Goal: Task Accomplishment & Management: Manage account settings

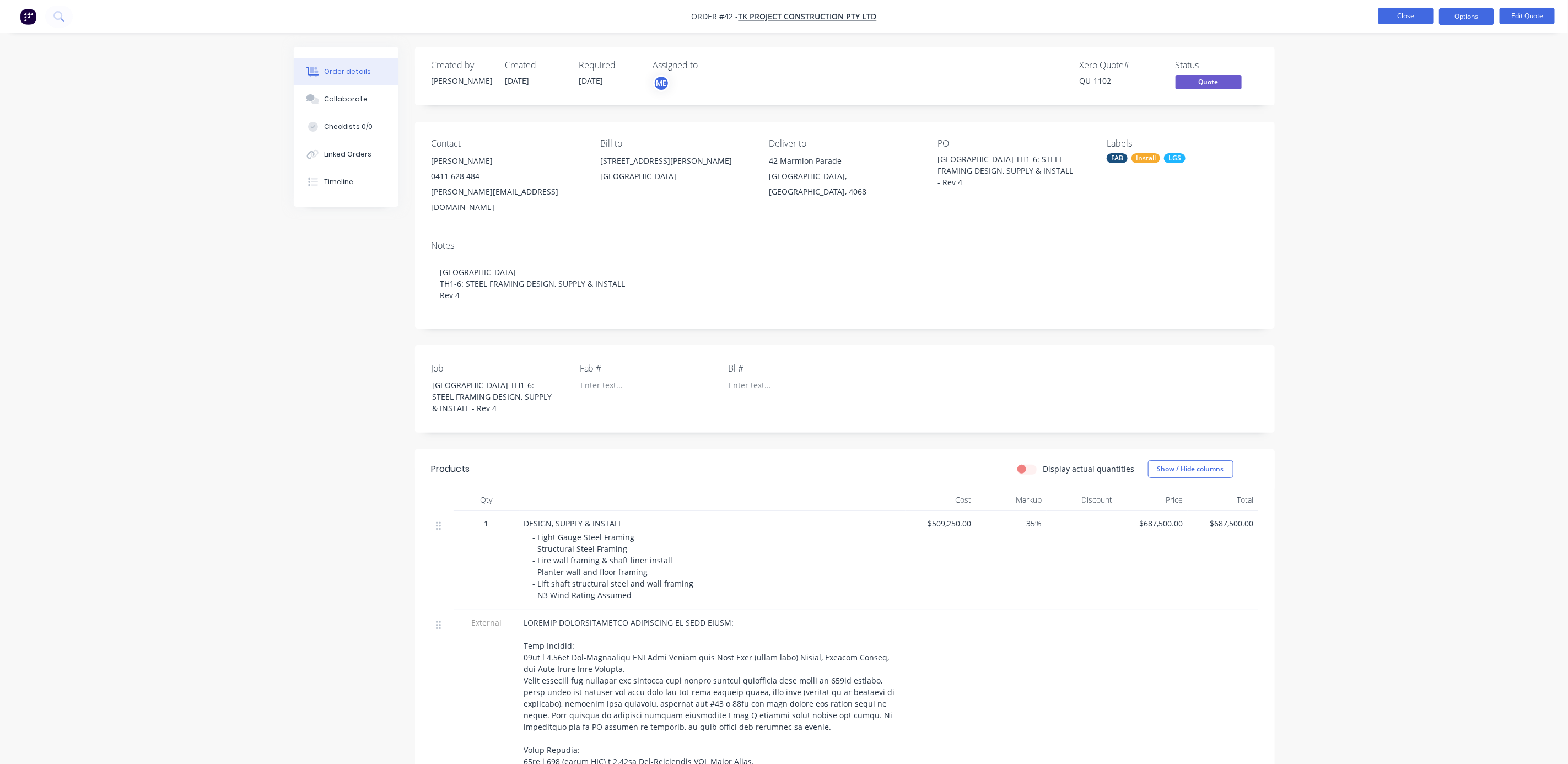
click at [1417, 12] on button "Close" at bounding box center [1406, 16] width 55 height 17
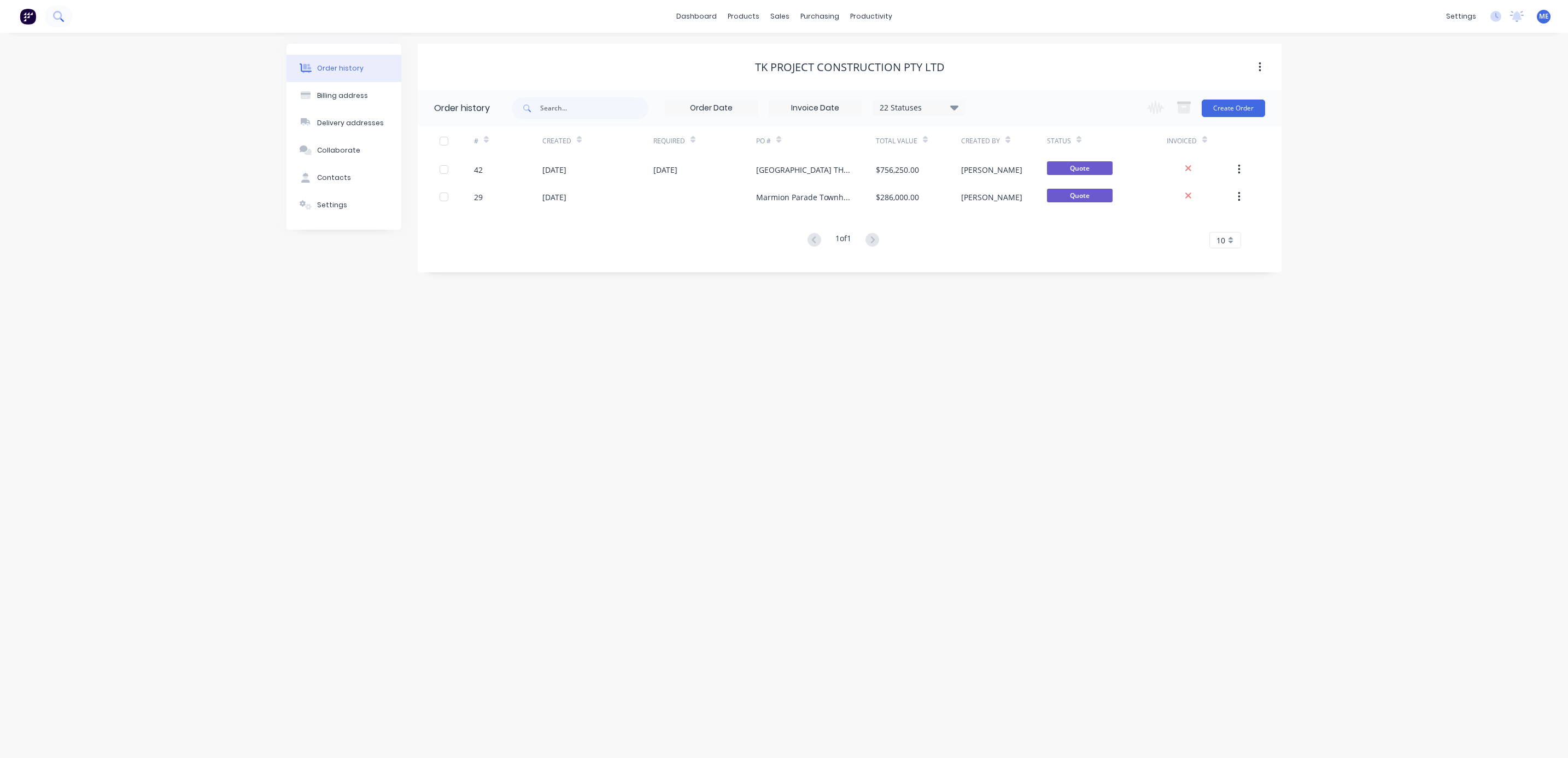
click at [58, 23] on button at bounding box center [58, 16] width 27 height 22
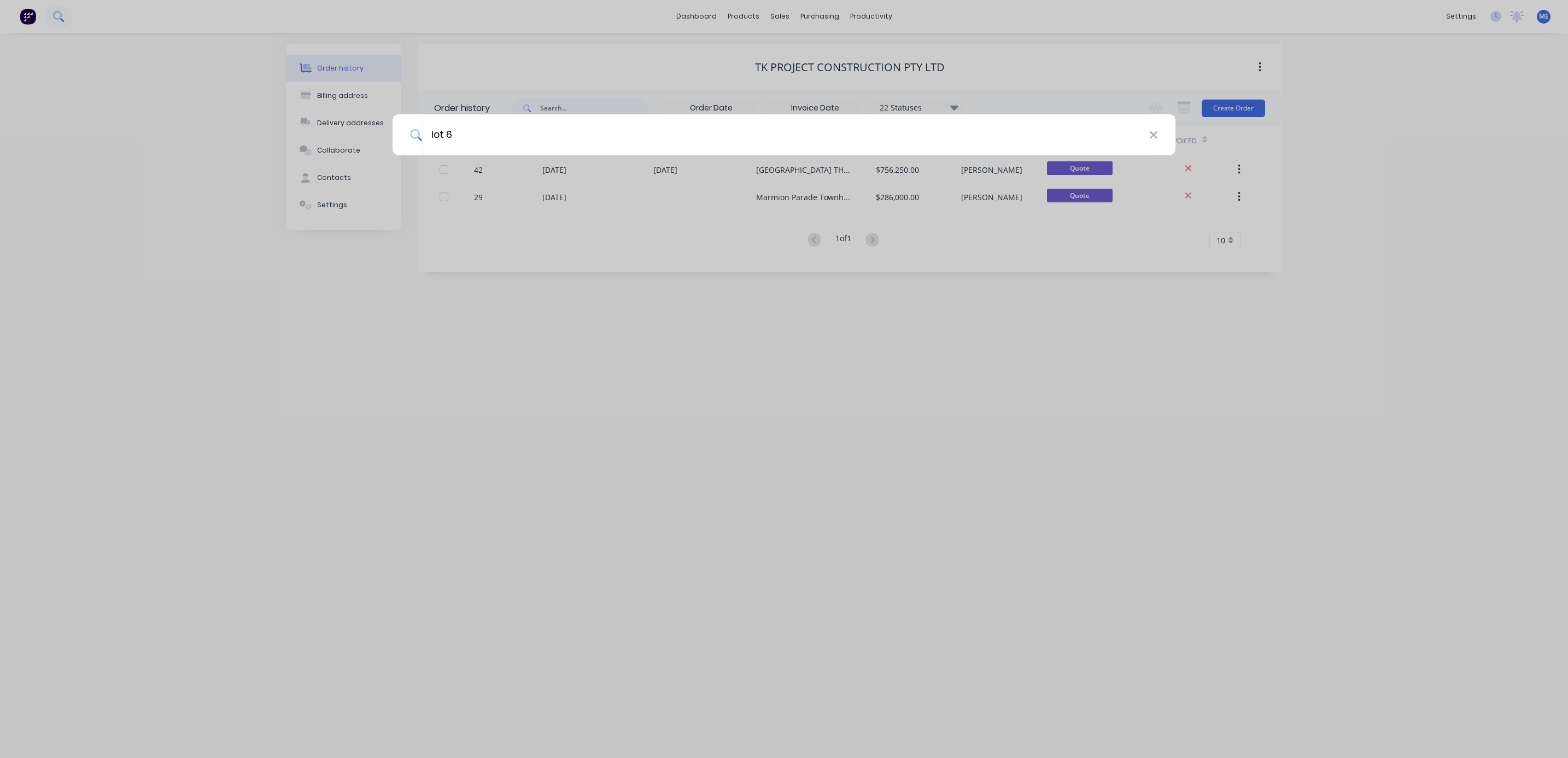
type input "lot 63"
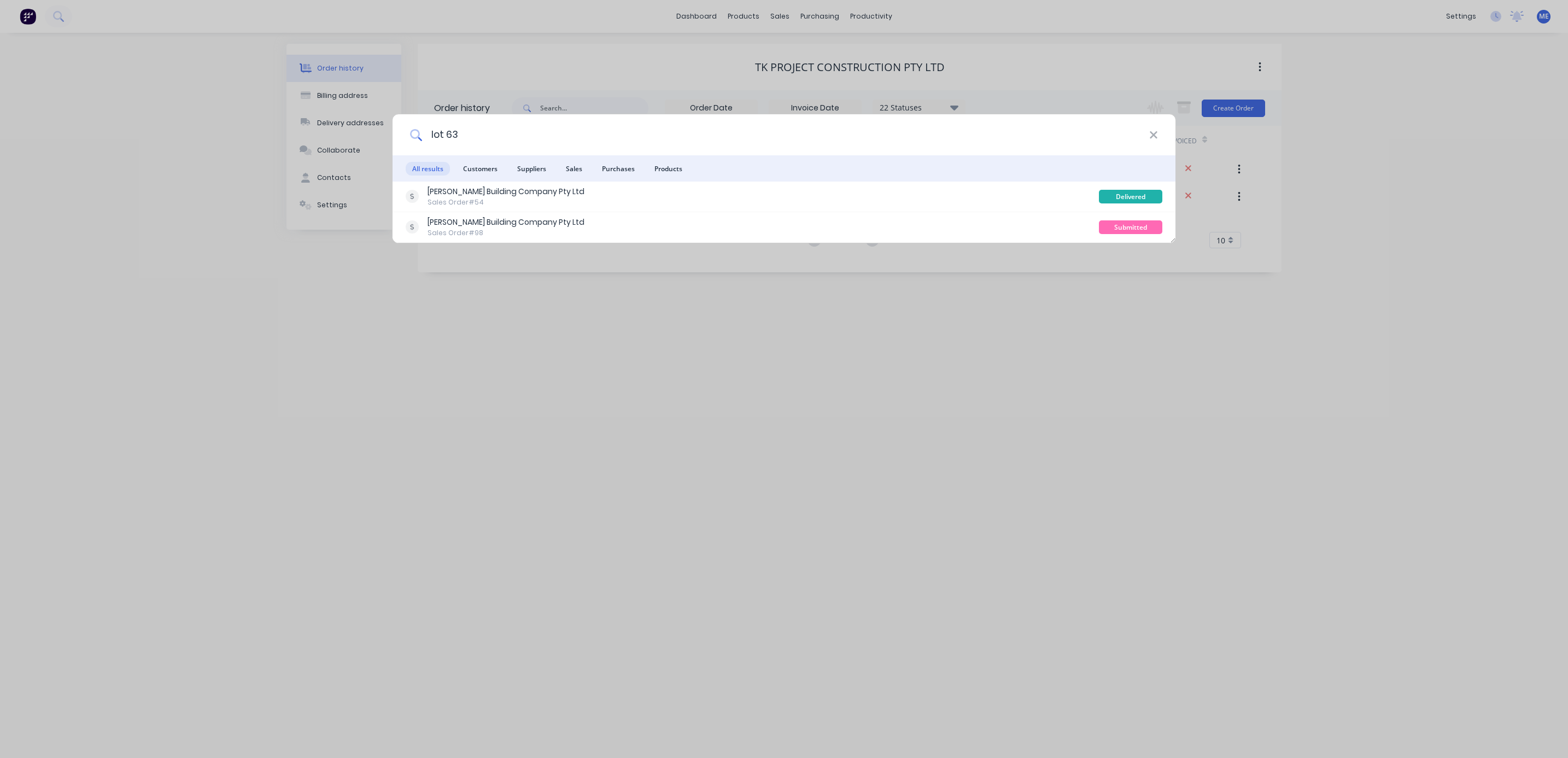
click at [448, 130] on input "lot 63" at bounding box center [786, 134] width 727 height 41
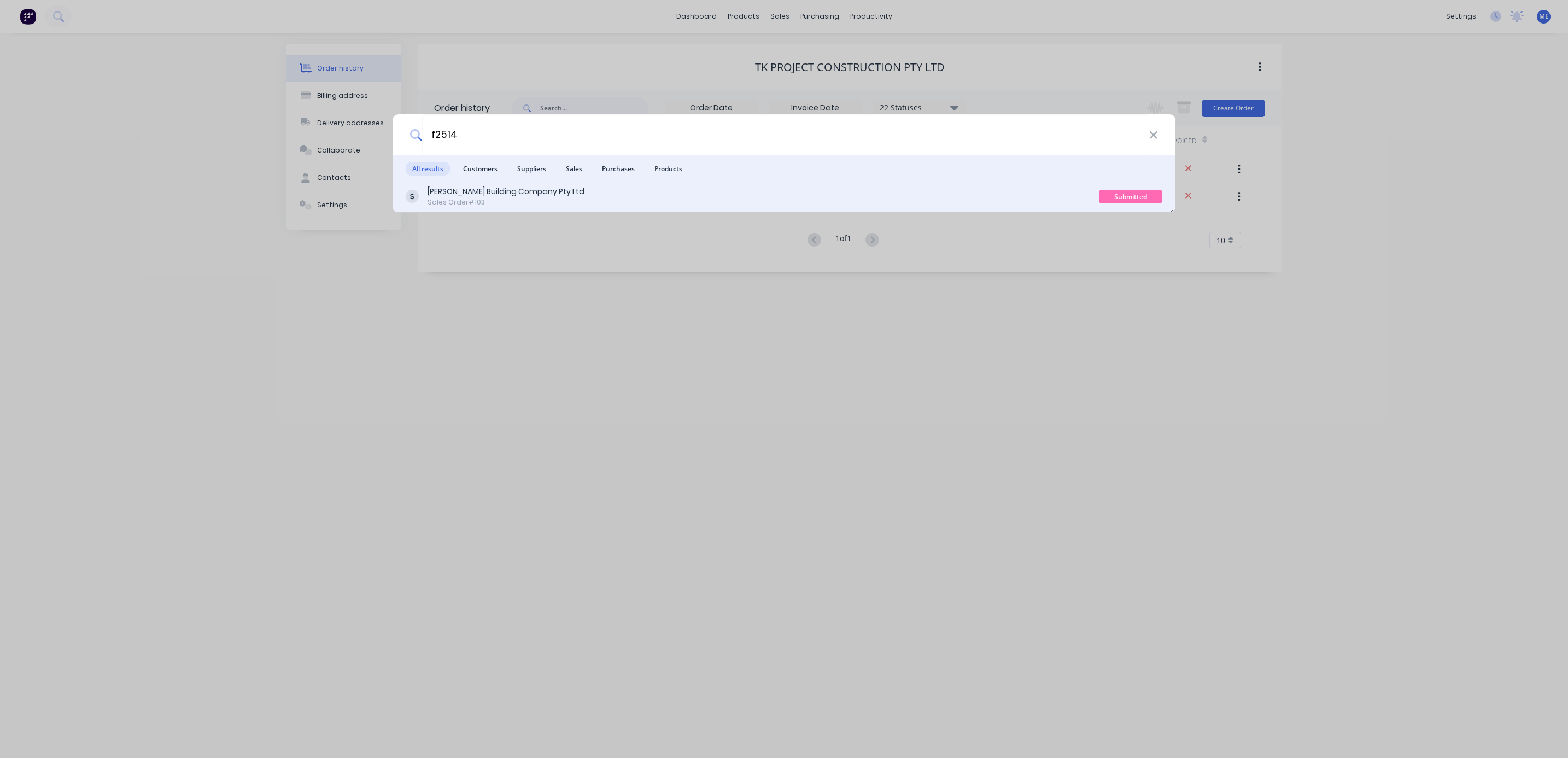
type input "f2514"
click at [499, 206] on div "Sales Order #103" at bounding box center [506, 202] width 157 height 10
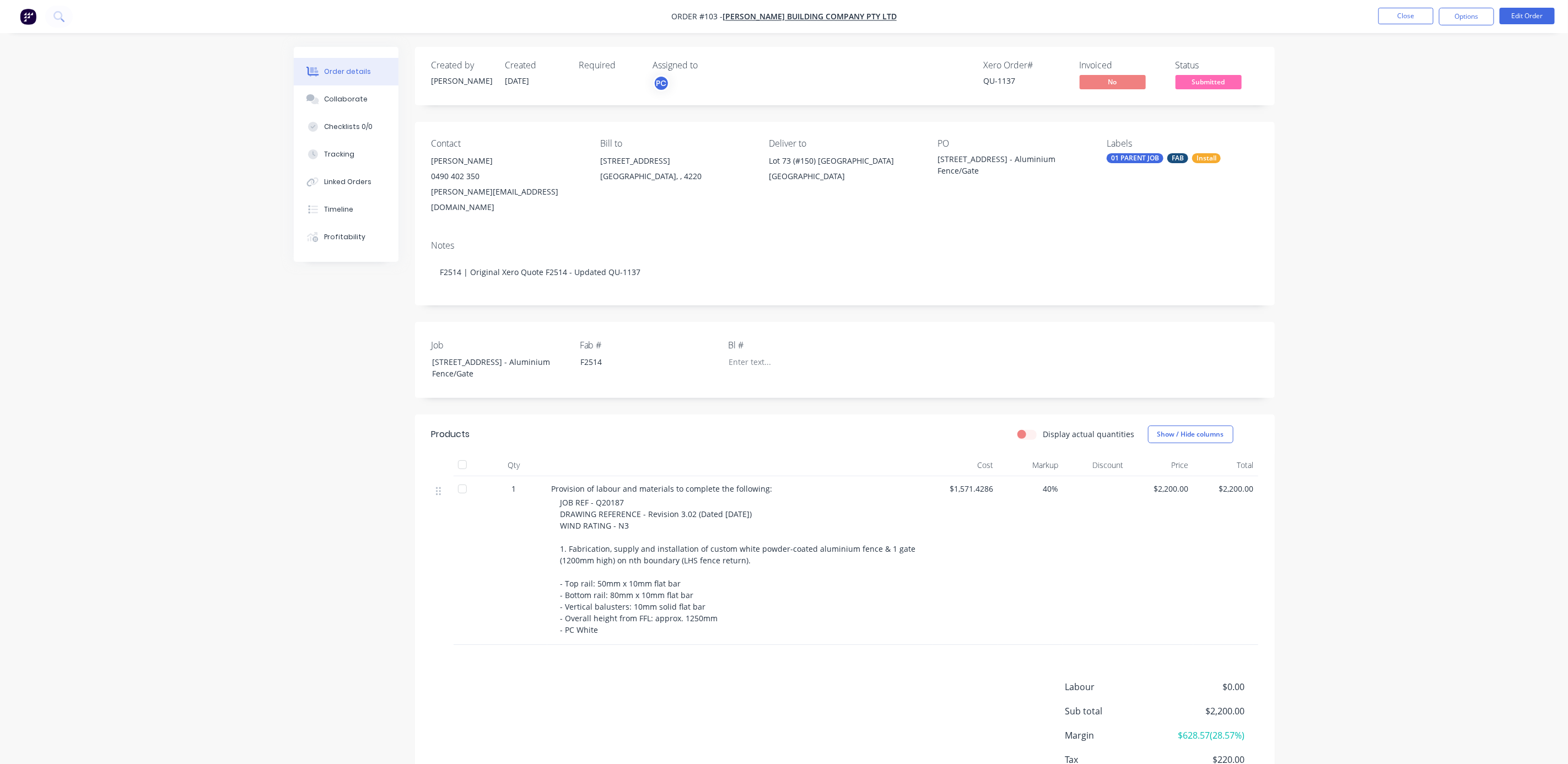
click at [782, 24] on nav "Order #103 - [PERSON_NAME] Building Company Pty Ltd Close Options Edit Order" at bounding box center [784, 16] width 1568 height 33
click at [788, 21] on span "[PERSON_NAME] Building Company Pty Ltd" at bounding box center [809, 17] width 174 height 11
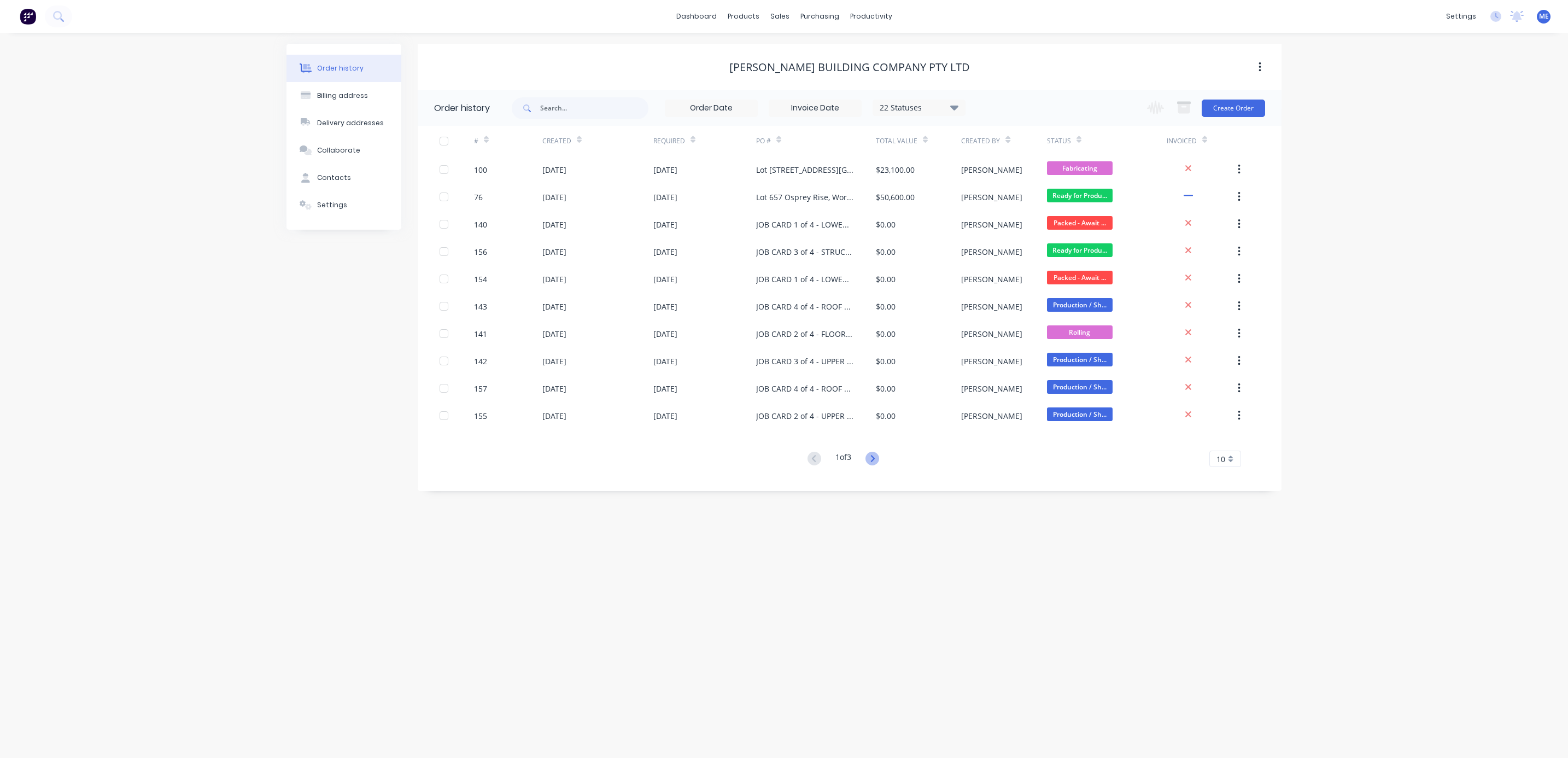
click at [878, 460] on icon at bounding box center [872, 459] width 14 height 14
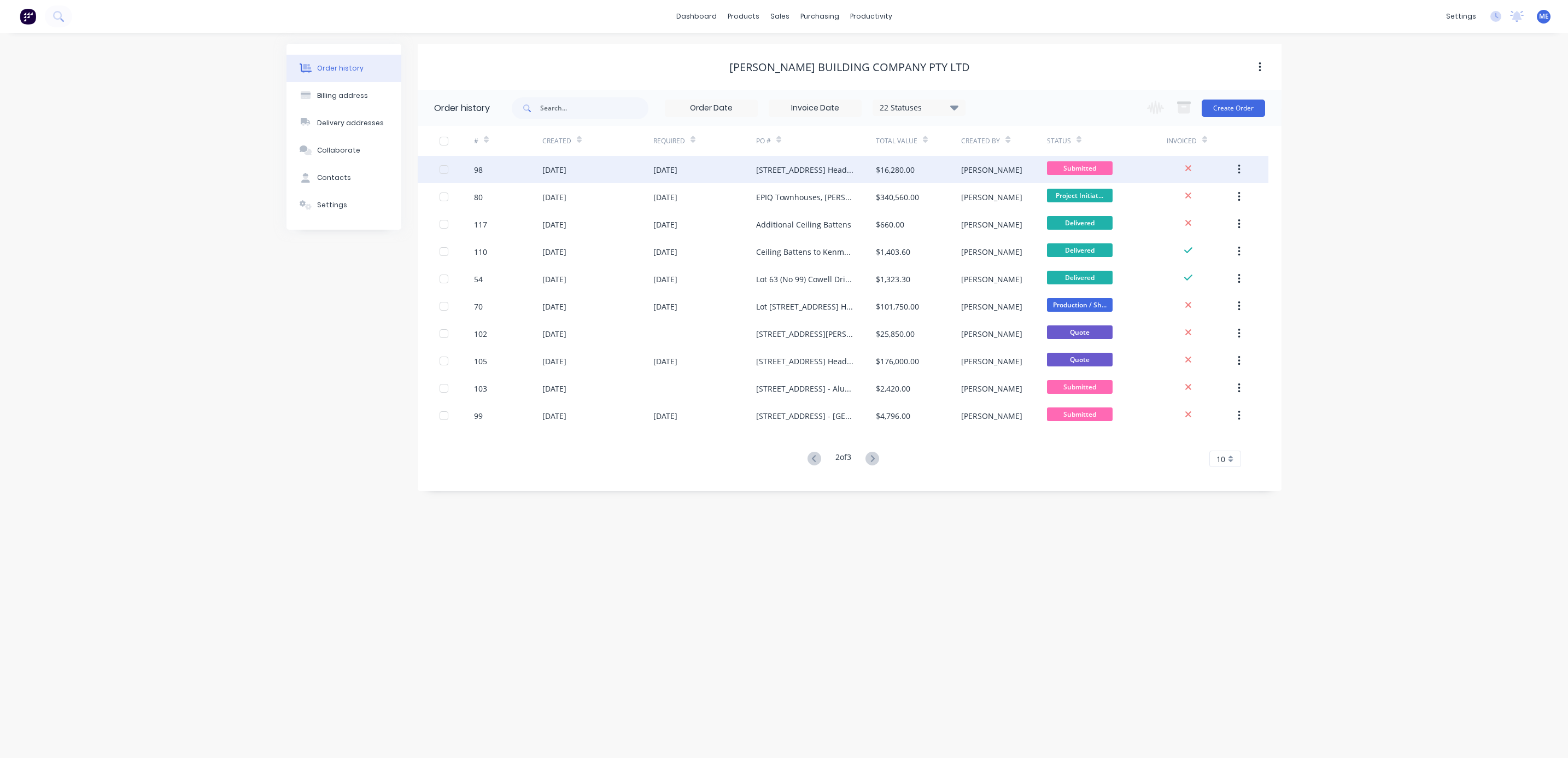
click at [827, 171] on div "[STREET_ADDRESS] Heads - Aluminium Screens - Supply & Install" at bounding box center [805, 169] width 98 height 11
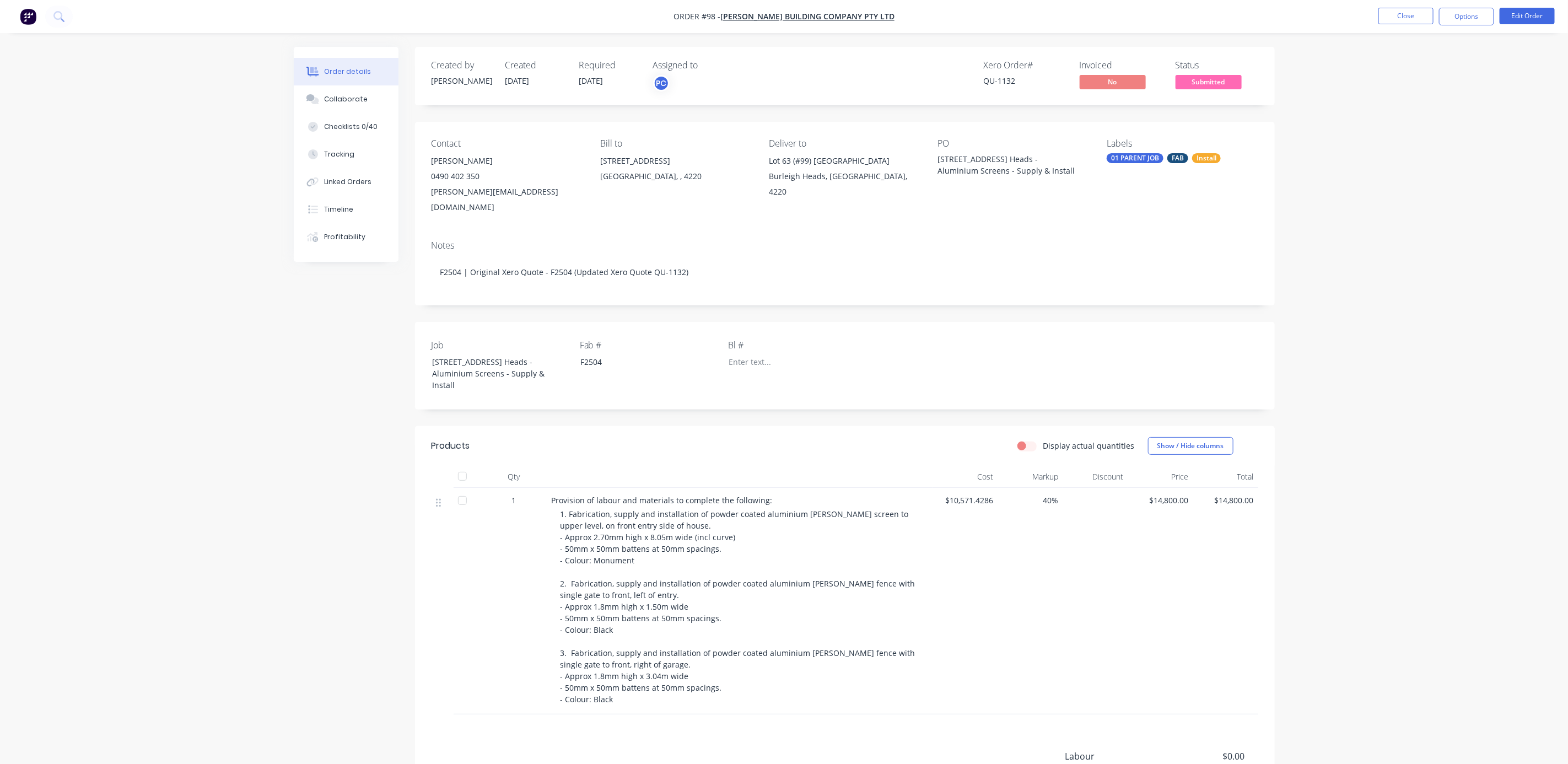
click at [1409, 266] on div "Order details Collaborate Checklists 0/40 Tracking Linked Orders Timeline Profi…" at bounding box center [784, 455] width 1568 height 910
drag, startPoint x: 1405, startPoint y: 261, endPoint x: 1397, endPoint y: 260, distance: 8.1
click at [1404, 260] on div "Order details Collaborate Checklists 0/40 Tracking Linked Orders Timeline Profi…" at bounding box center [784, 455] width 1568 height 910
click at [1384, 265] on div "Order details Collaborate Checklists 0/40 Tracking Linked Orders Timeline Profi…" at bounding box center [784, 455] width 1568 height 910
click at [333, 100] on div "Collaborate" at bounding box center [345, 99] width 44 height 10
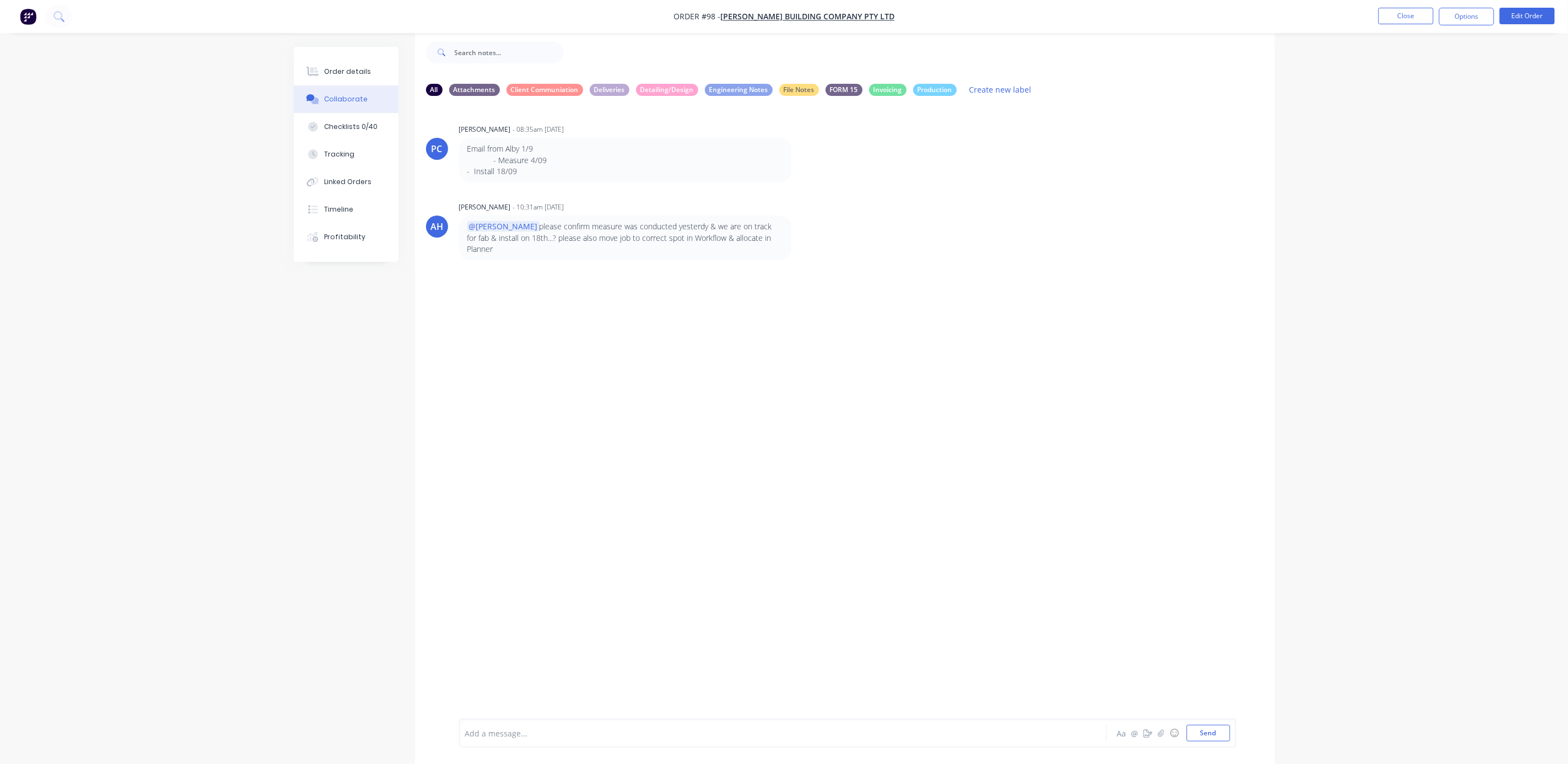
scroll to position [17, 0]
click at [585, 730] on div at bounding box center [752, 733] width 573 height 11
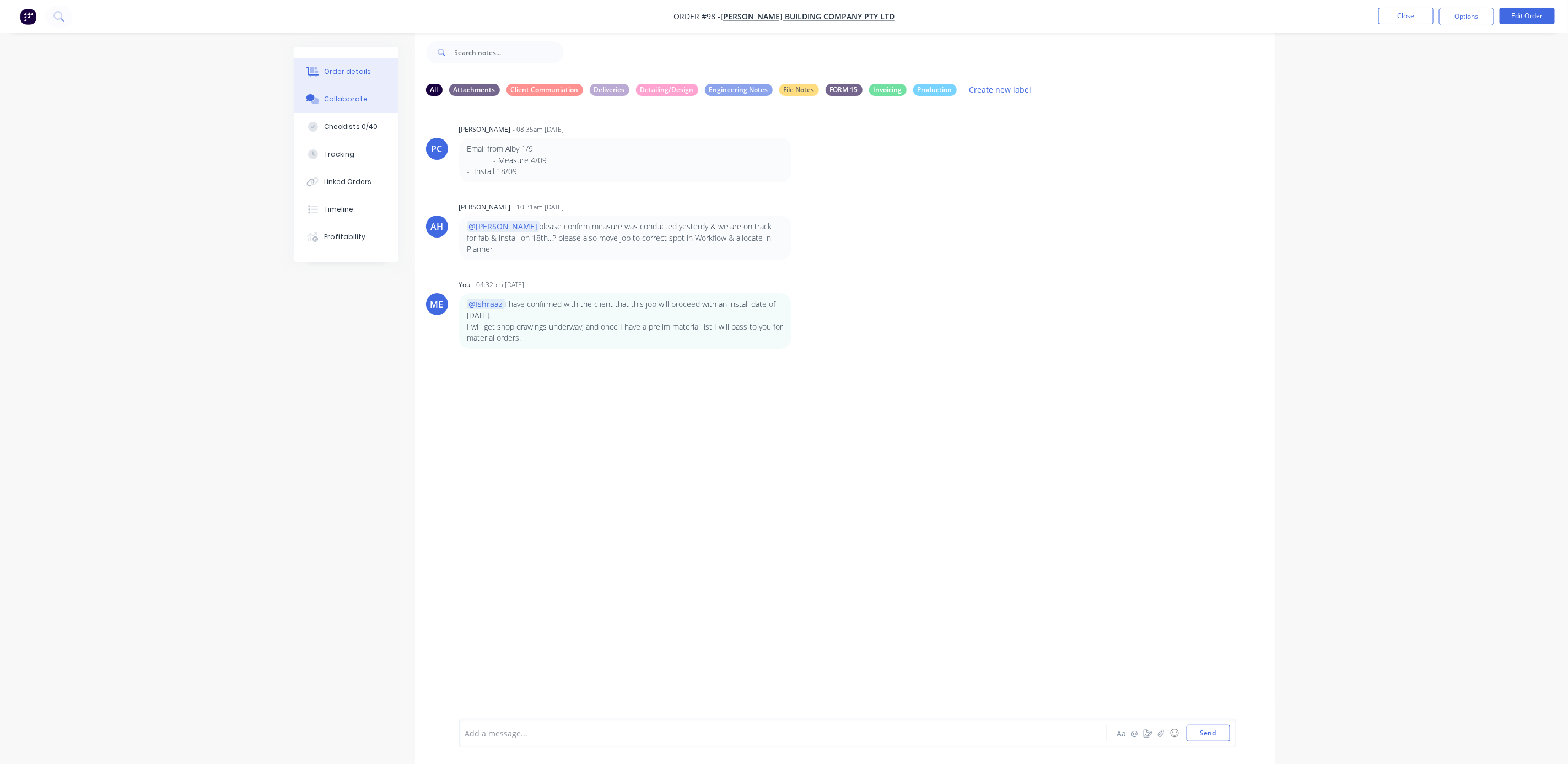
click at [345, 74] on div "Order details" at bounding box center [347, 71] width 47 height 10
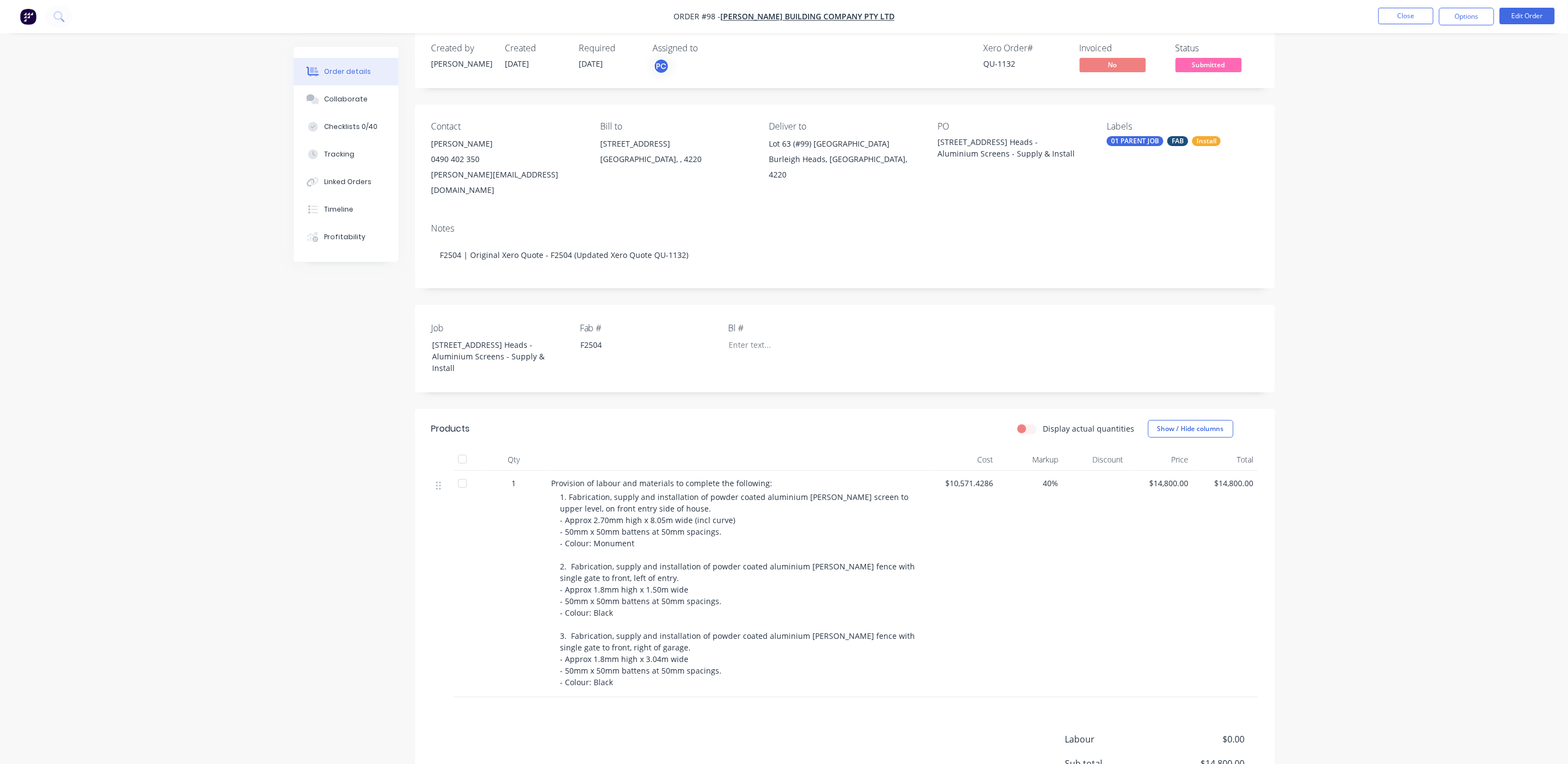
click at [160, 363] on div "Order details Collaborate Checklists 0/40 Tracking Linked Orders Timeline Profi…" at bounding box center [784, 438] width 1568 height 910
click at [1217, 76] on div "Created by [PERSON_NAME] Created [DATE] Required [DATE] Assigned to PC Xero Ord…" at bounding box center [844, 59] width 860 height 58
click at [1218, 66] on span "Submitted" at bounding box center [1208, 65] width 66 height 14
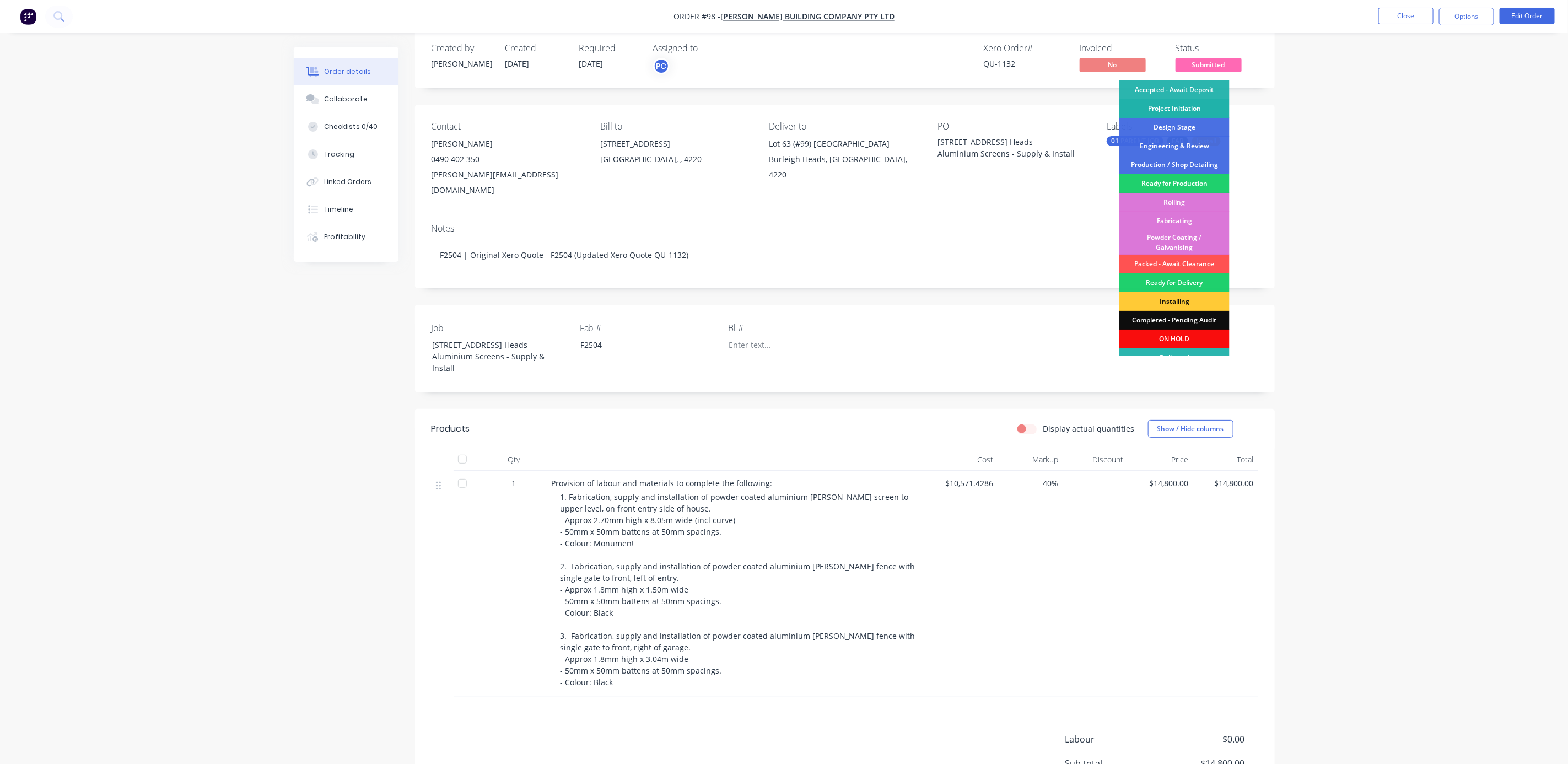
click at [1174, 109] on div "Project Initiation" at bounding box center [1174, 109] width 110 height 18
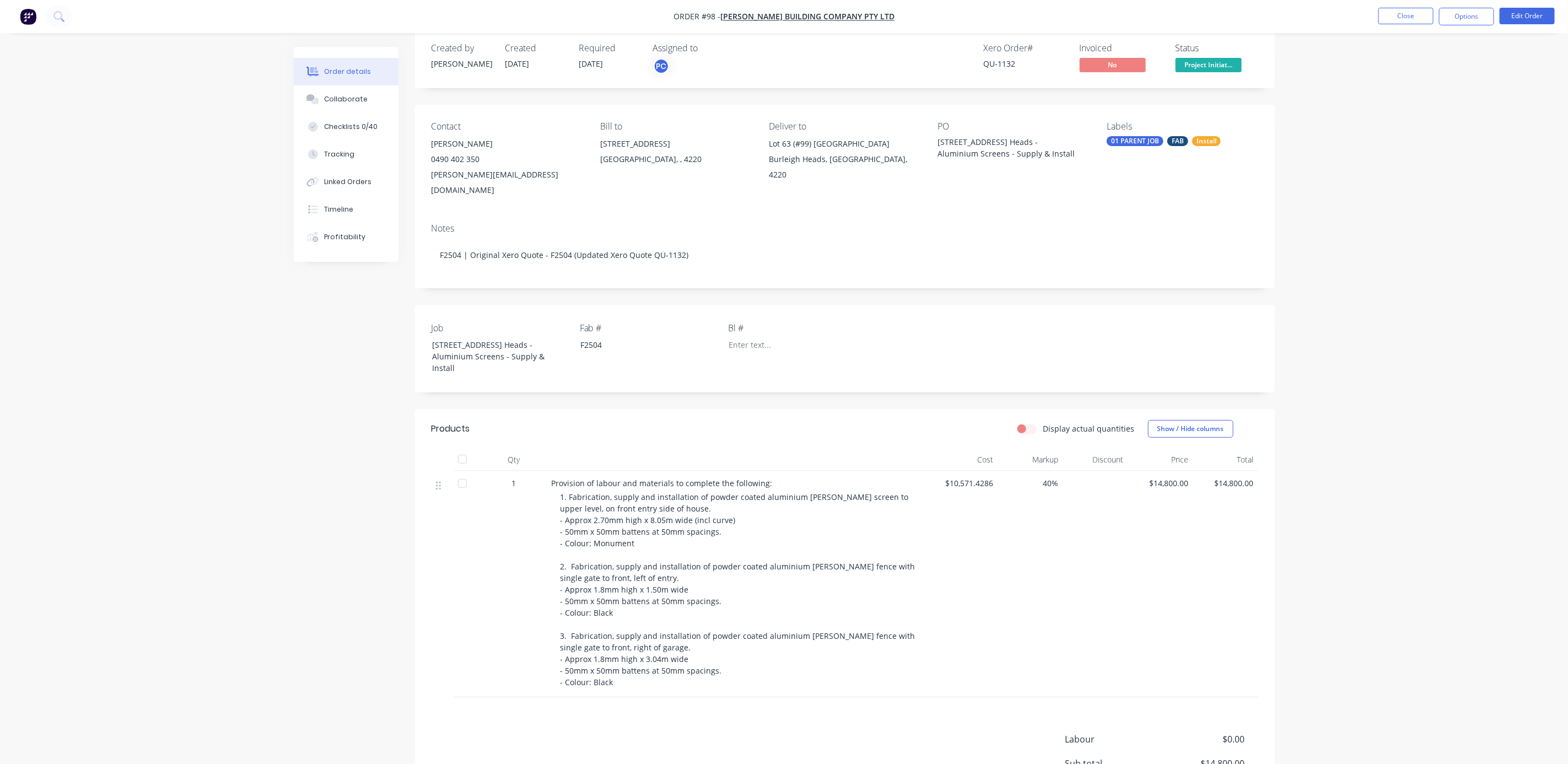
click at [1423, 151] on div "Order details Collaborate Checklists 0/40 Tracking Linked Orders Timeline Profi…" at bounding box center [784, 438] width 1568 height 910
click at [1405, 198] on div "Order details Collaborate Checklists 0/40 Tracking Linked Orders Timeline Profi…" at bounding box center [784, 438] width 1568 height 910
click at [1401, 204] on div "Order details Collaborate Checklists 0/40 Tracking Linked Orders Timeline Profi…" at bounding box center [784, 438] width 1568 height 910
click at [1397, 211] on div "Order details Collaborate Checklists 0/40 Tracking Linked Orders Timeline Profi…" at bounding box center [784, 438] width 1568 height 910
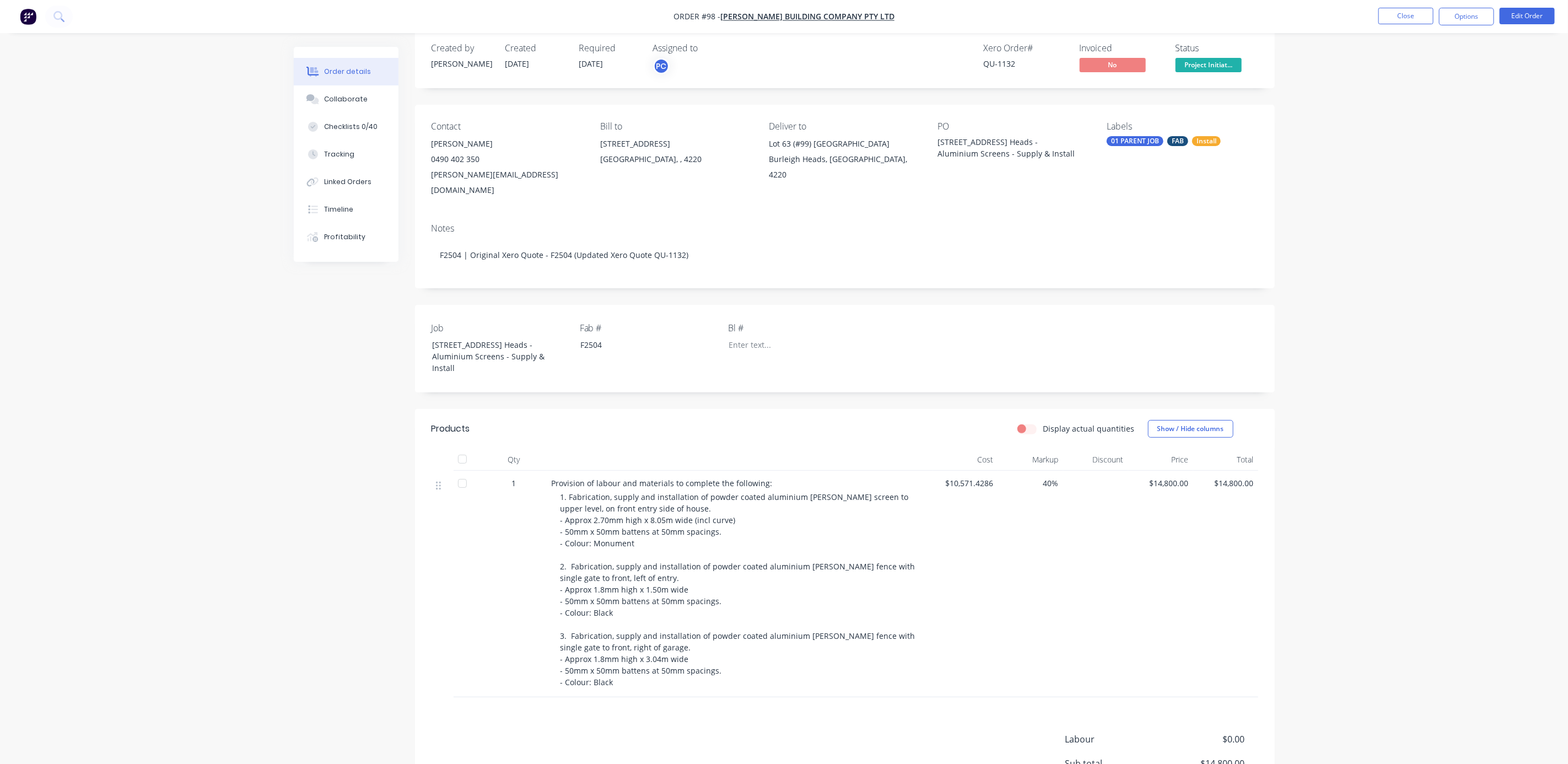
click at [185, 383] on div "Order details Collaborate Checklists 0/40 Tracking Linked Orders Timeline Profi…" at bounding box center [784, 438] width 1568 height 910
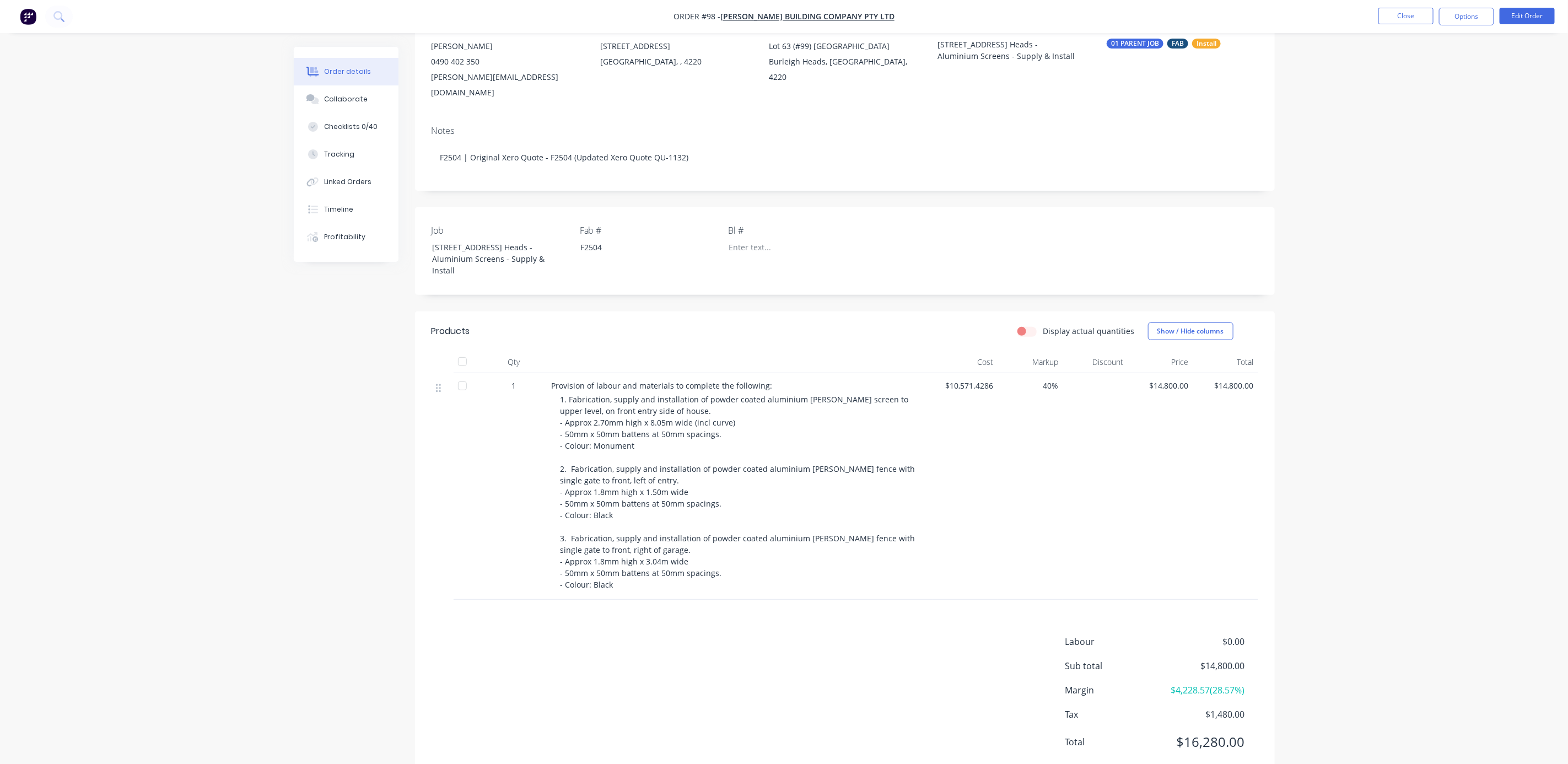
scroll to position [131, 0]
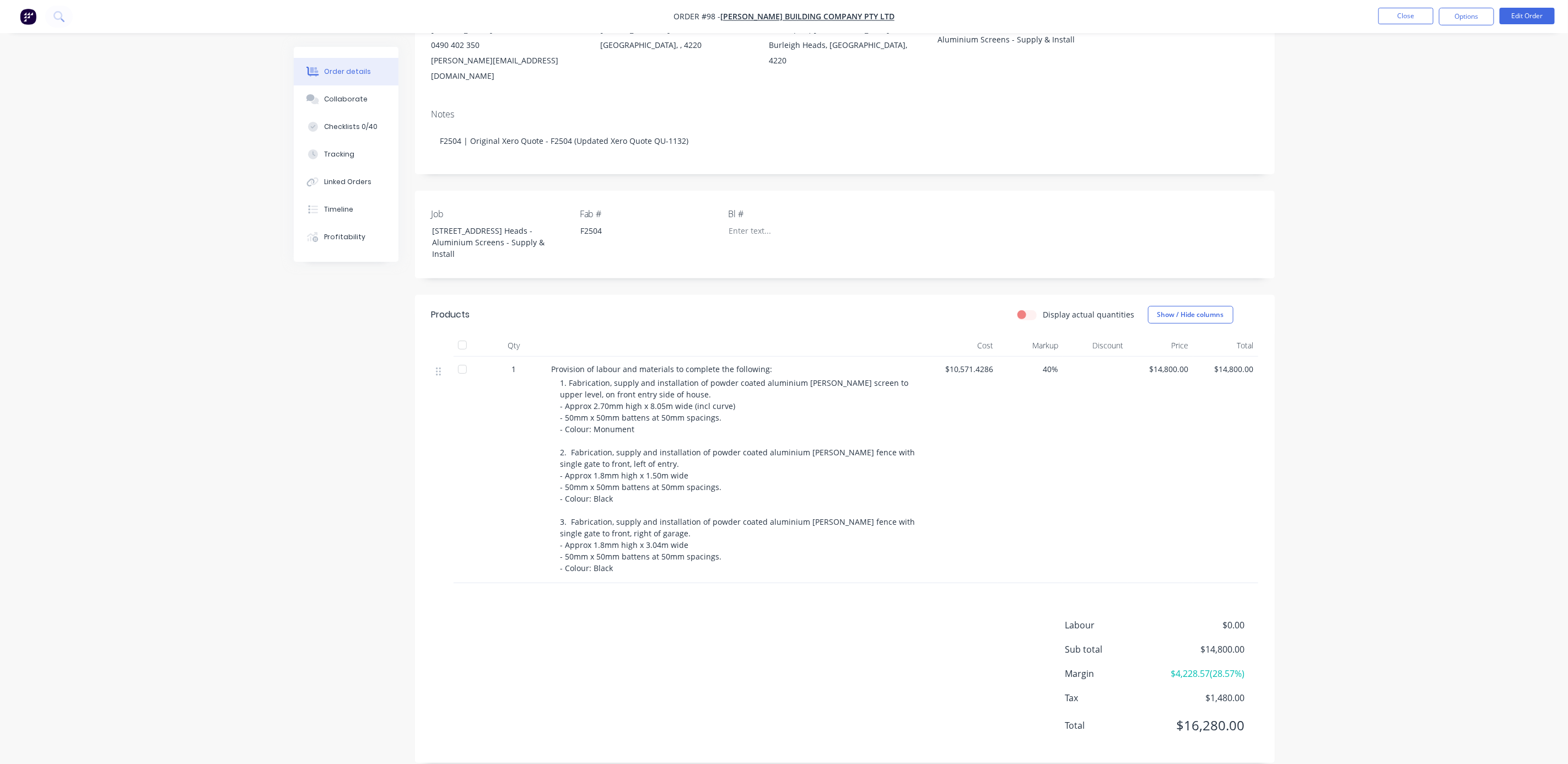
click at [357, 465] on div "Created by [PERSON_NAME] Created [DATE] Required [DATE] Assigned to PC Xero Ord…" at bounding box center [784, 348] width 981 height 864
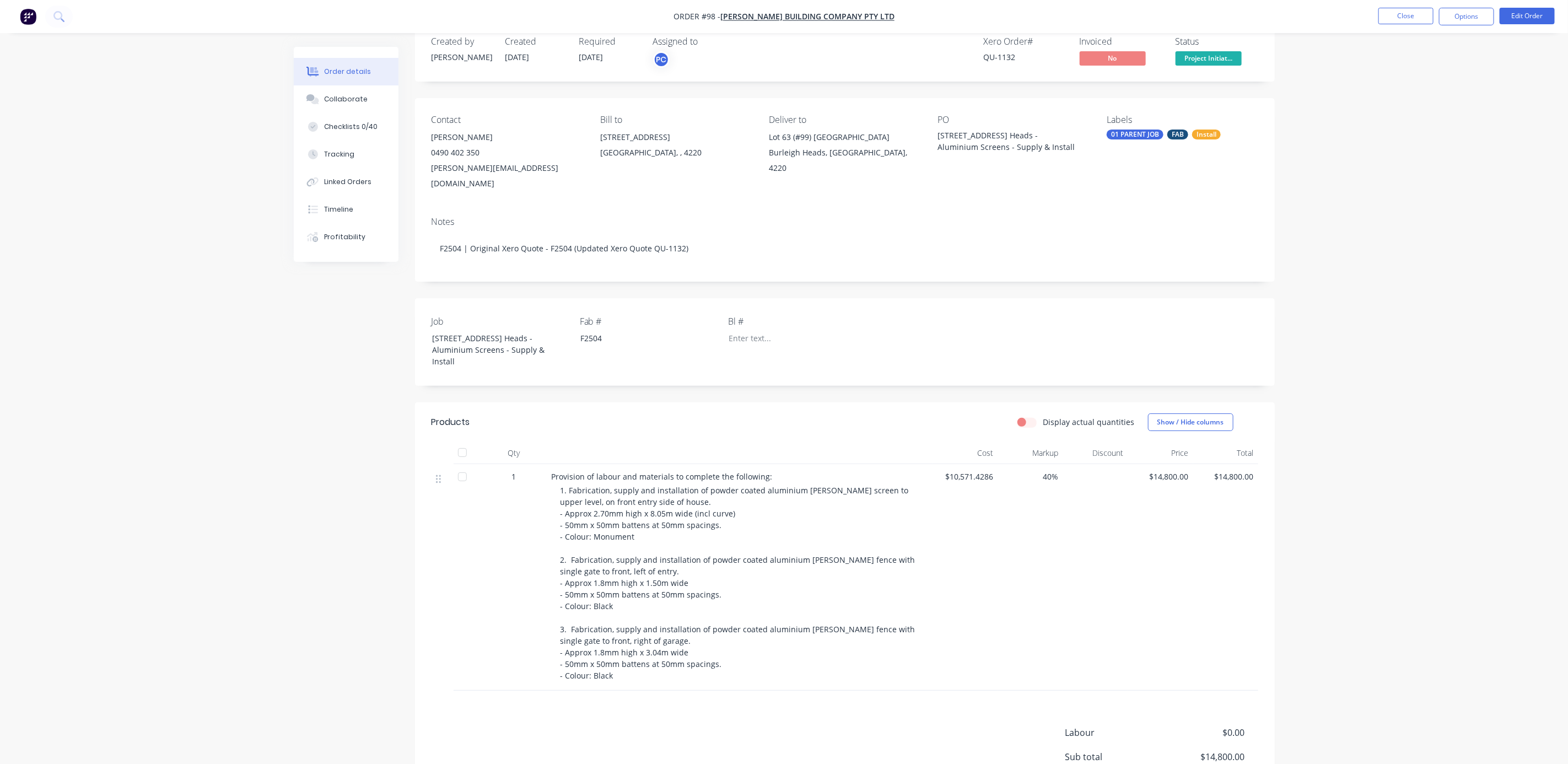
scroll to position [0, 0]
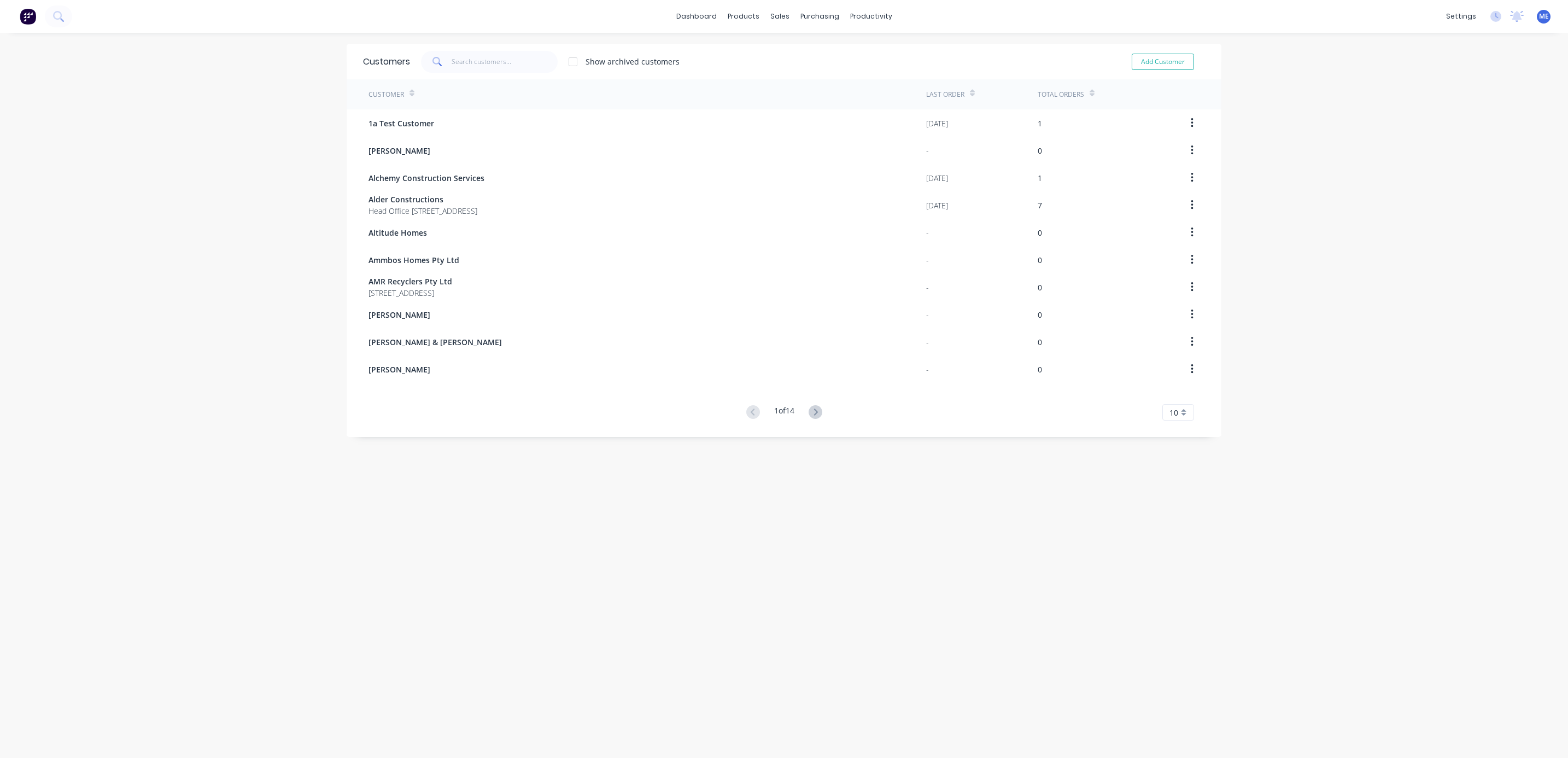
click at [134, 348] on div "dashboard products sales purchasing productivity dashboard products Product Cat…" at bounding box center [784, 379] width 1568 height 758
click at [210, 239] on div "dashboard products sales purchasing productivity dashboard products Product Cat…" at bounding box center [784, 379] width 1568 height 758
click at [199, 197] on div "dashboard products sales purchasing productivity dashboard products Product Cat…" at bounding box center [784, 379] width 1568 height 758
click at [860, 68] on link "Planner" at bounding box center [907, 74] width 145 height 22
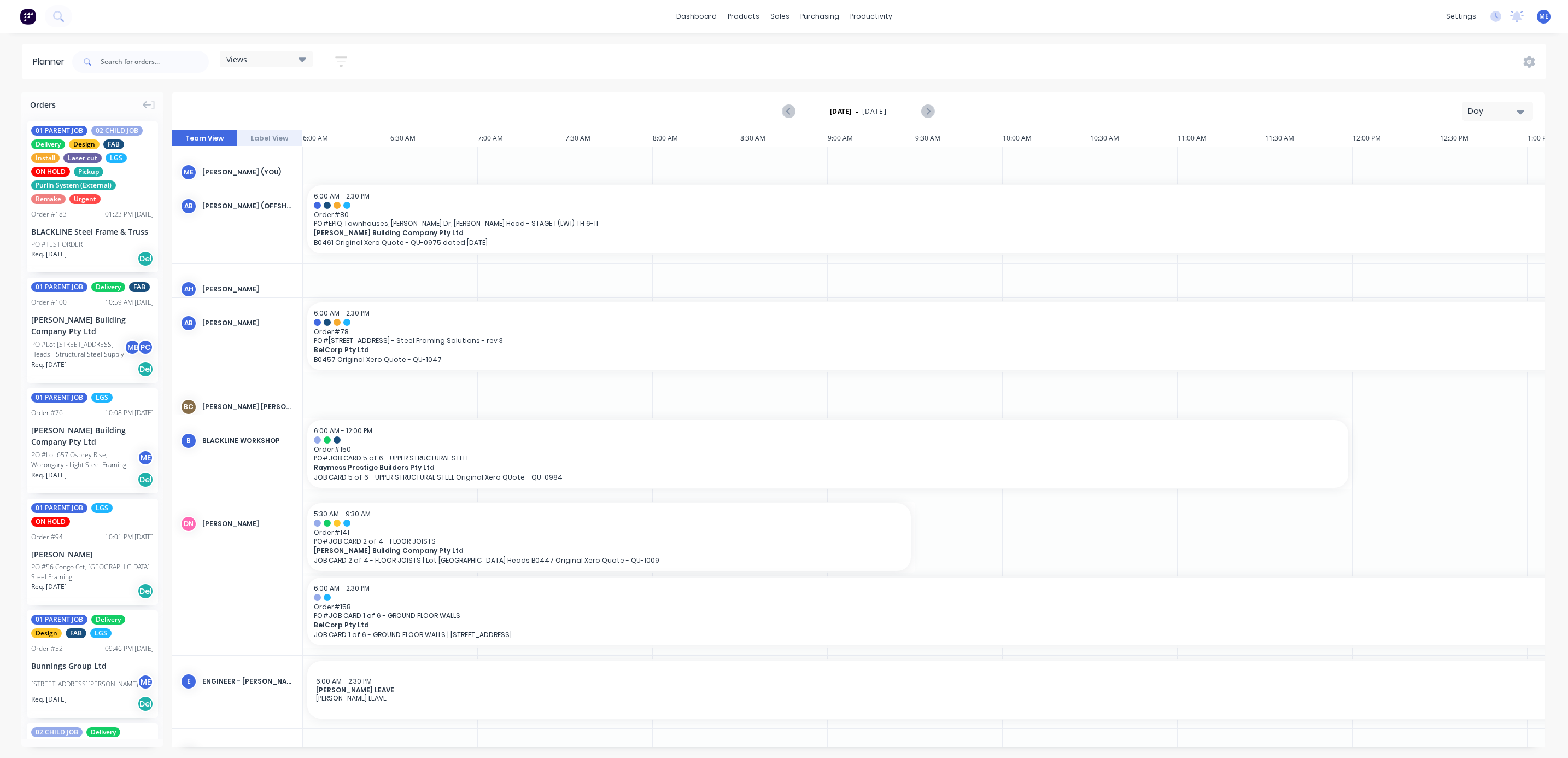
scroll to position [0, 248]
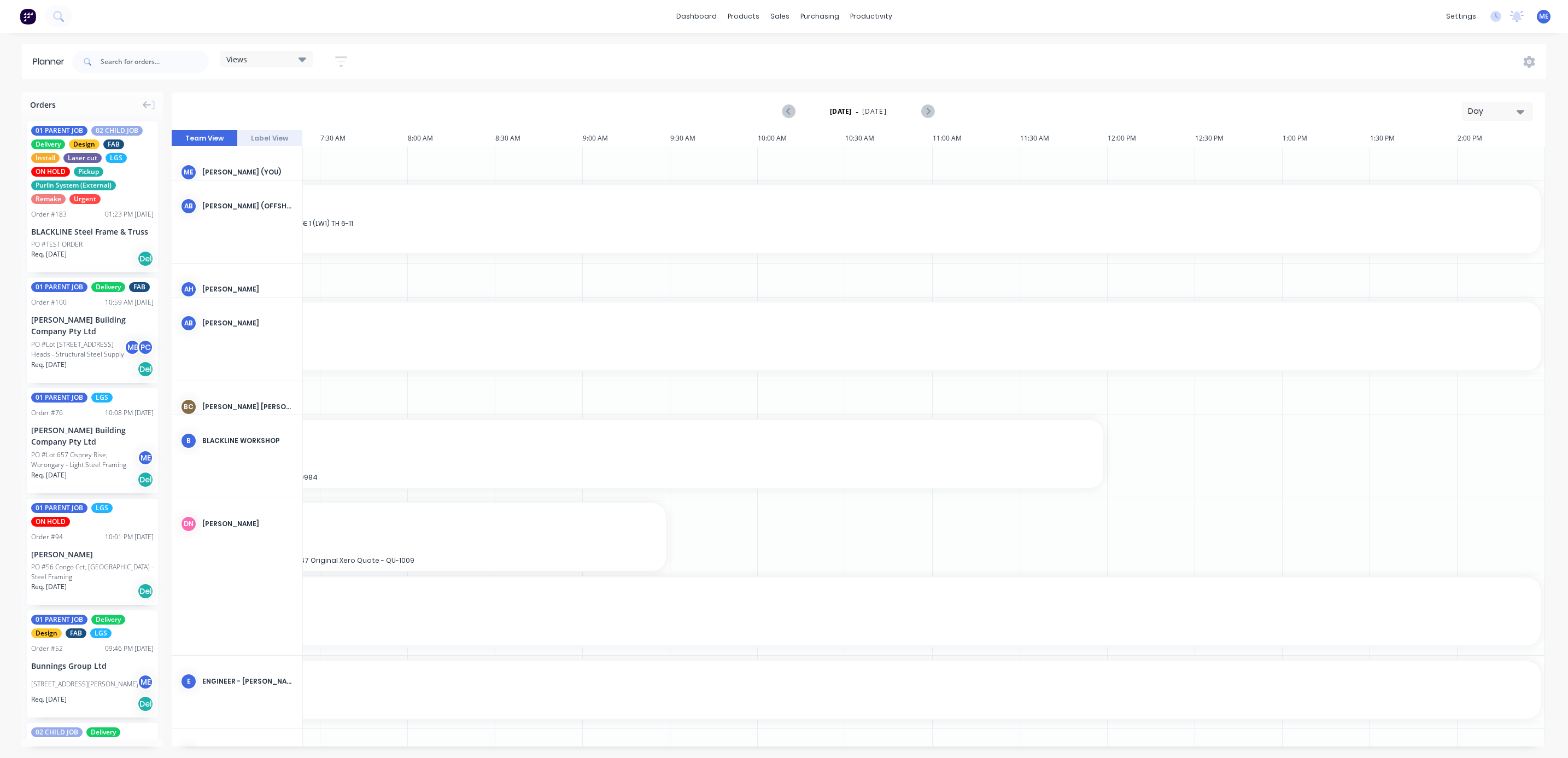
click at [1503, 102] on button "Day" at bounding box center [1498, 111] width 71 height 19
click at [1466, 167] on div "Week" at bounding box center [1478, 162] width 109 height 22
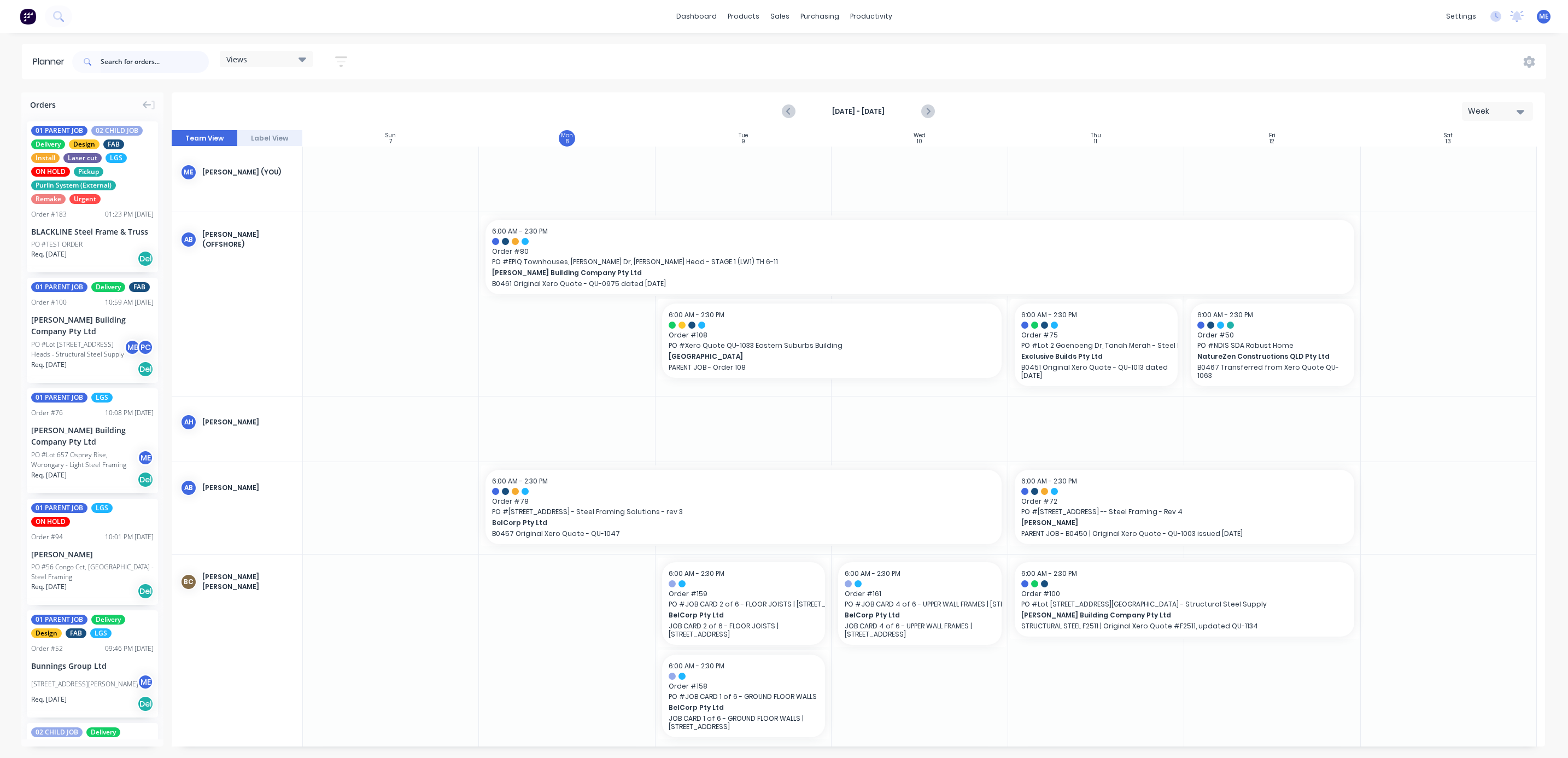
click at [115, 68] on input "text" at bounding box center [154, 62] width 109 height 22
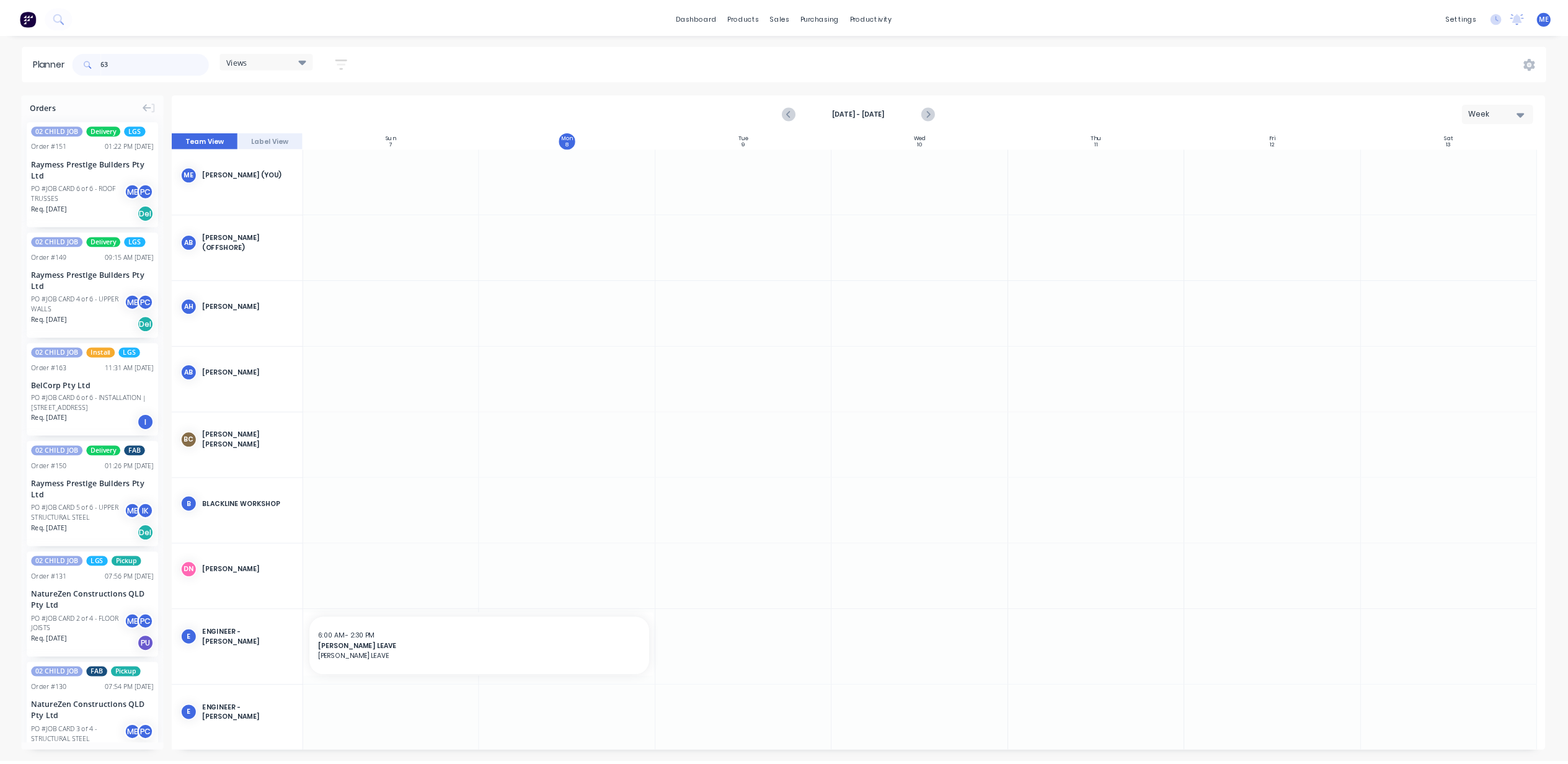
scroll to position [0, 0]
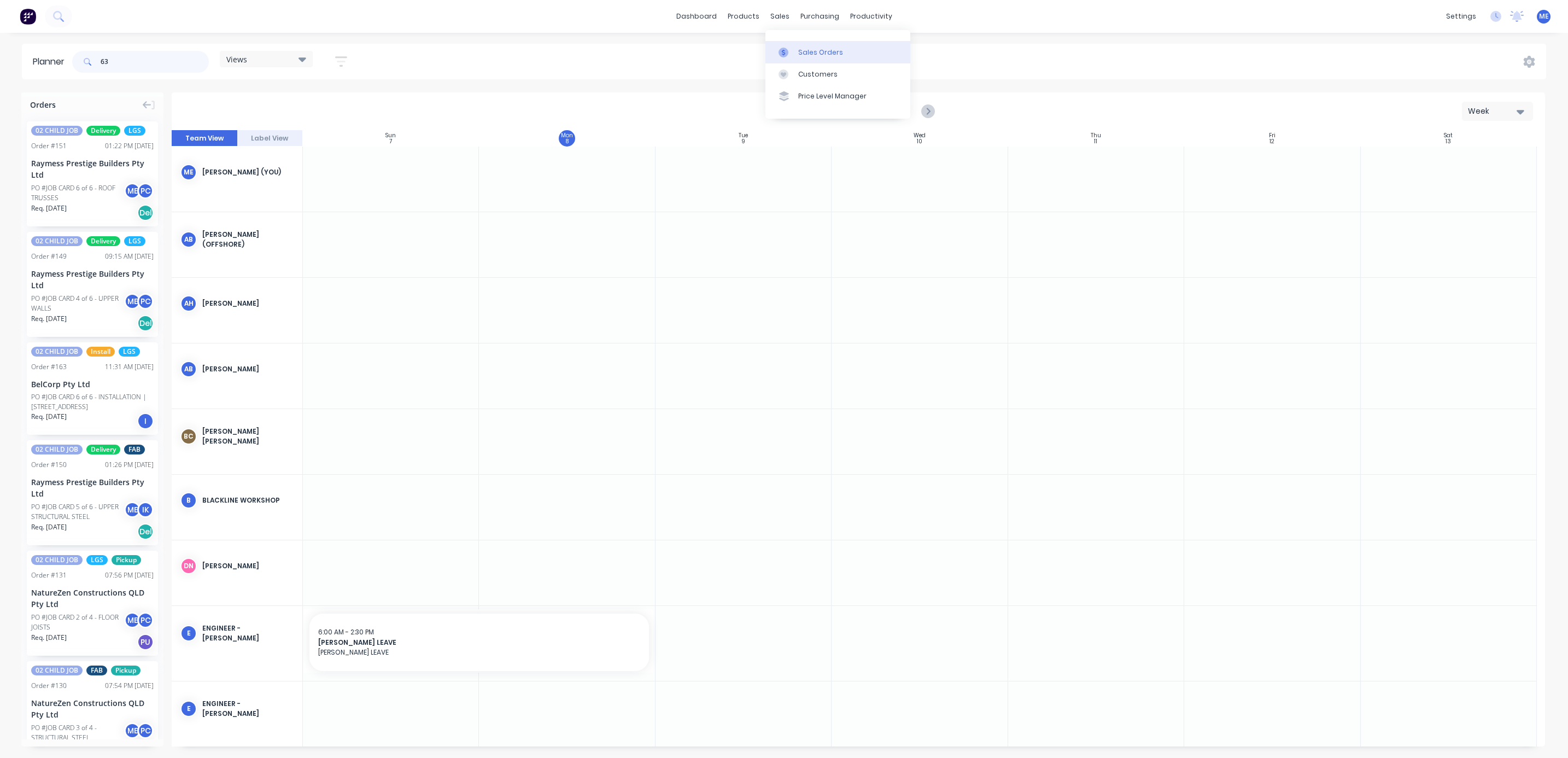
type input "63"
drag, startPoint x: 788, startPoint y: 48, endPoint x: 791, endPoint y: 55, distance: 7.6
click at [788, 48] on icon at bounding box center [783, 52] width 10 height 10
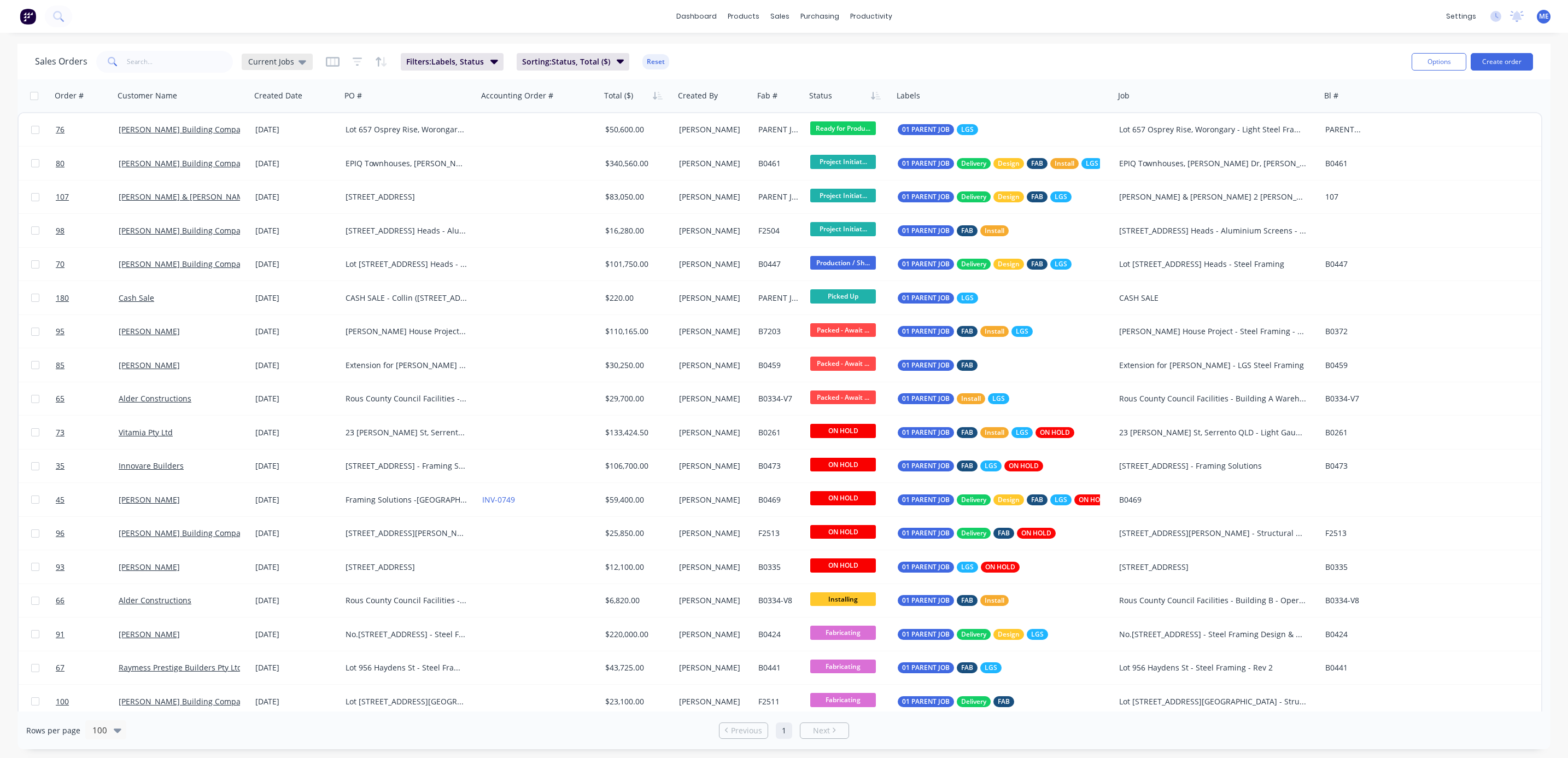
click at [259, 56] on span "Current Jobs" at bounding box center [271, 61] width 46 height 11
click at [272, 155] on button "None" at bounding box center [307, 155] width 125 height 13
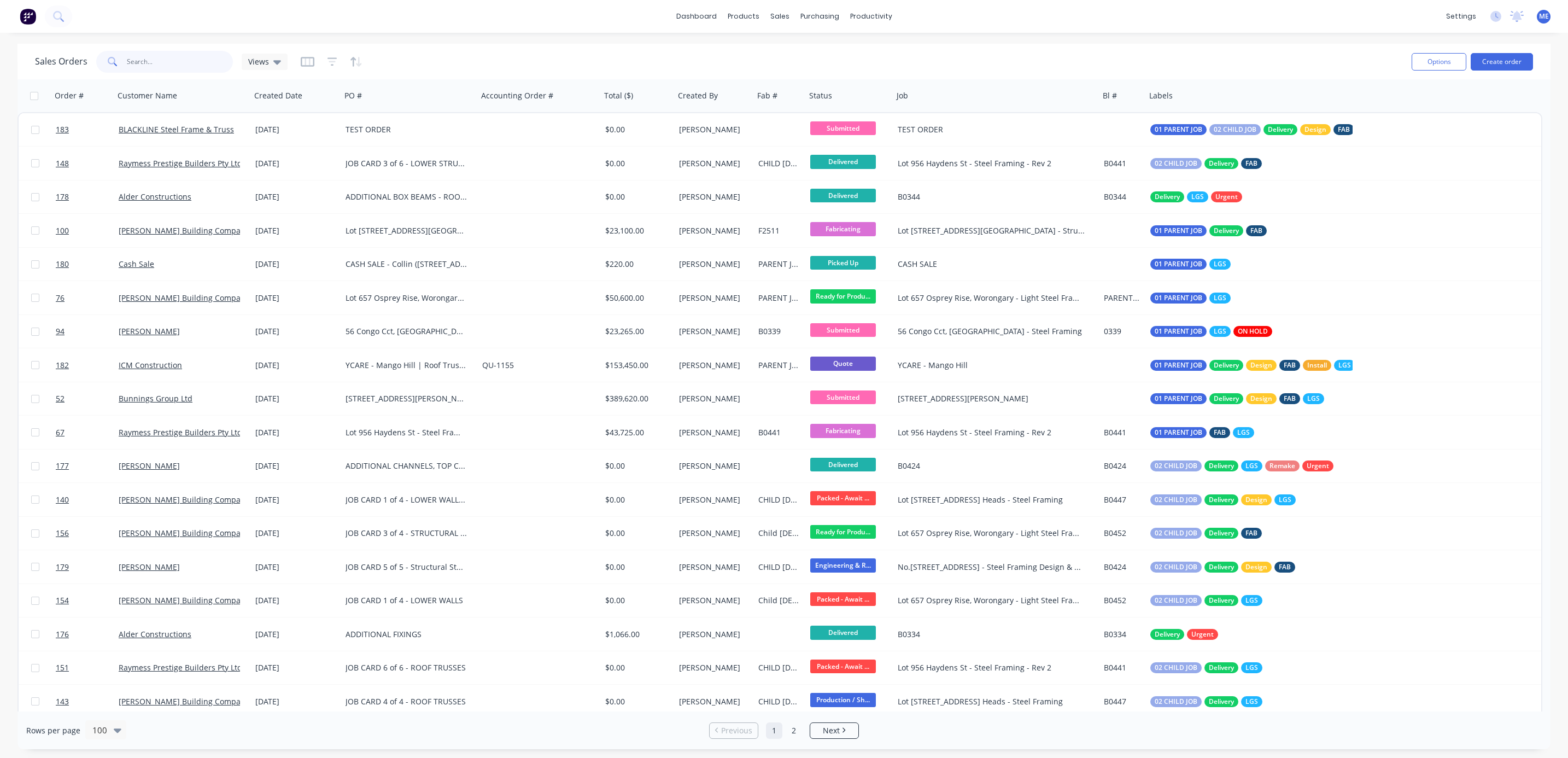
click at [196, 62] on input "text" at bounding box center [180, 62] width 106 height 22
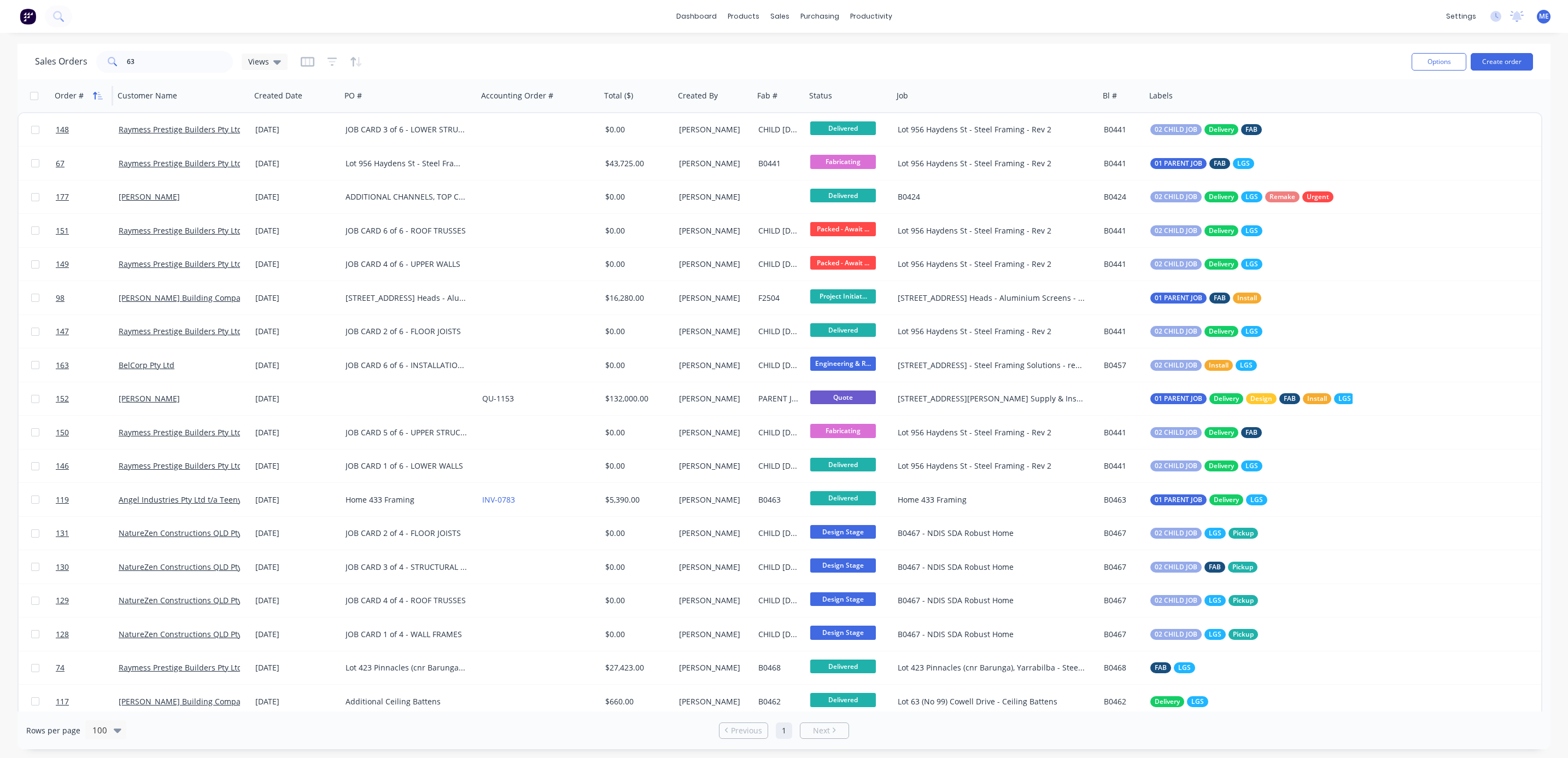
click at [95, 95] on icon "button" at bounding box center [94, 96] width 4 height 8
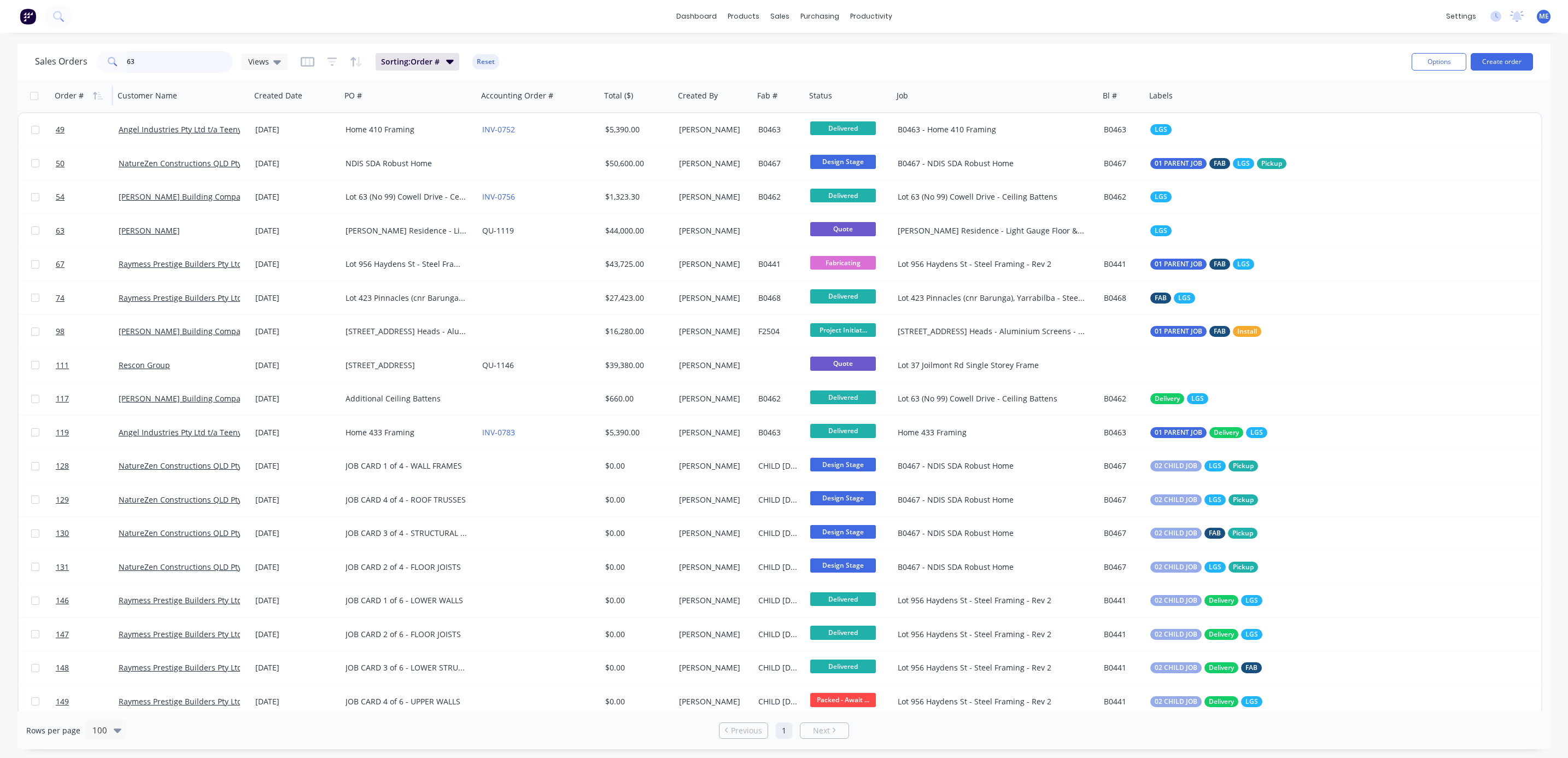
click at [181, 62] on input "63" at bounding box center [180, 62] width 106 height 22
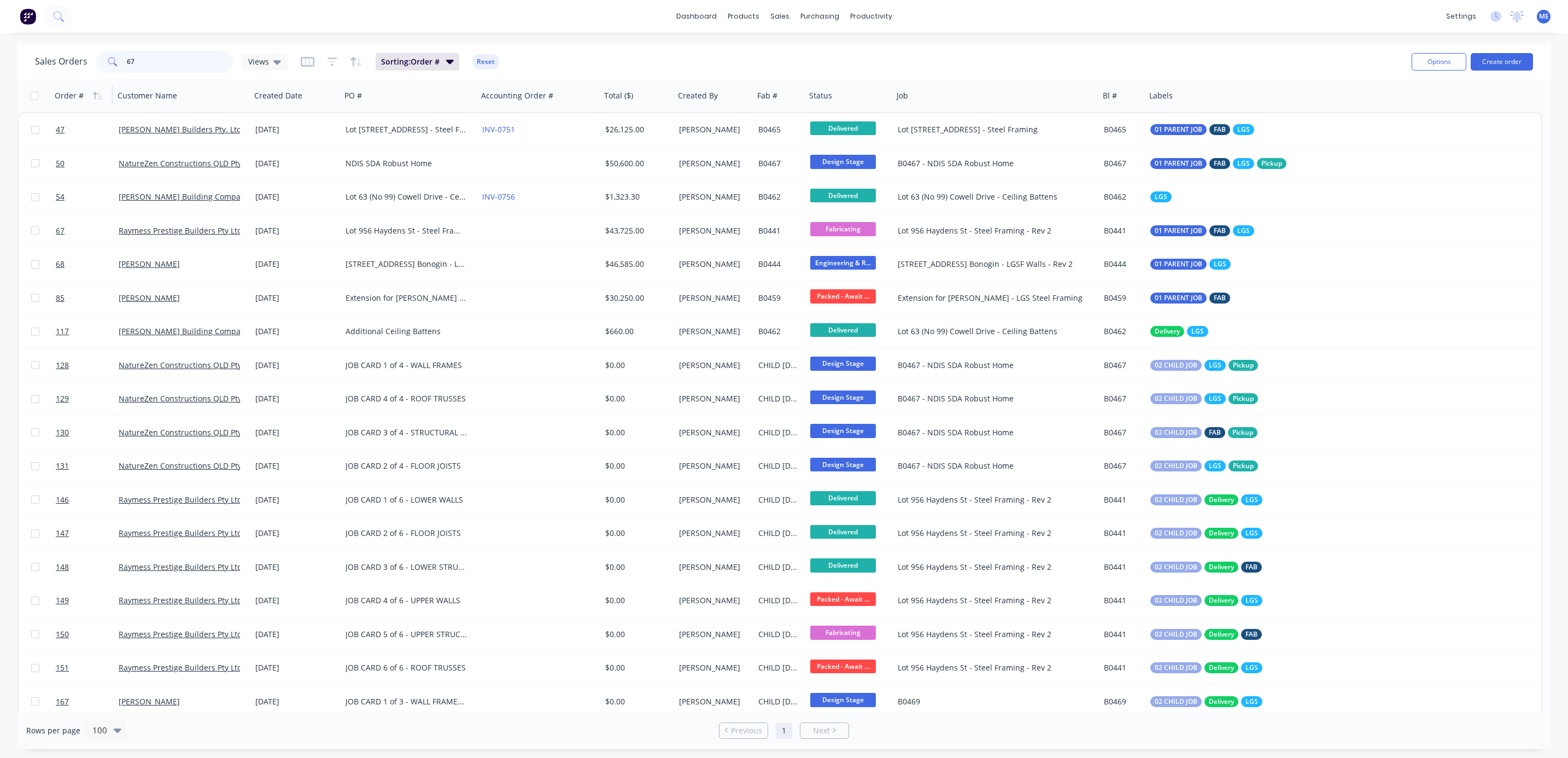
drag, startPoint x: 158, startPoint y: 59, endPoint x: 30, endPoint y: 62, distance: 128.0
click at [119, 62] on div "67" at bounding box center [165, 62] width 137 height 22
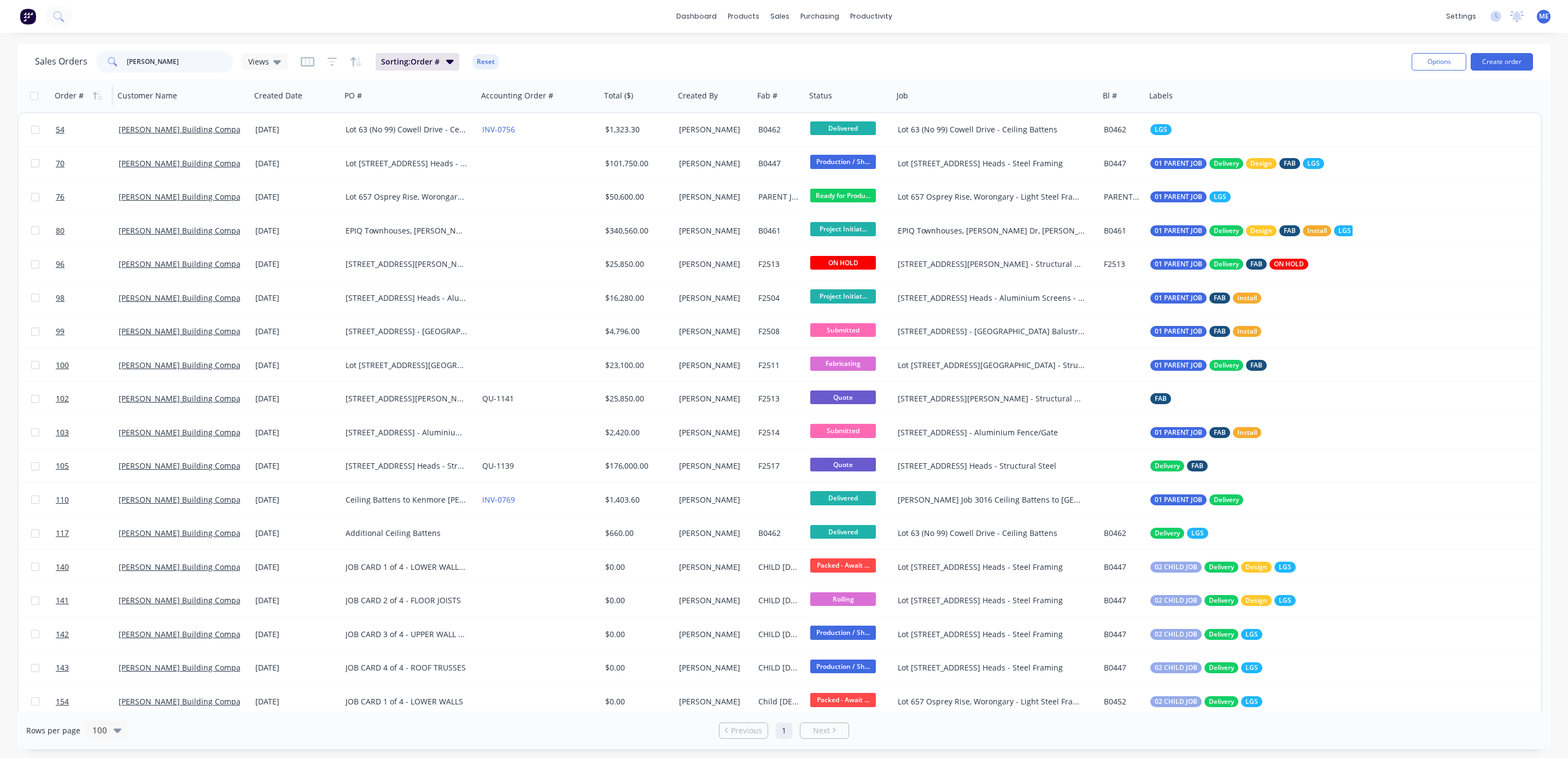
type input "blackwood"
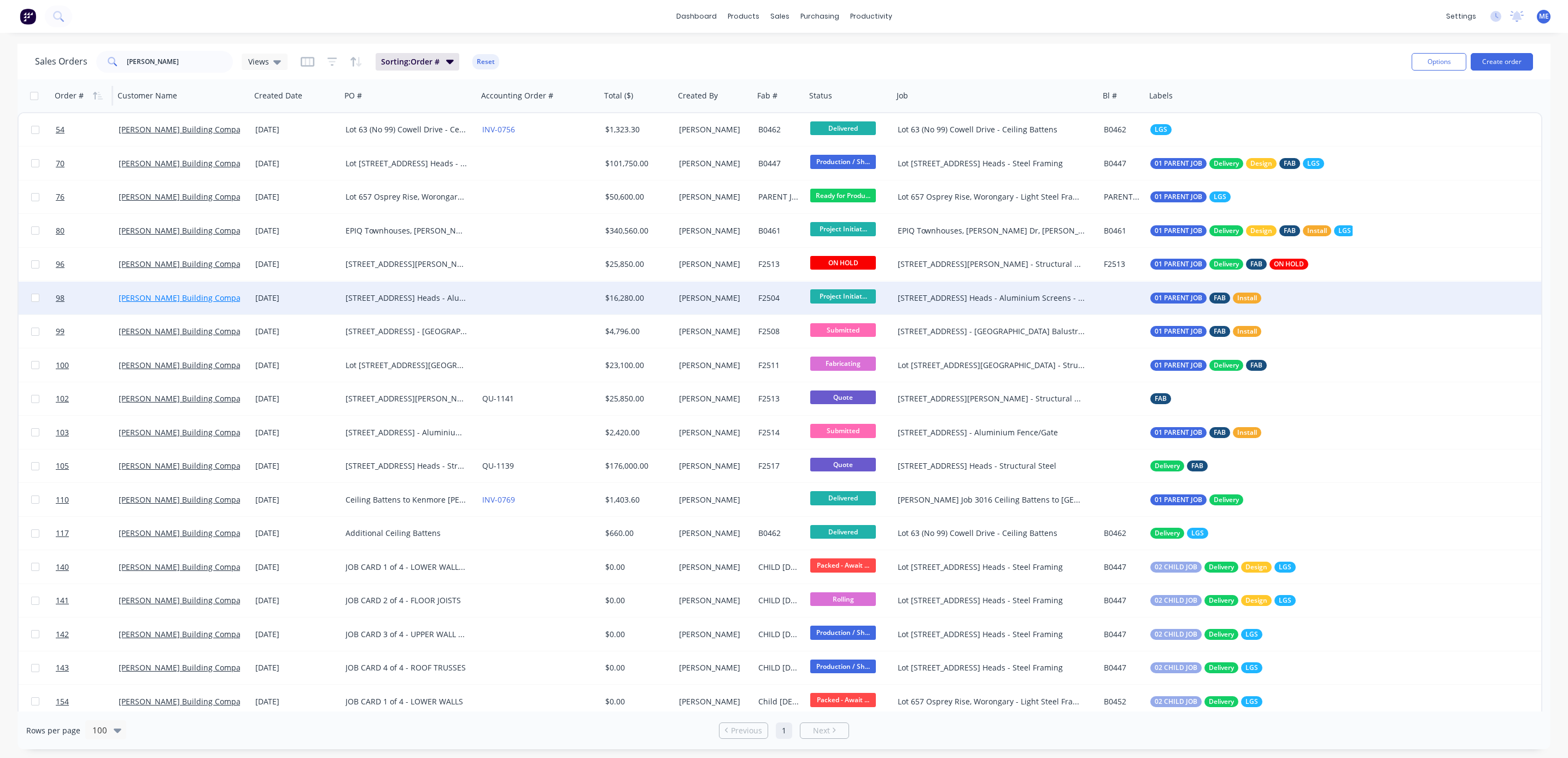
click at [190, 302] on link "[PERSON_NAME] Building Company Pty Ltd" at bounding box center [197, 298] width 157 height 11
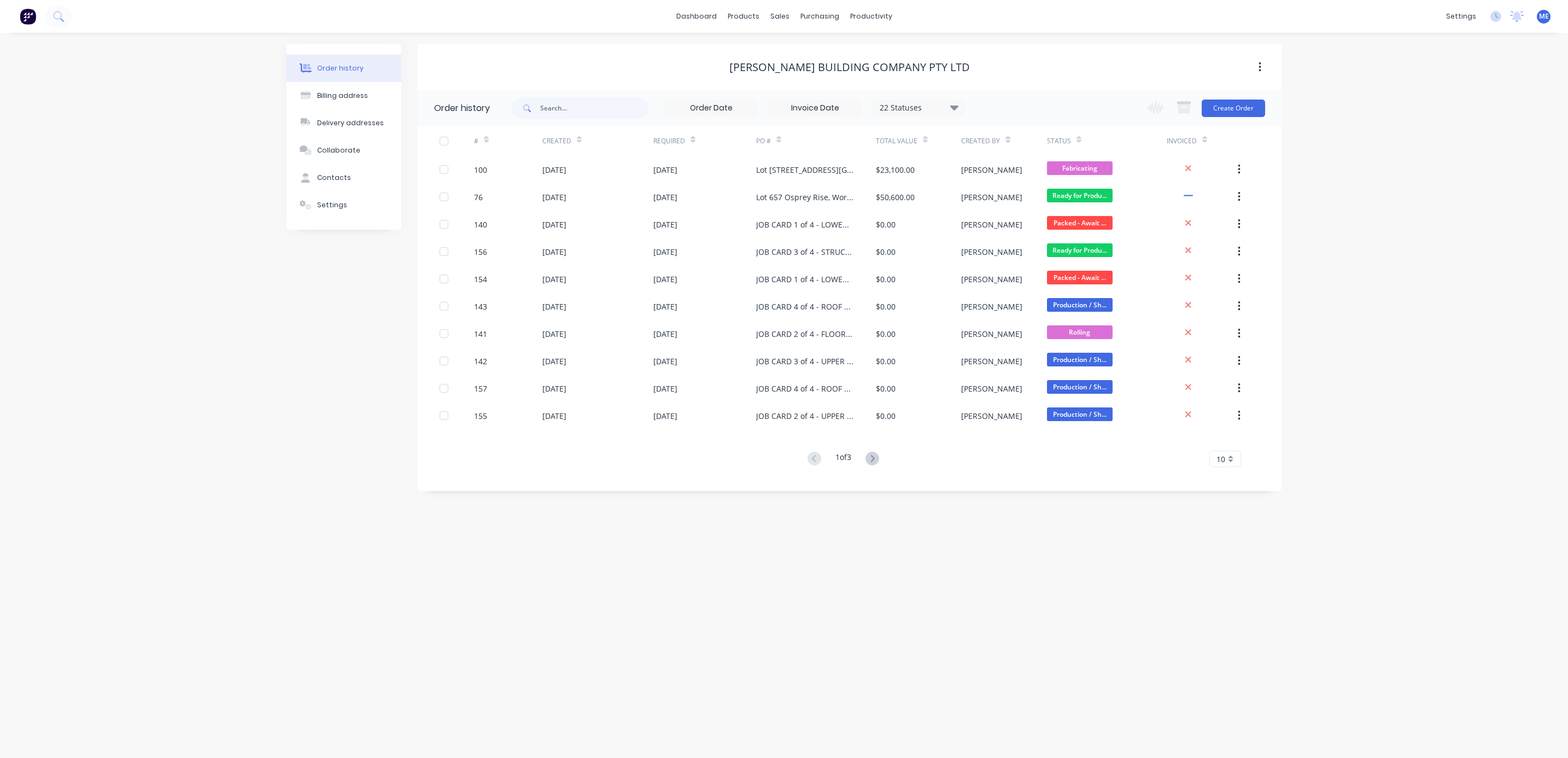
click at [871, 458] on icon at bounding box center [872, 459] width 14 height 14
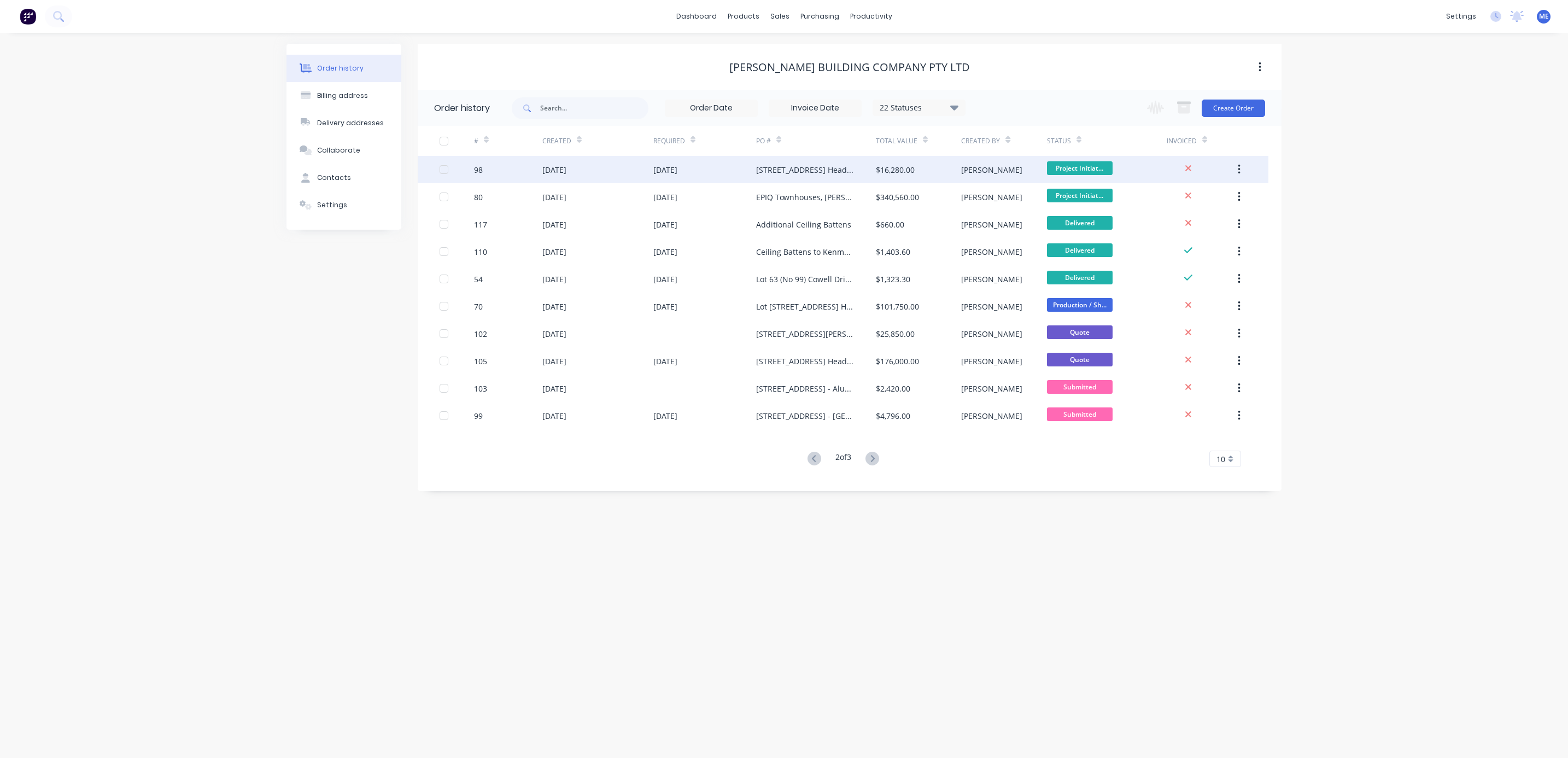
click at [799, 166] on div "[STREET_ADDRESS] Heads - Aluminium Screens - Supply & Install" at bounding box center [805, 169] width 98 height 11
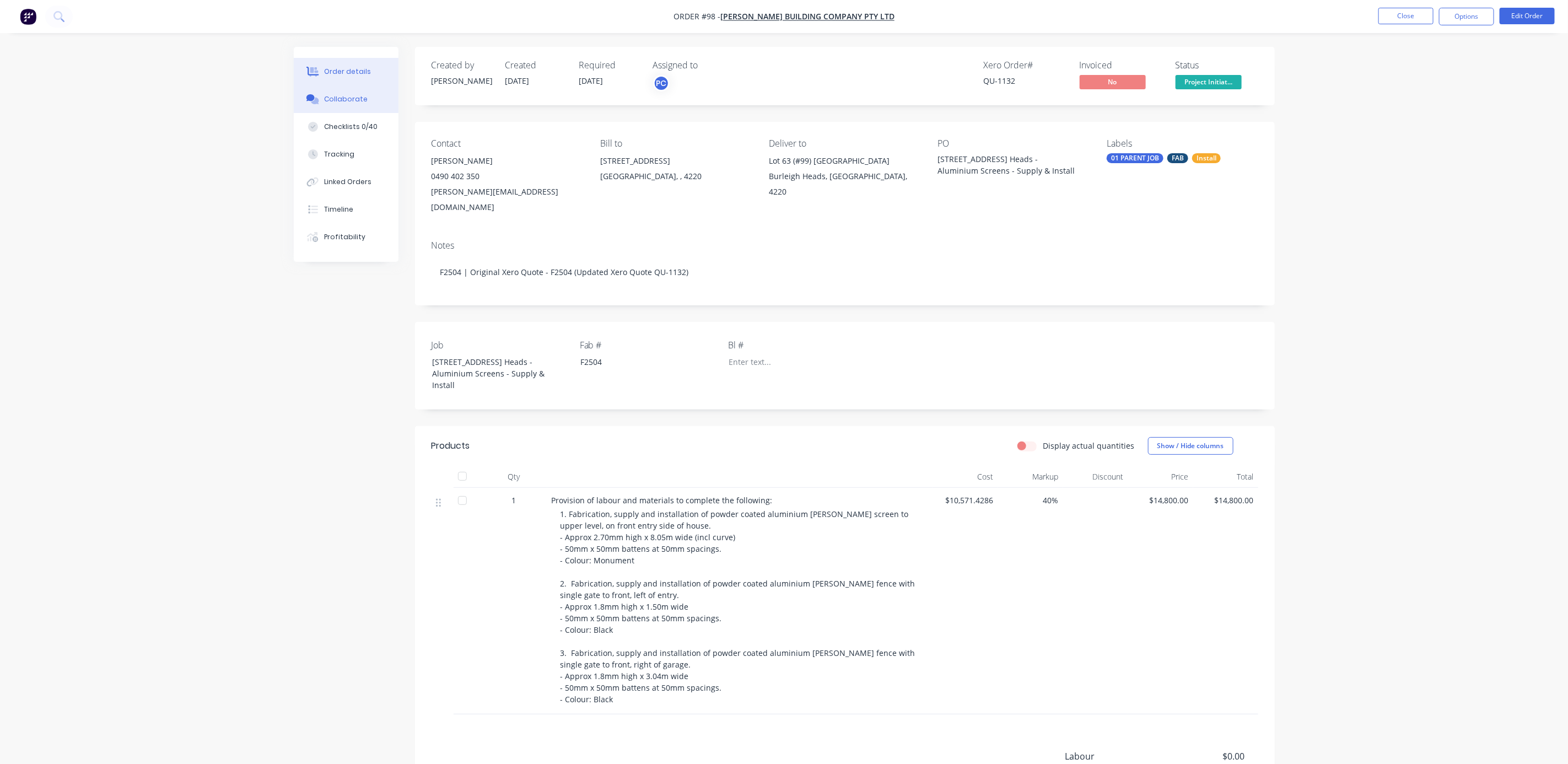
click at [355, 101] on div "Collaborate" at bounding box center [345, 99] width 44 height 10
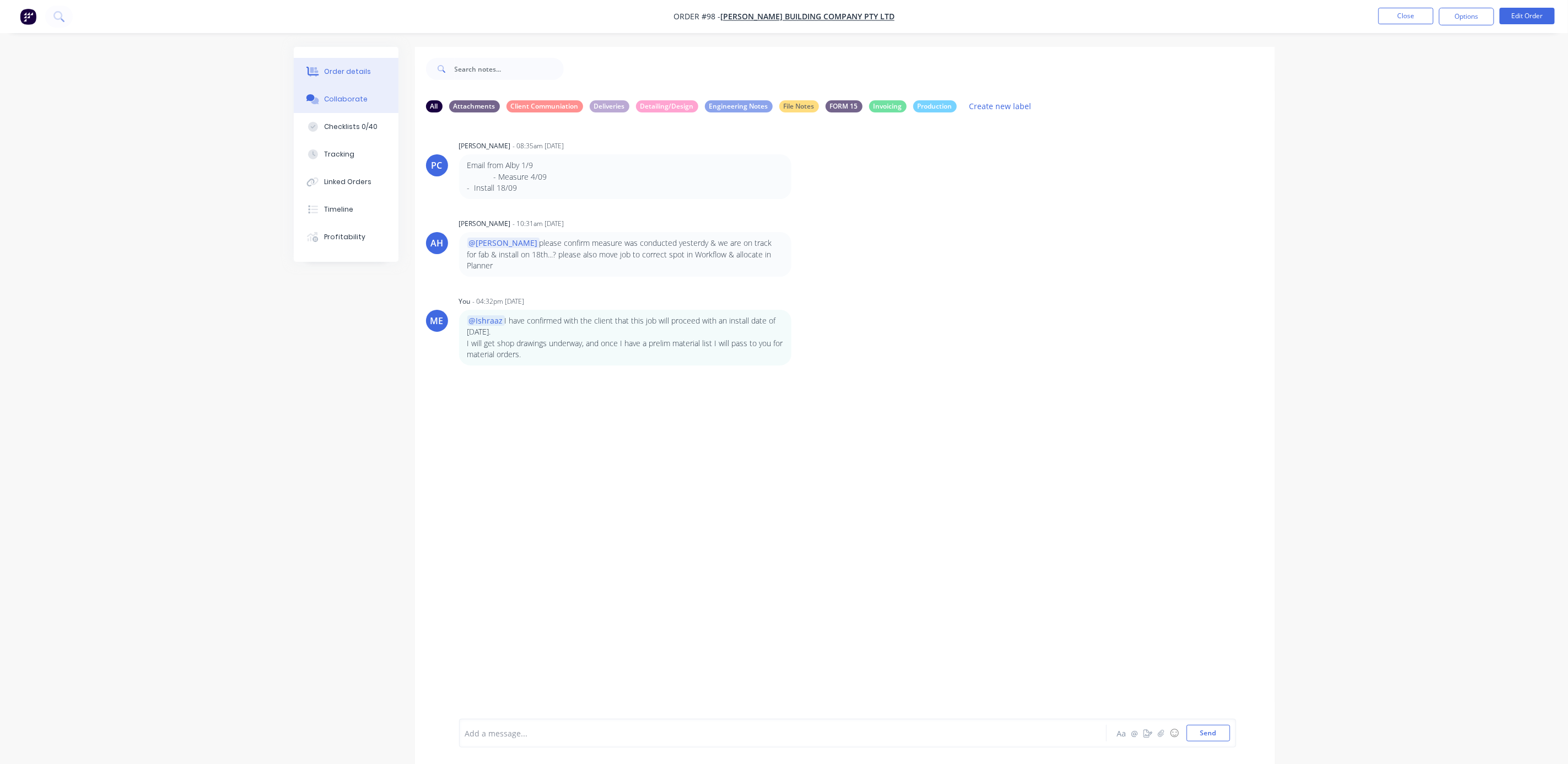
click at [345, 73] on div "Order details" at bounding box center [347, 71] width 47 height 10
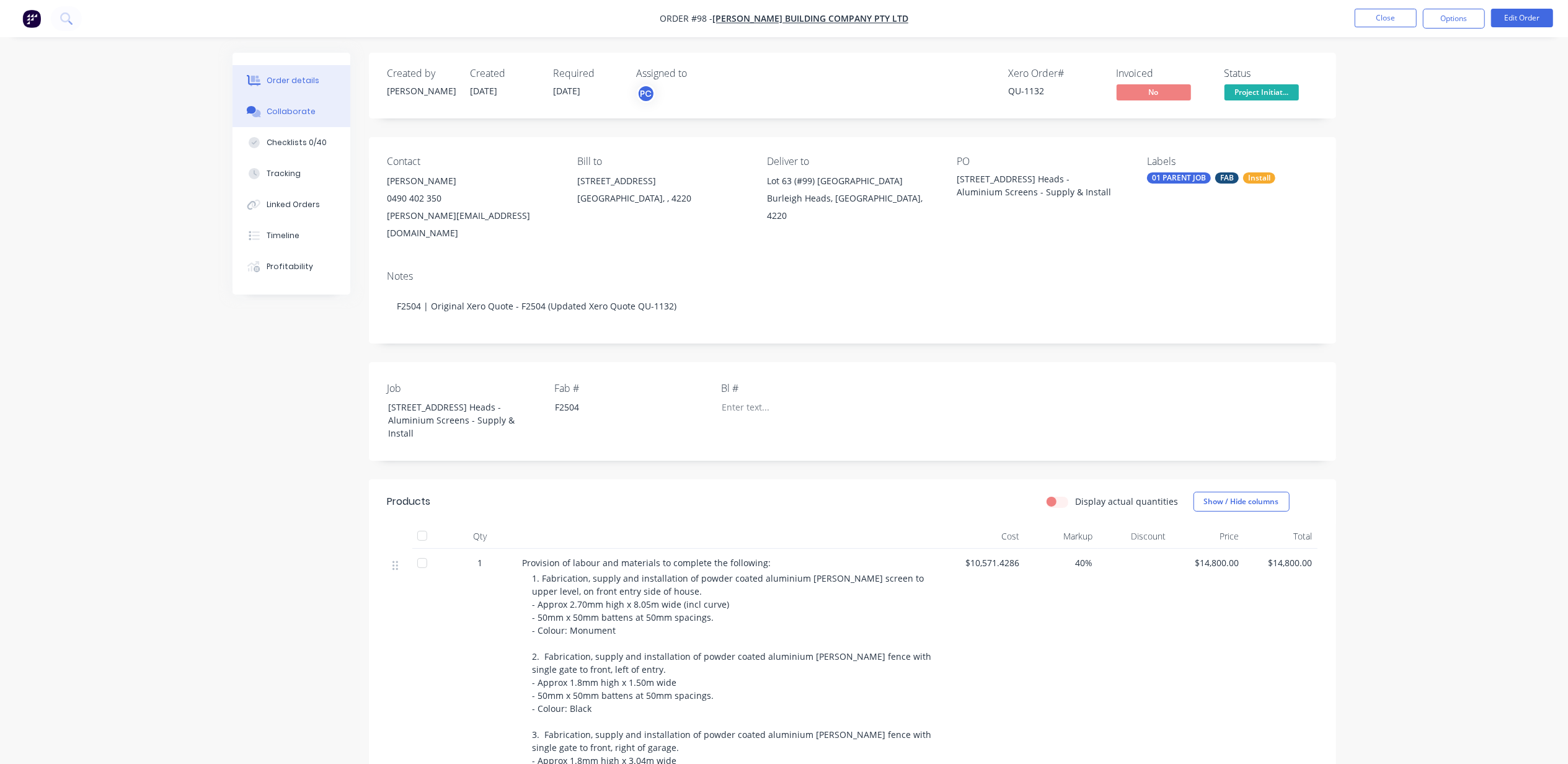
click at [293, 96] on button "Collaborate" at bounding box center [291, 112] width 118 height 31
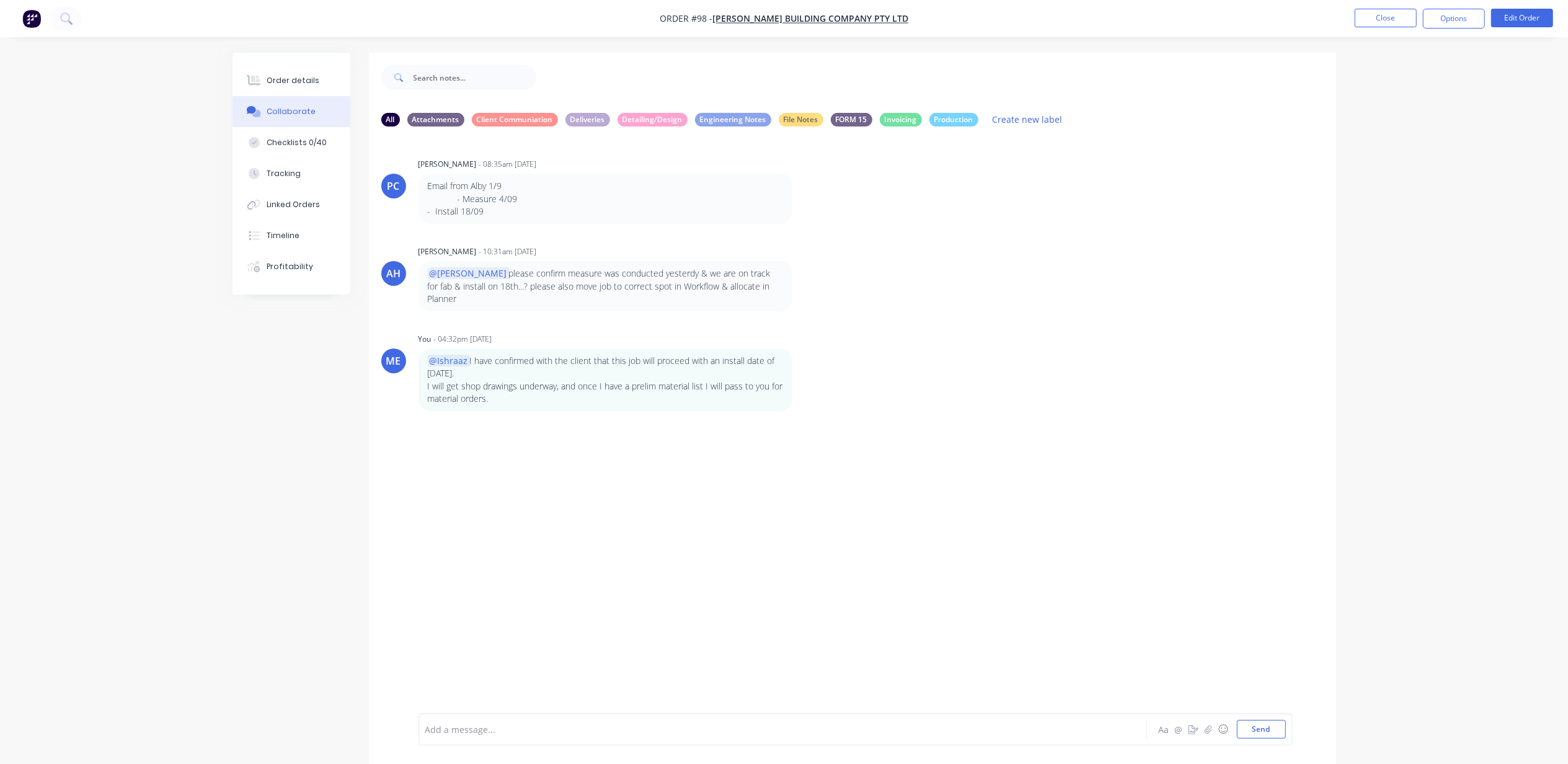
click at [550, 725] on div at bounding box center [748, 729] width 645 height 13
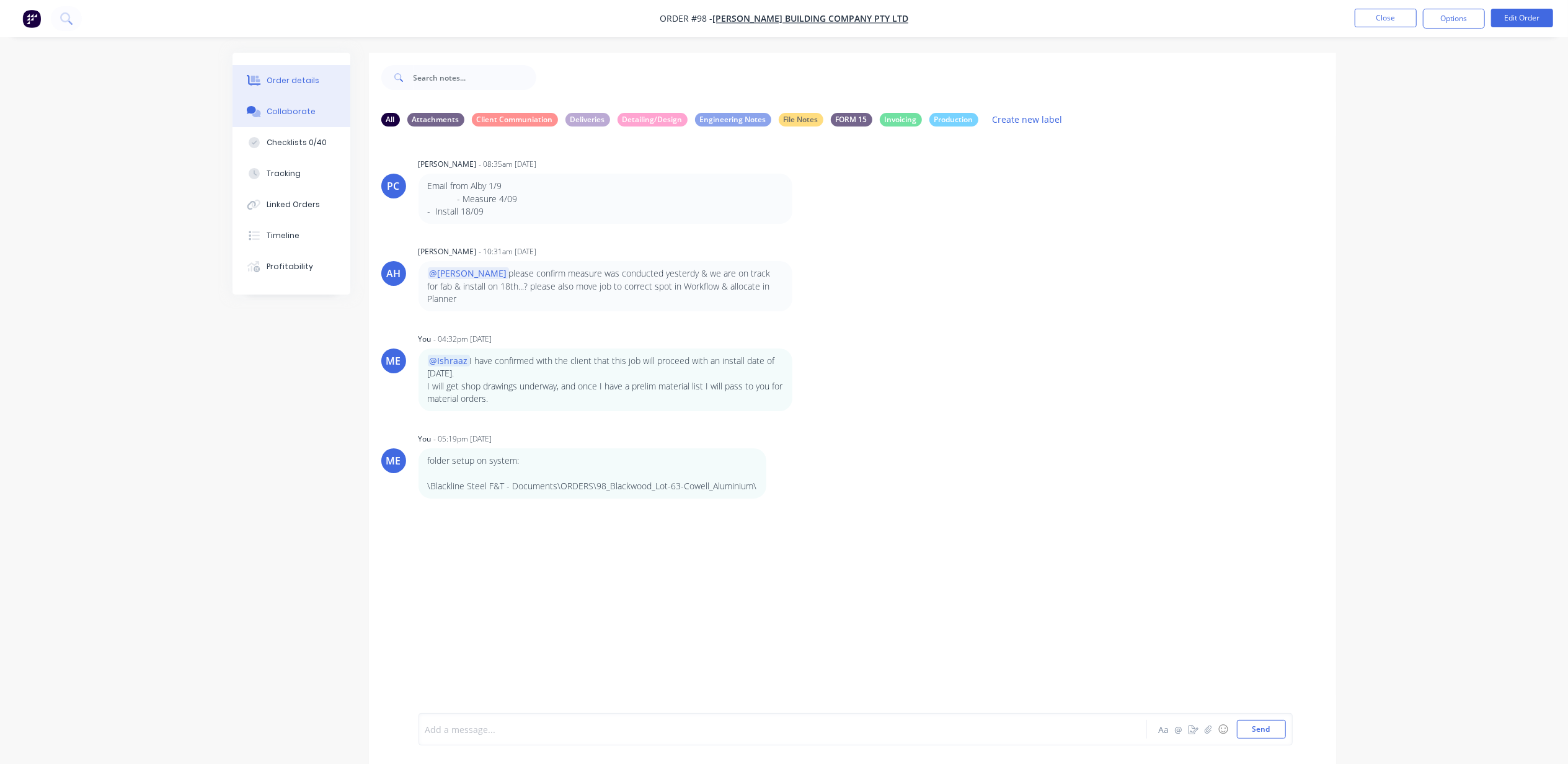
click at [269, 84] on div "Order details" at bounding box center [292, 80] width 53 height 11
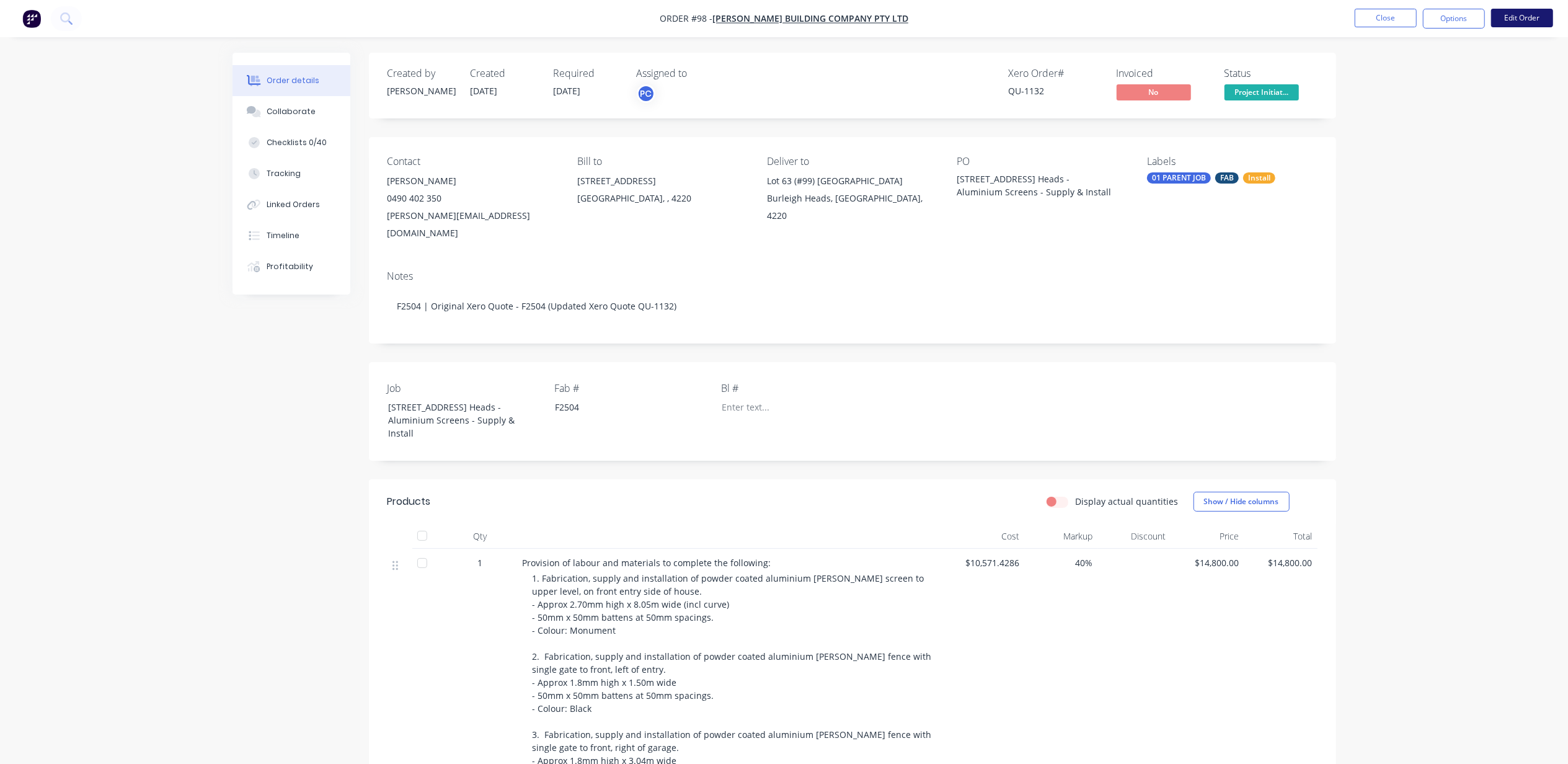
click at [1523, 21] on button "Edit Order" at bounding box center [1522, 18] width 62 height 19
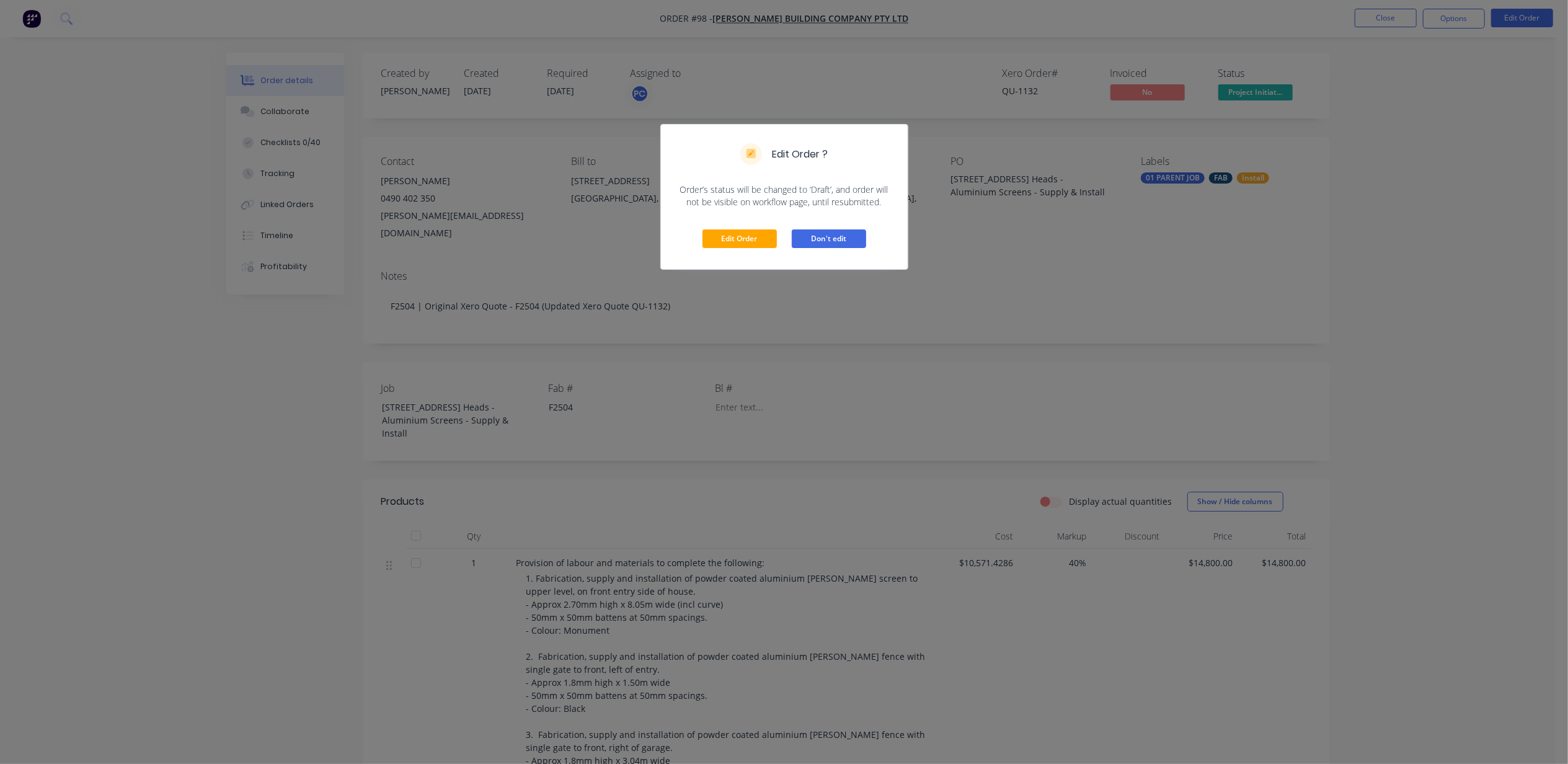
click at [809, 241] on button "Don't edit" at bounding box center [829, 239] width 74 height 19
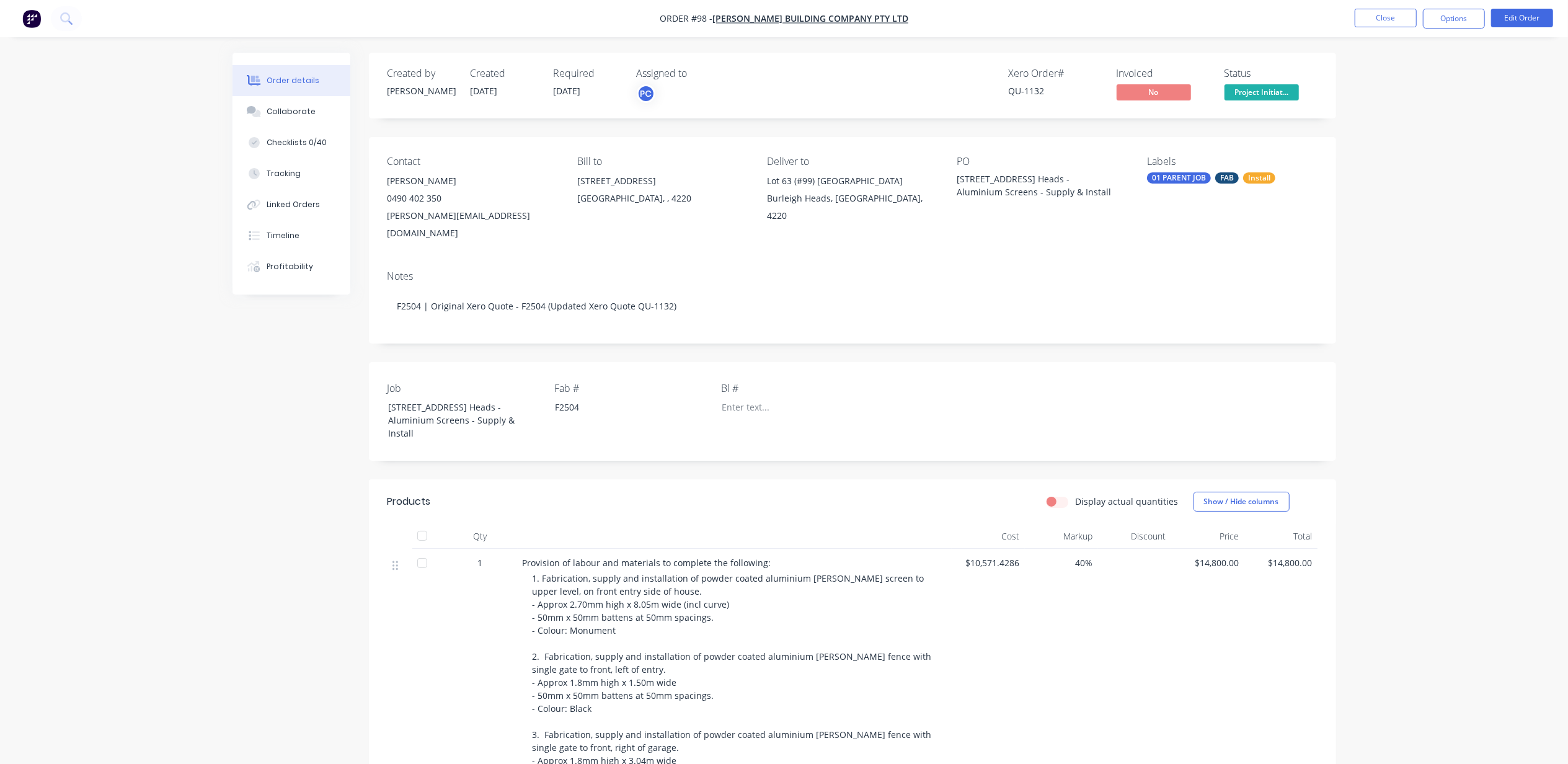
click at [1347, 280] on div "Order details Collaborate Checklists 0/40 Tracking Linked Orders Timeline Profi…" at bounding box center [785, 538] width 1129 height 972
click at [290, 105] on button "Collaborate" at bounding box center [291, 112] width 118 height 31
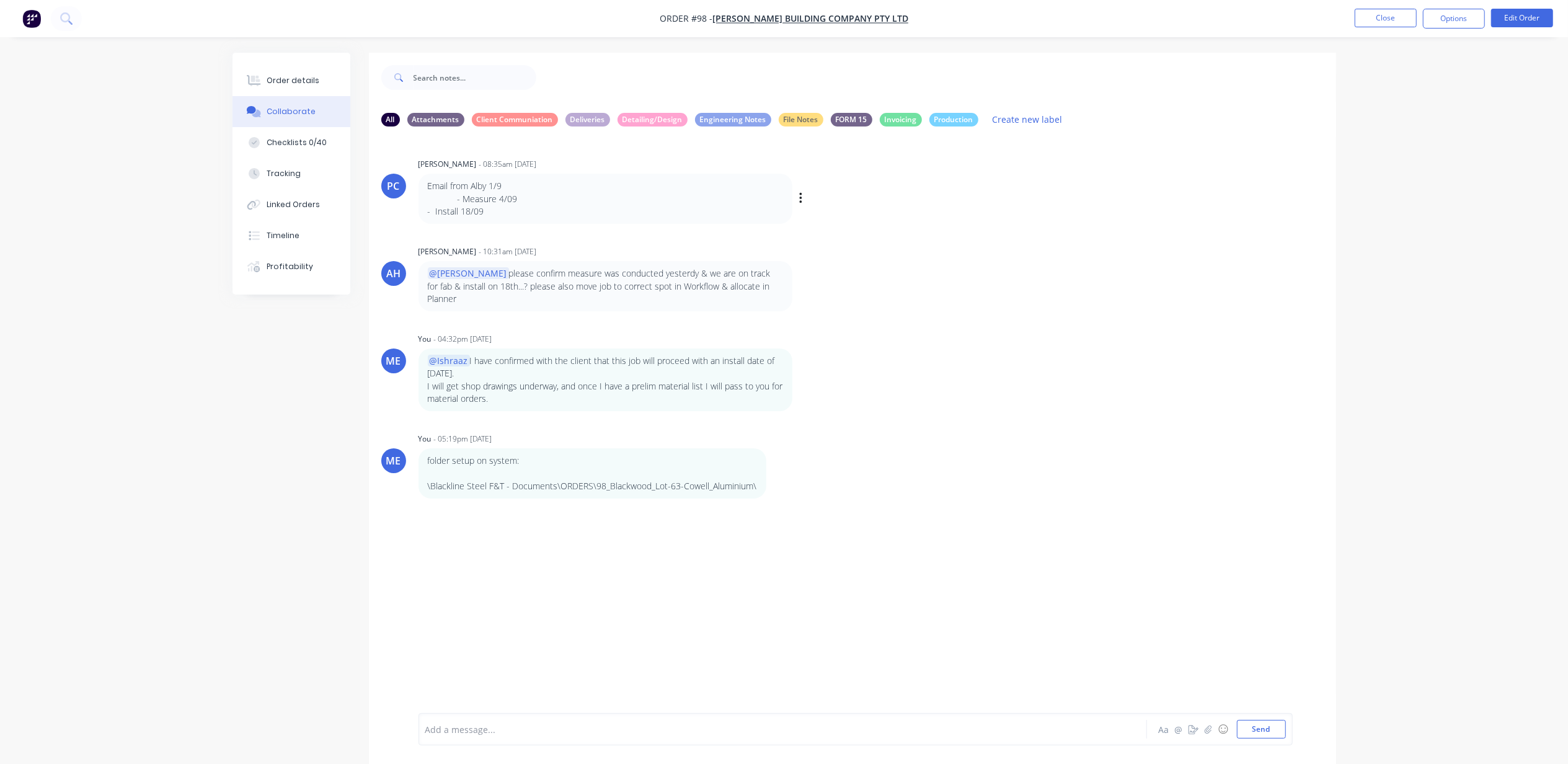
click at [797, 201] on div "Email from Alby 1/9 - Measure 4/09 - Install 18/09 Labels Edit Delete" at bounding box center [613, 199] width 388 height 50
click at [802, 198] on button "button" at bounding box center [801, 198] width 5 height 18
click at [842, 238] on button "Delete" at bounding box center [846, 241] width 78 height 21
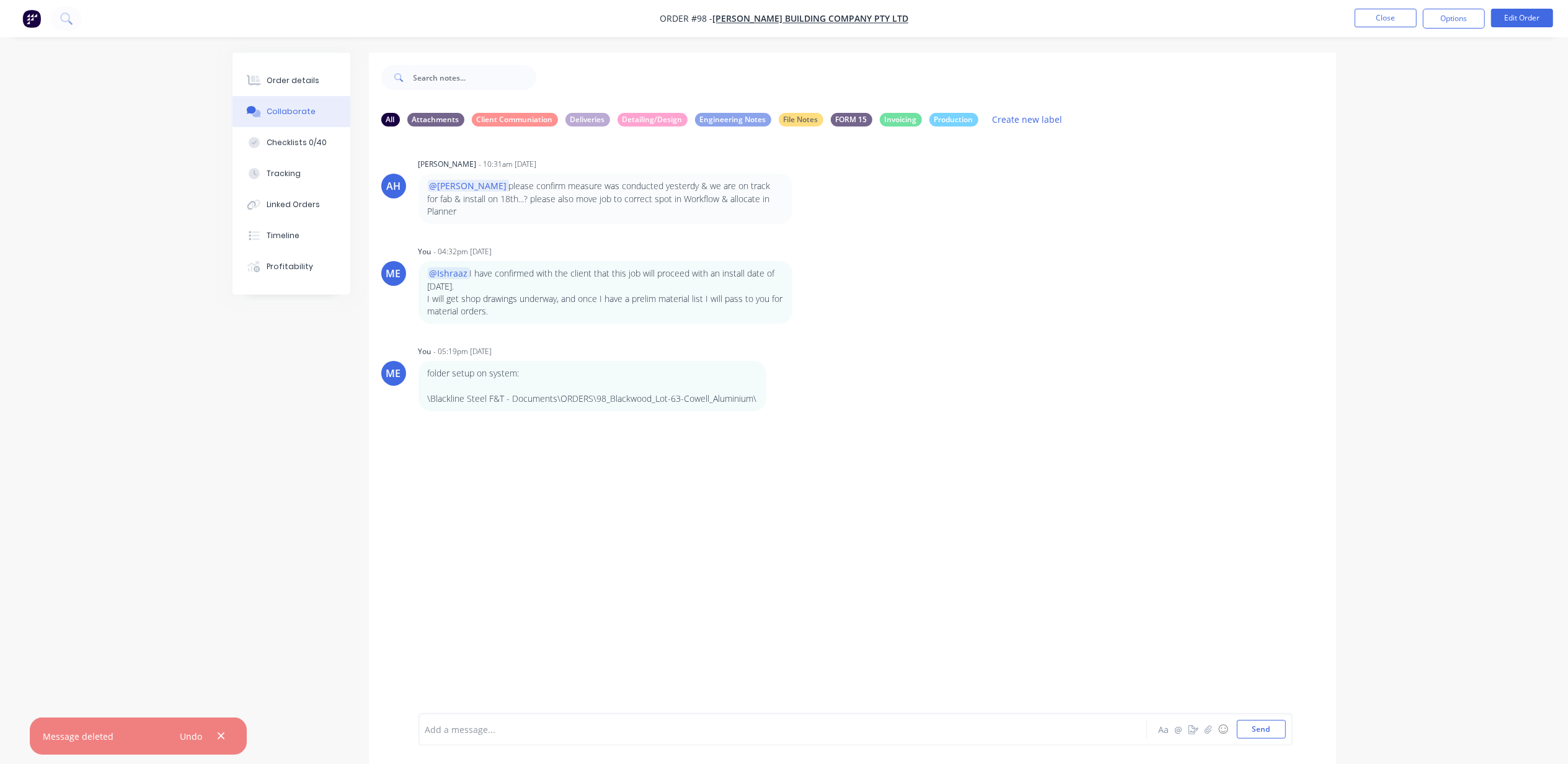
click at [460, 720] on div "Add a message..." at bounding box center [748, 730] width 645 height 19
click at [1378, 18] on button "Close" at bounding box center [1386, 18] width 62 height 19
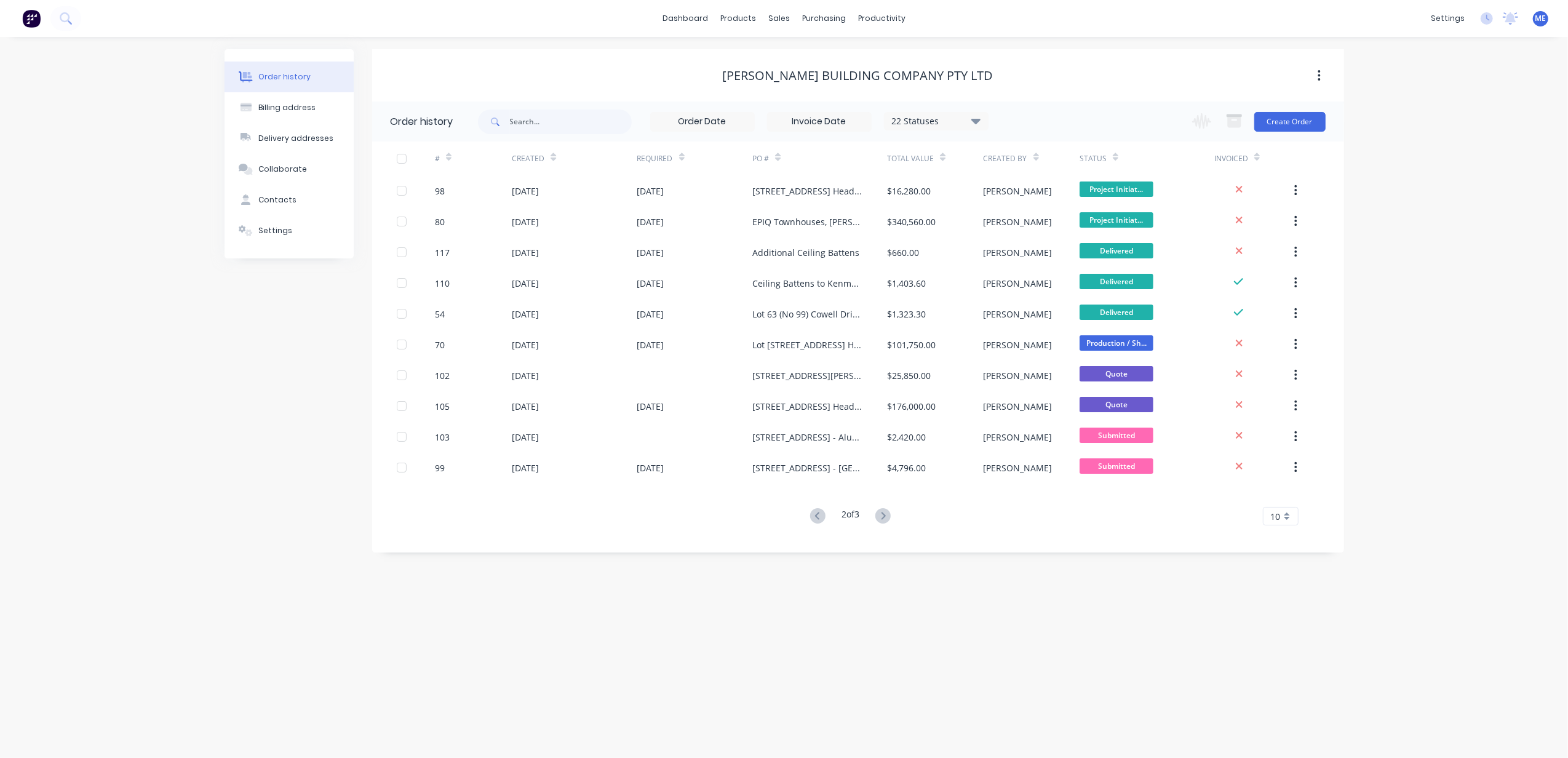
click at [802, 517] on div "2 of 3 10 5 10 15 20 25 30 35" at bounding box center [850, 516] width 957 height 18
click at [810, 517] on icon at bounding box center [818, 516] width 15 height 15
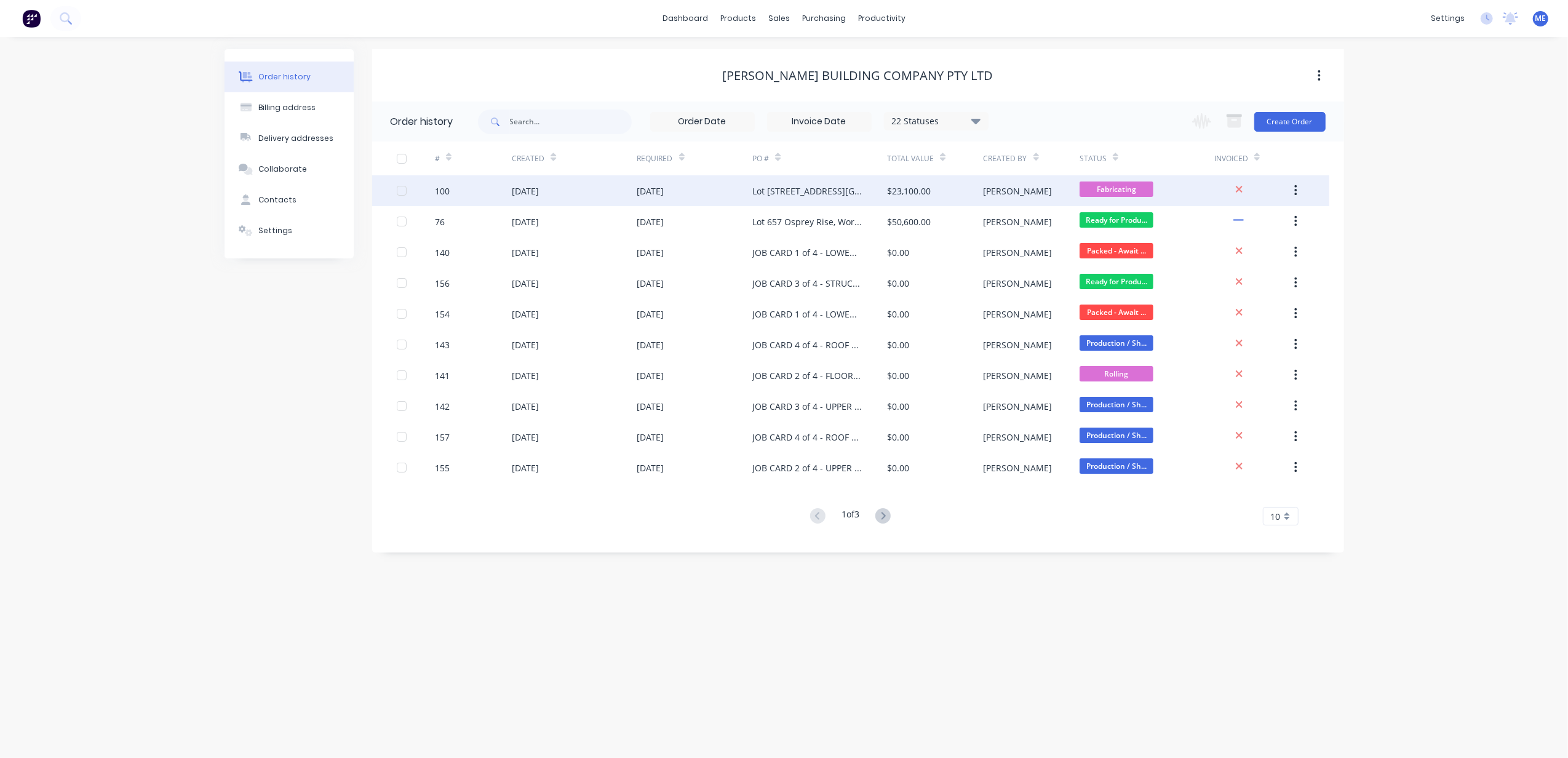
click at [801, 192] on div "Lot [STREET_ADDRESS][GEOGRAPHIC_DATA] - Structural Steel Supply" at bounding box center [807, 191] width 110 height 13
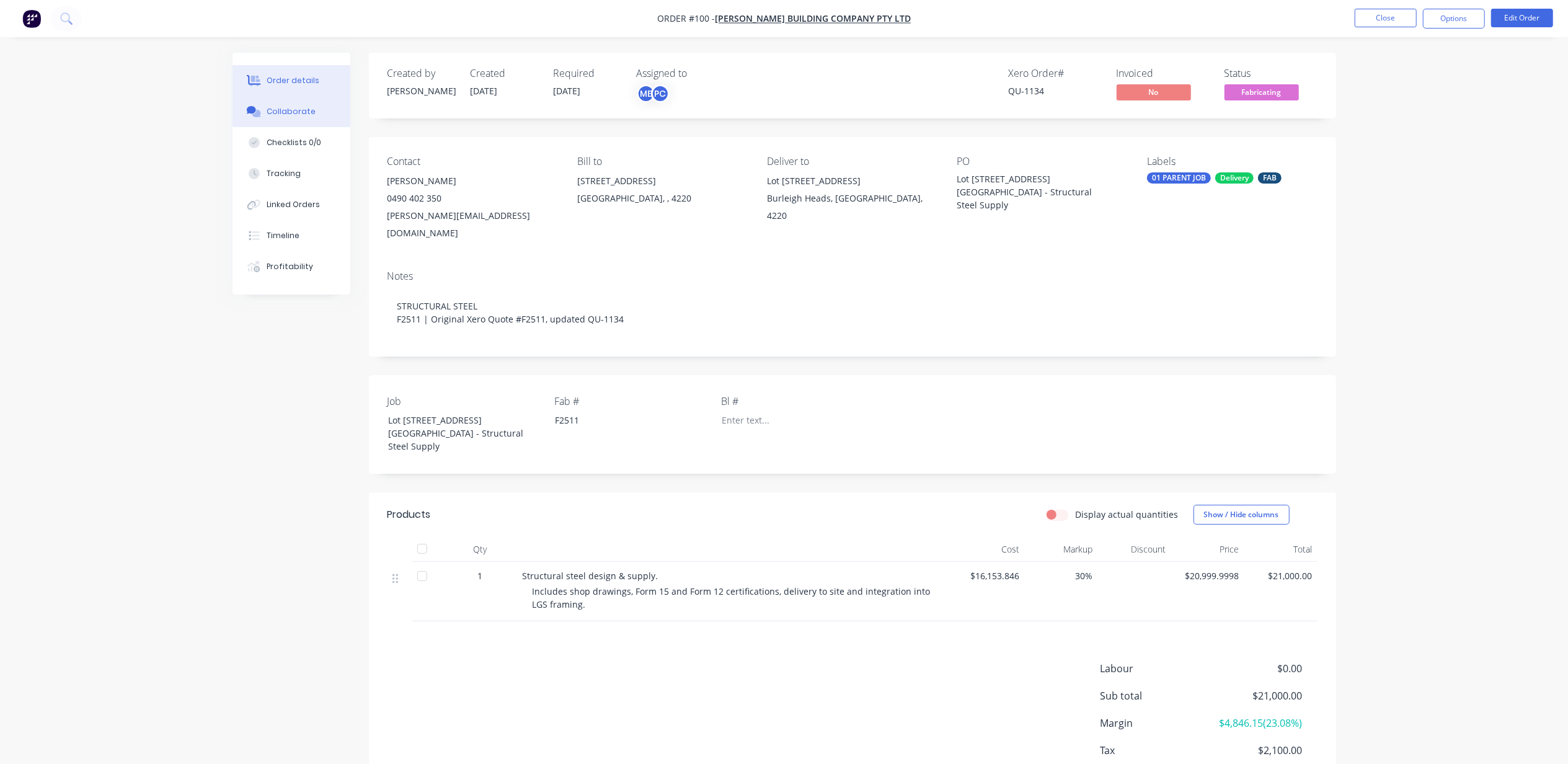
click at [269, 113] on div "Collaborate" at bounding box center [290, 111] width 49 height 11
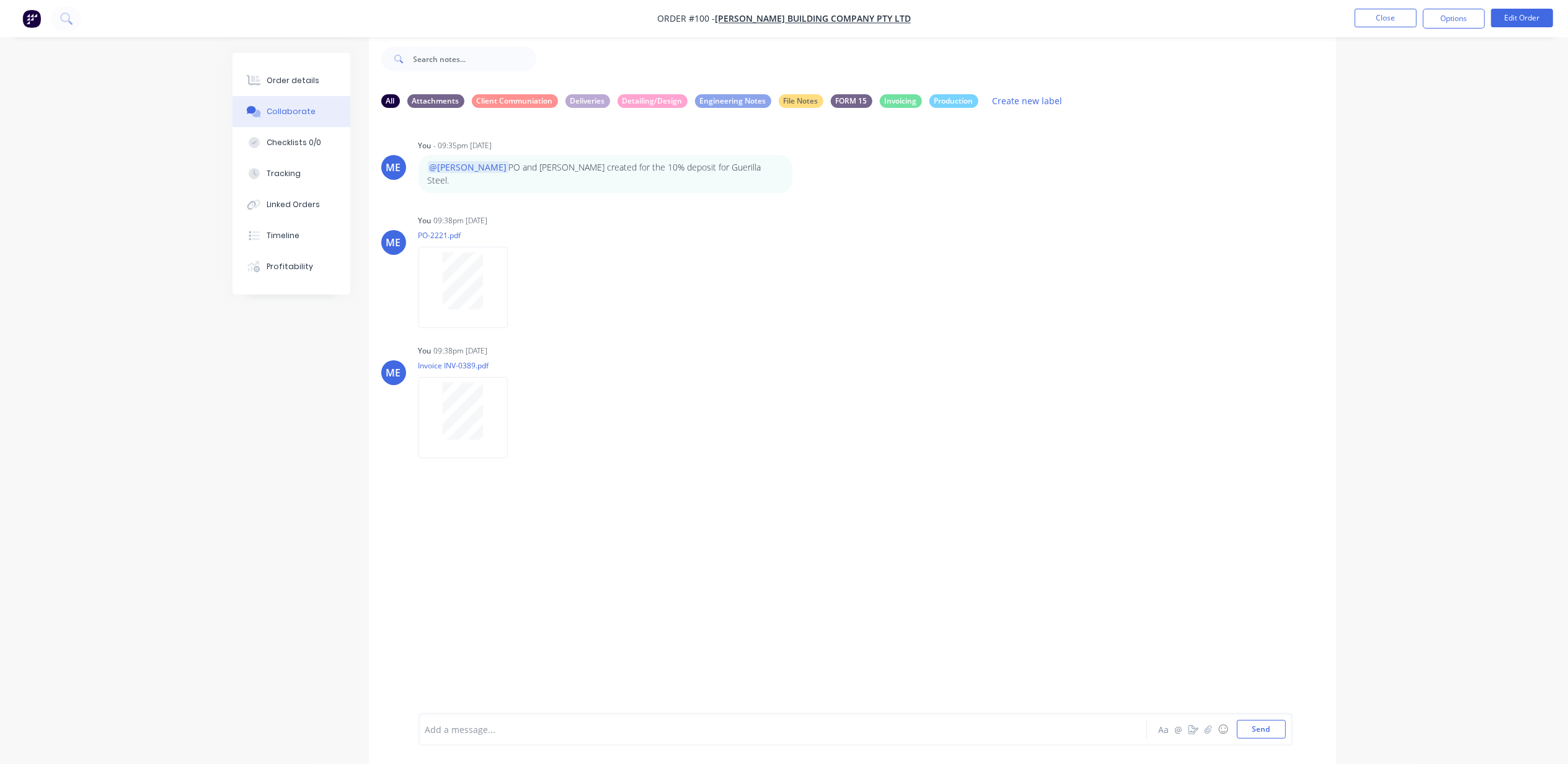
scroll to position [20, 0]
click at [1352, 18] on ul "Close Options Edit Order" at bounding box center [1453, 18] width 228 height 20
click at [1367, 21] on button "Close" at bounding box center [1386, 18] width 62 height 19
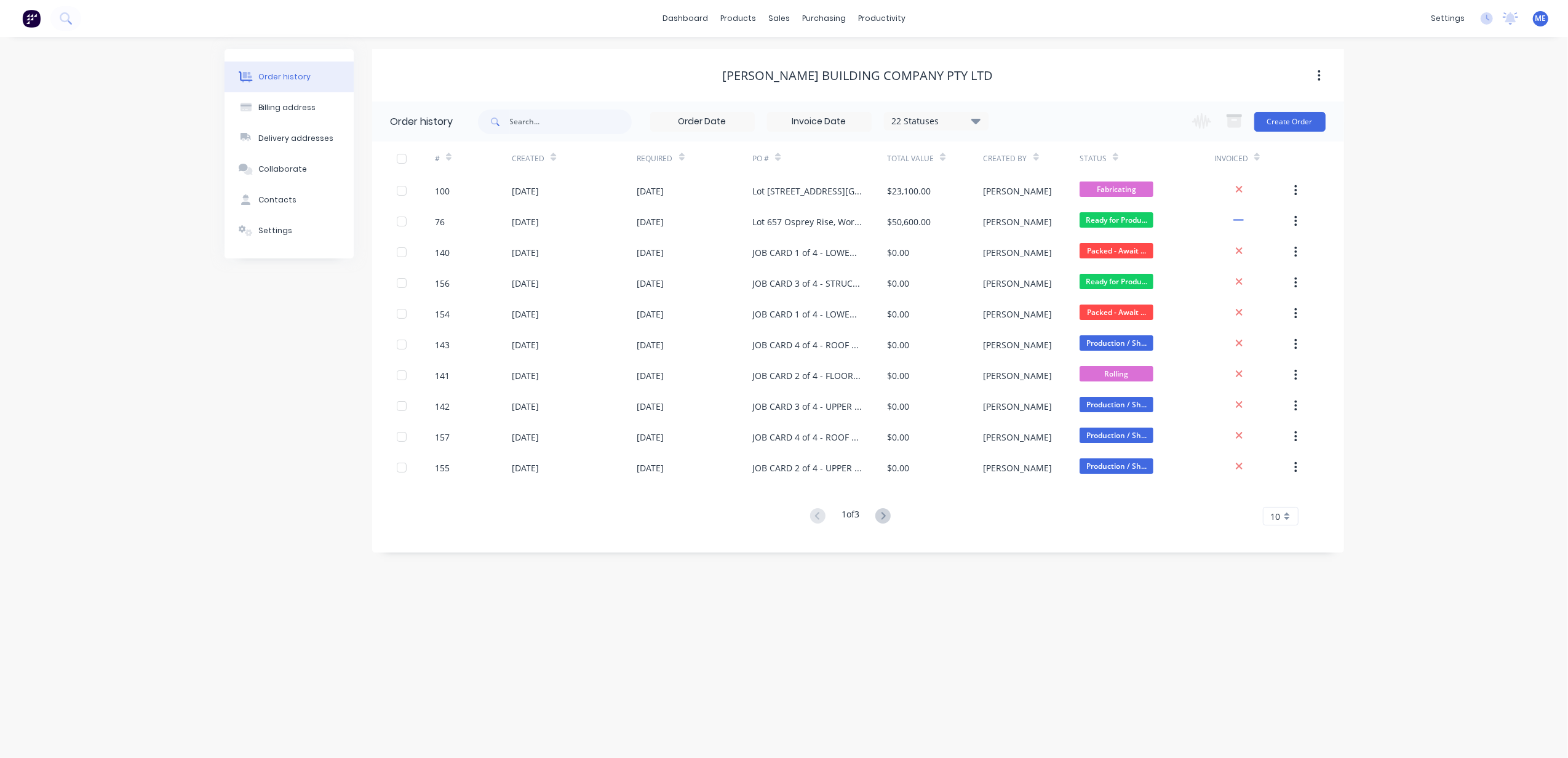
click at [1460, 95] on div "Order history Billing address Delivery addresses Collaborate Contacts Settings …" at bounding box center [784, 397] width 1568 height 721
click at [158, 429] on div "Order history Billing address Delivery addresses Collaborate Contacts Settings …" at bounding box center [784, 397] width 1568 height 721
click at [885, 515] on icon at bounding box center [883, 515] width 4 height 8
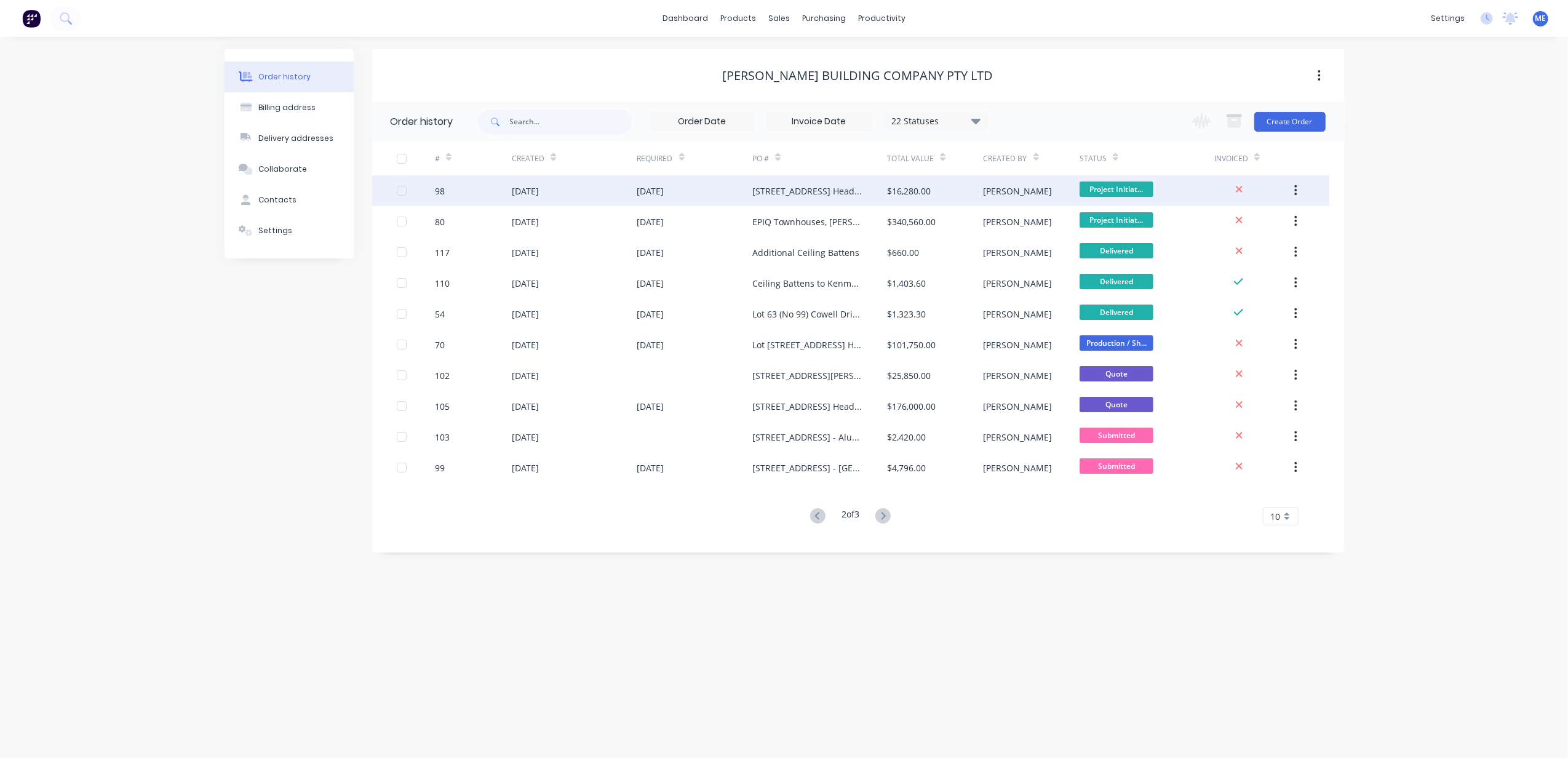
click at [784, 197] on div "[STREET_ADDRESS] Heads - Aluminium Screens - Supply & Install" at bounding box center [807, 191] width 110 height 13
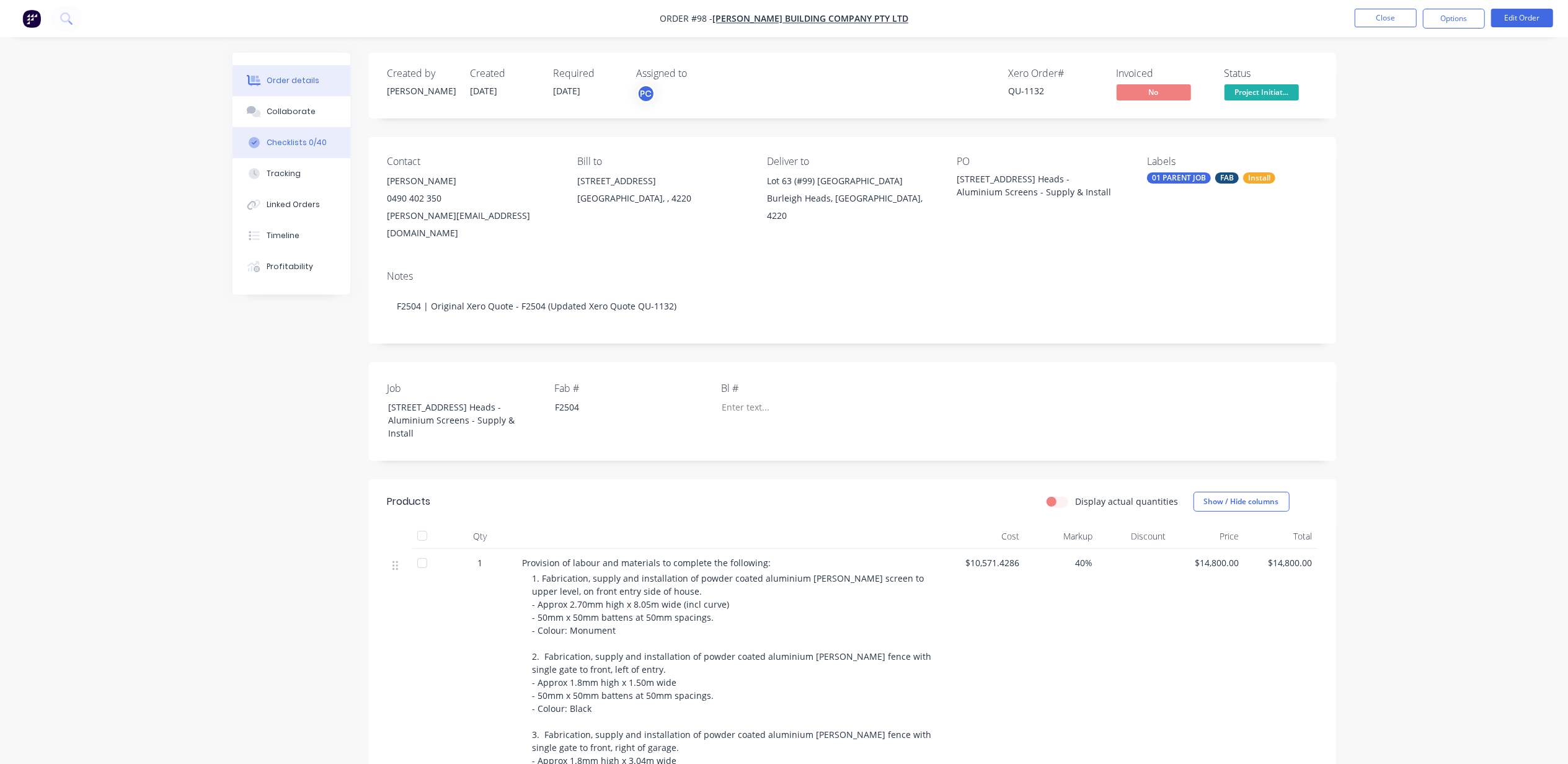
click at [289, 140] on div "Checklists 0/40" at bounding box center [296, 142] width 60 height 11
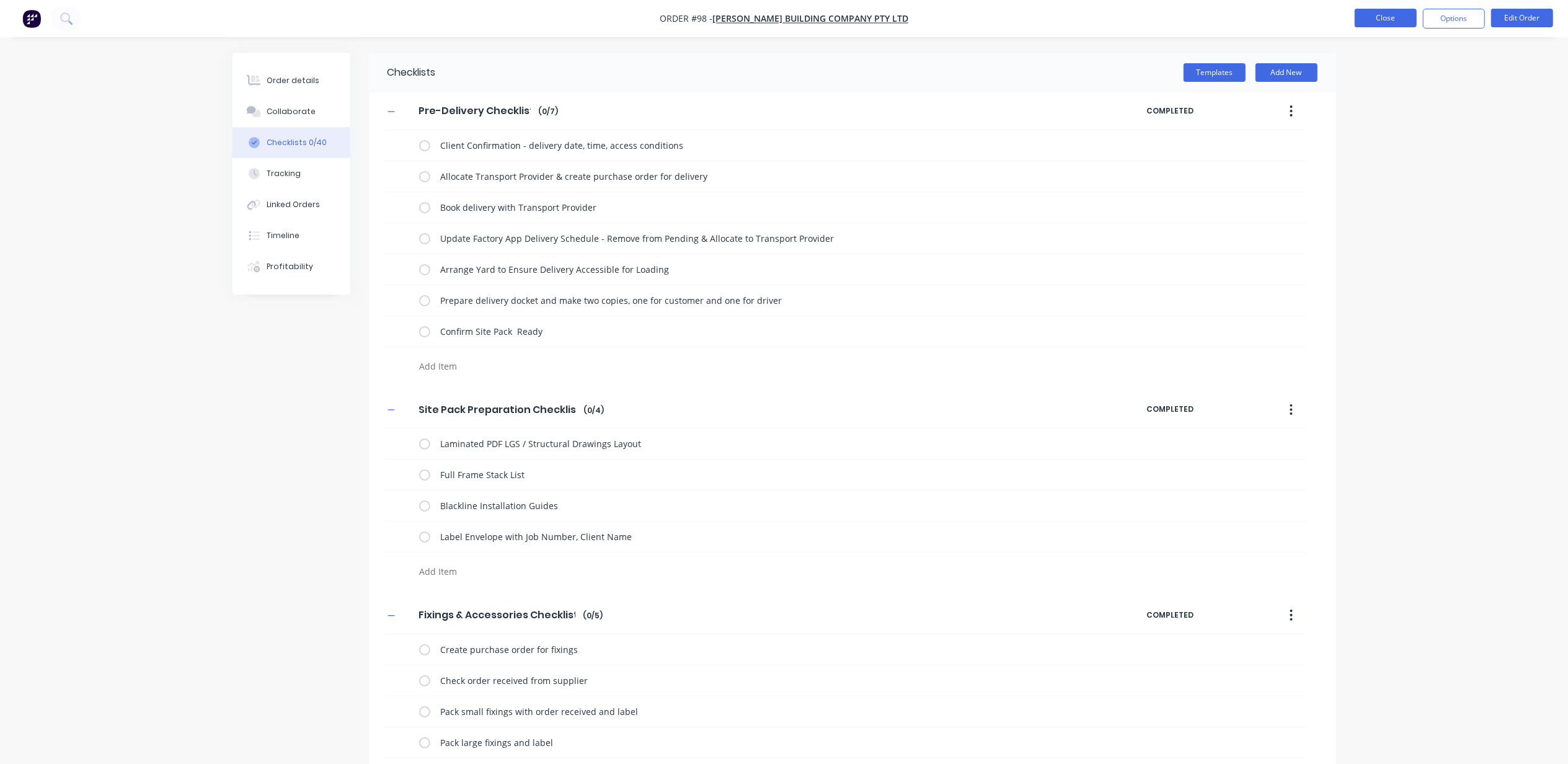
click at [1362, 23] on button "Close" at bounding box center [1386, 18] width 62 height 19
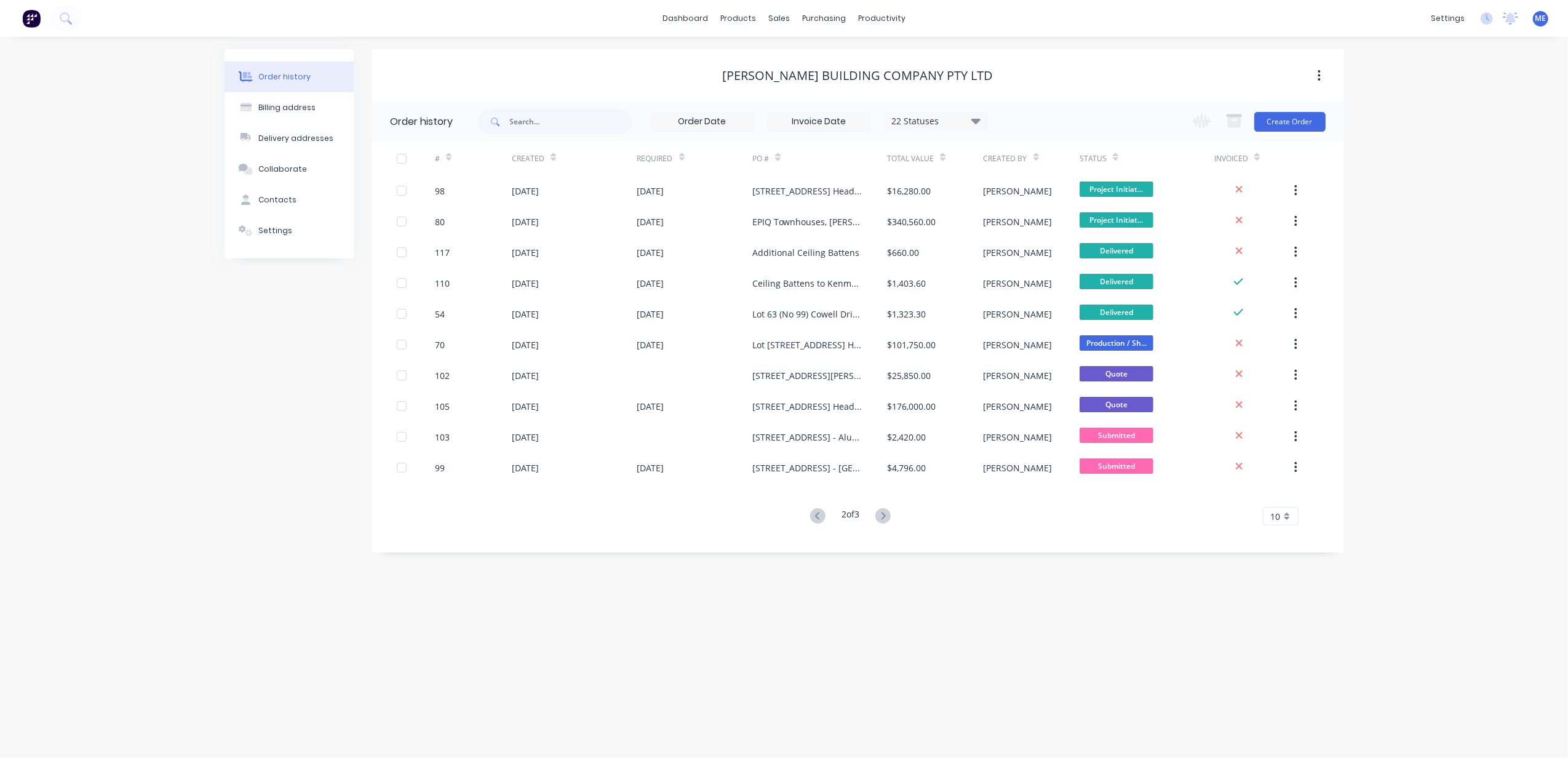
click at [866, 692] on div "Order history Billing address Delivery addresses Collaborate Contacts Settings …" at bounding box center [784, 397] width 1568 height 721
click at [814, 513] on icon at bounding box center [818, 516] width 15 height 15
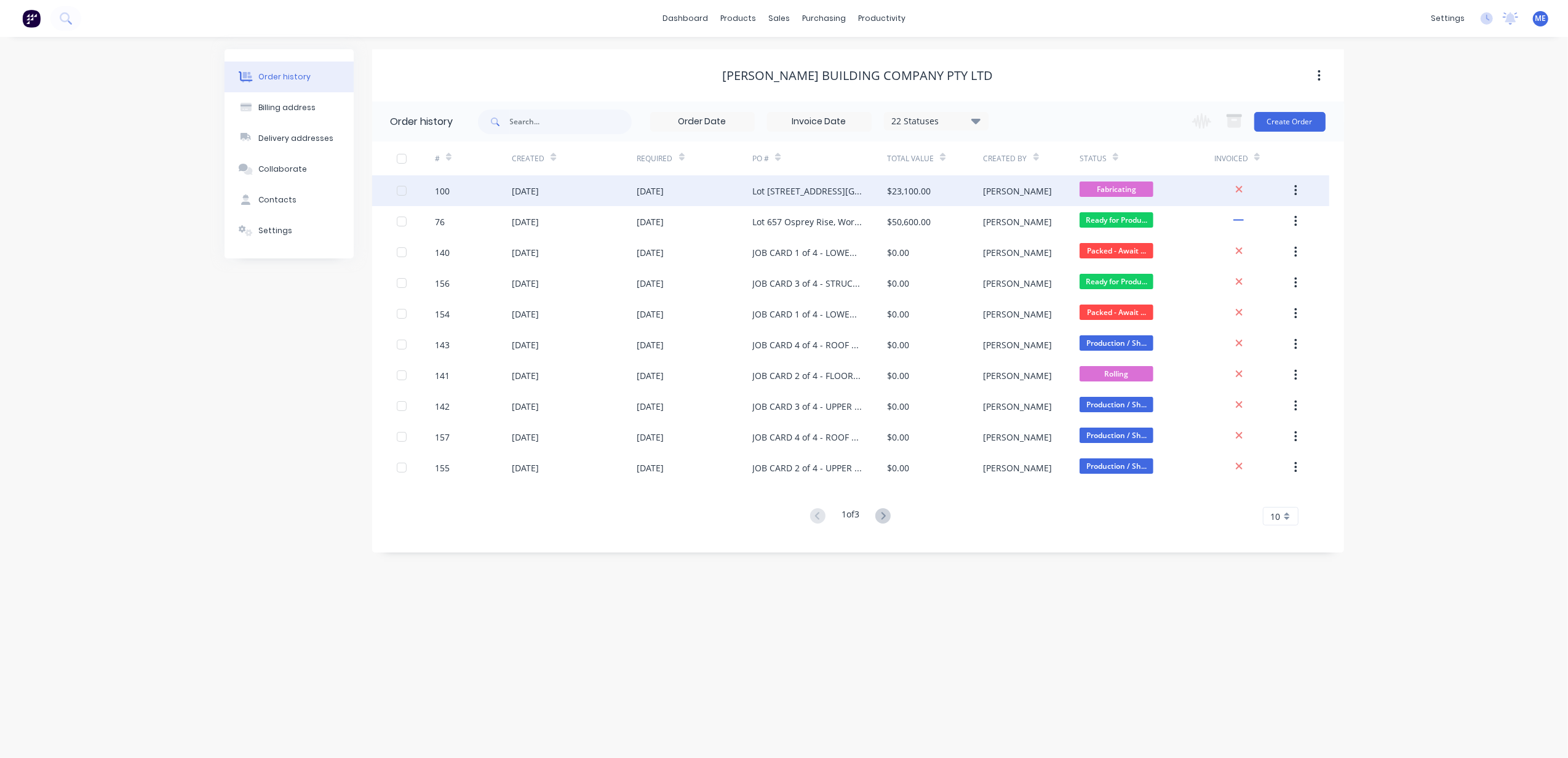
click at [795, 185] on div "Lot [STREET_ADDRESS][GEOGRAPHIC_DATA] - Structural Steel Supply" at bounding box center [807, 191] width 110 height 13
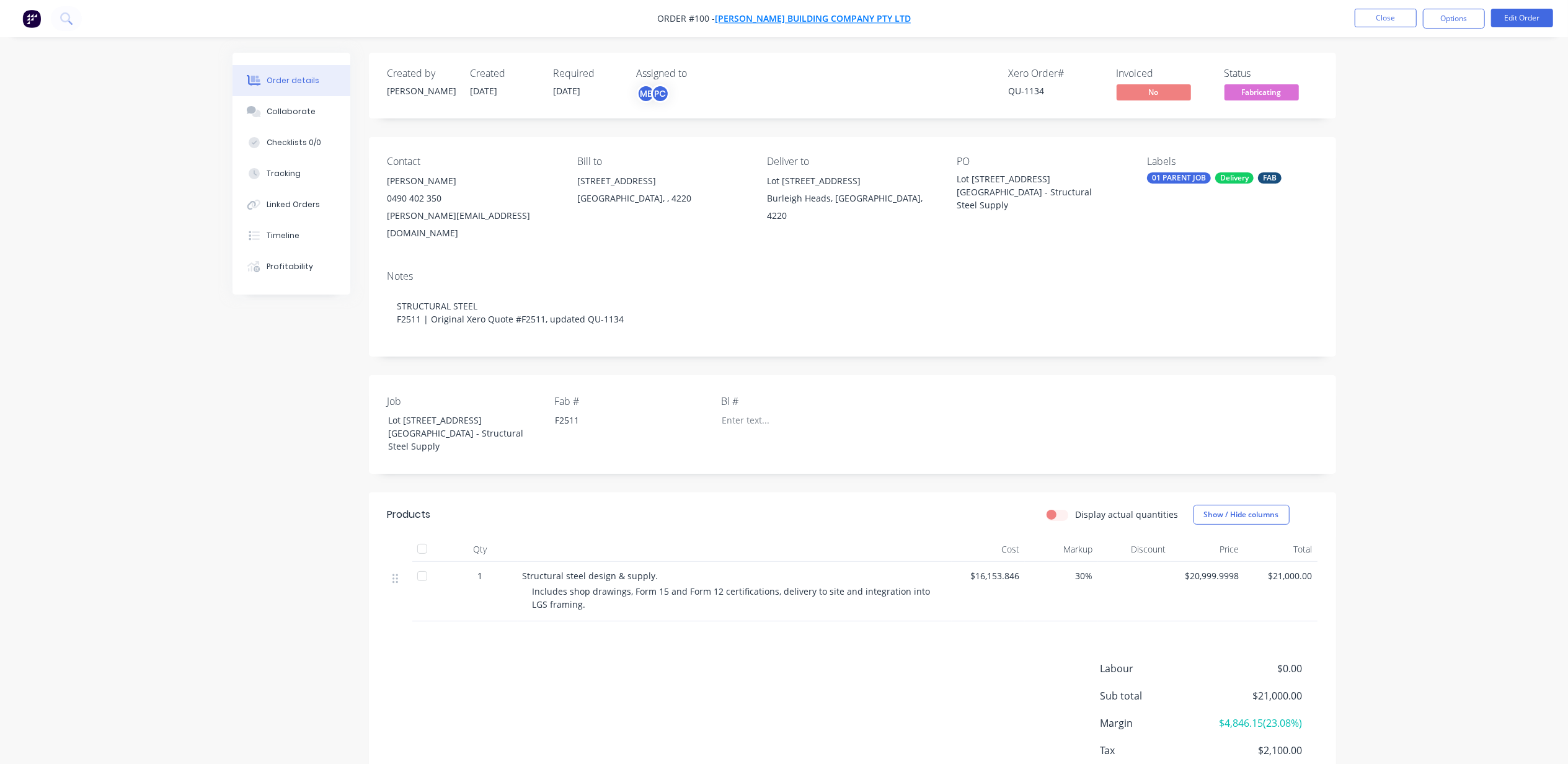
click at [794, 20] on span "[PERSON_NAME] Building Company Pty Ltd" at bounding box center [812, 19] width 196 height 12
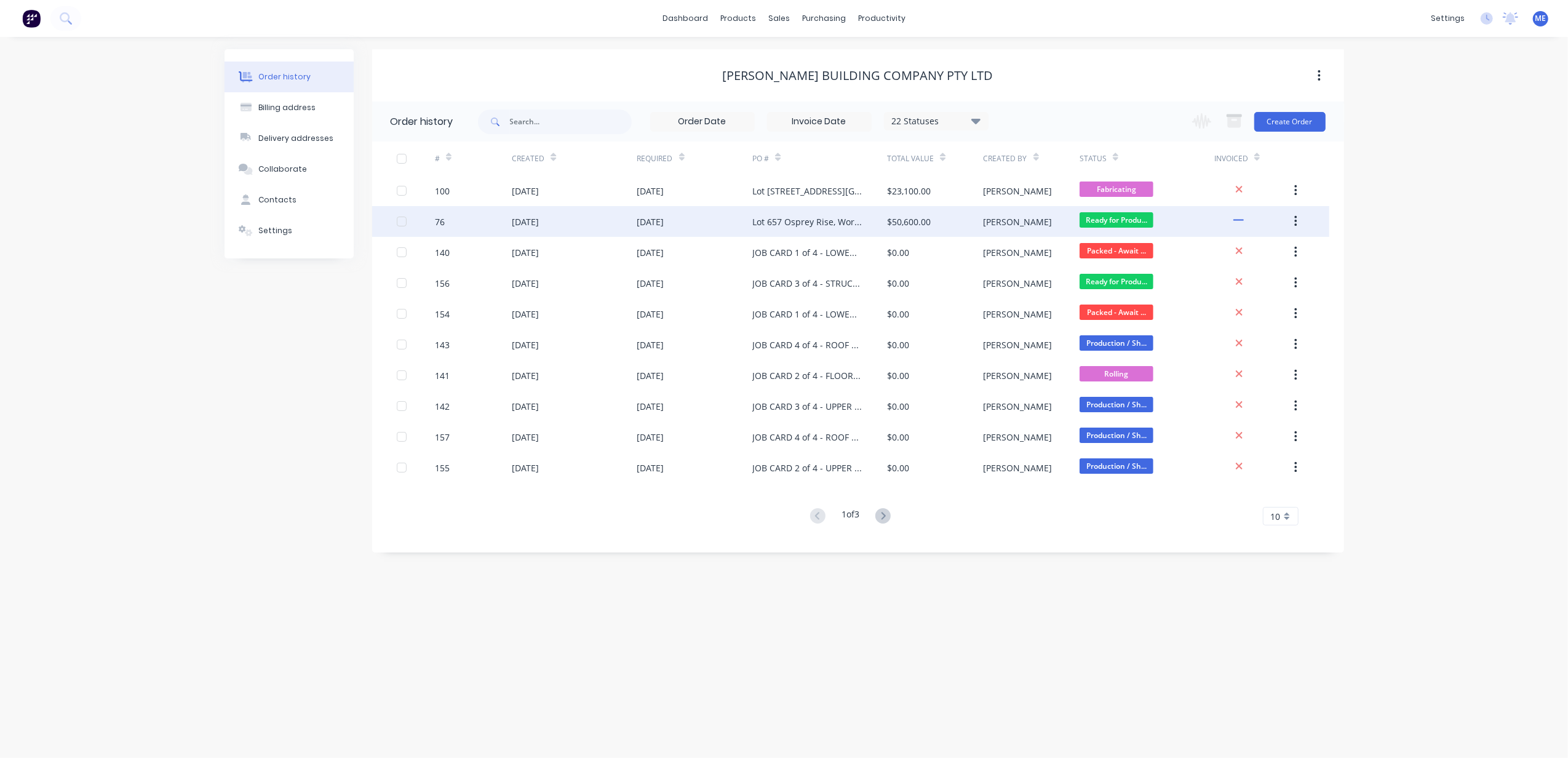
click at [832, 225] on div "Lot 657 Osprey Rise, Worongary - Light Steel Framing" at bounding box center [807, 221] width 110 height 13
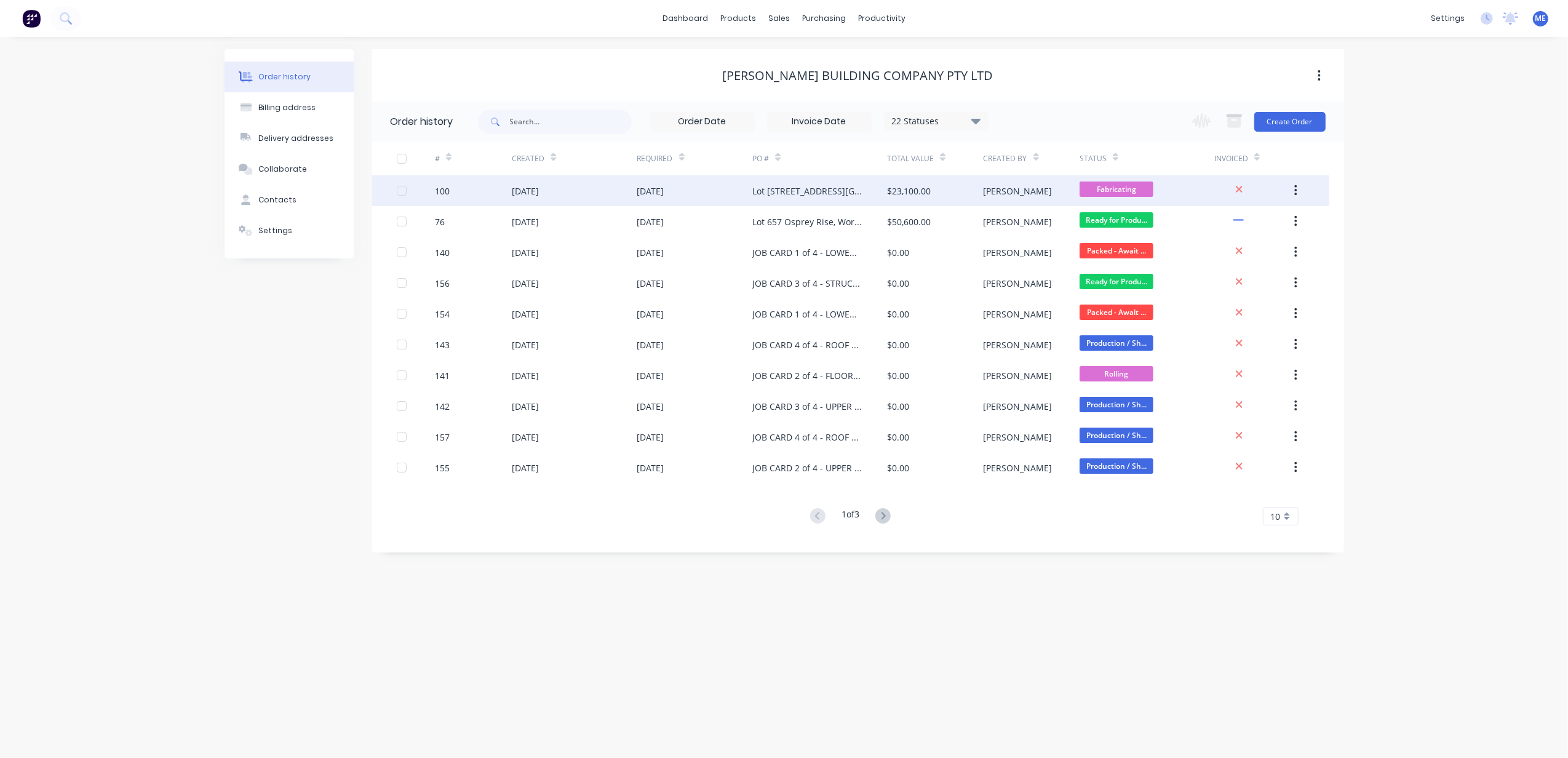
click at [813, 194] on div "Lot [STREET_ADDRESS][GEOGRAPHIC_DATA] - Structural Steel Supply" at bounding box center [807, 191] width 110 height 13
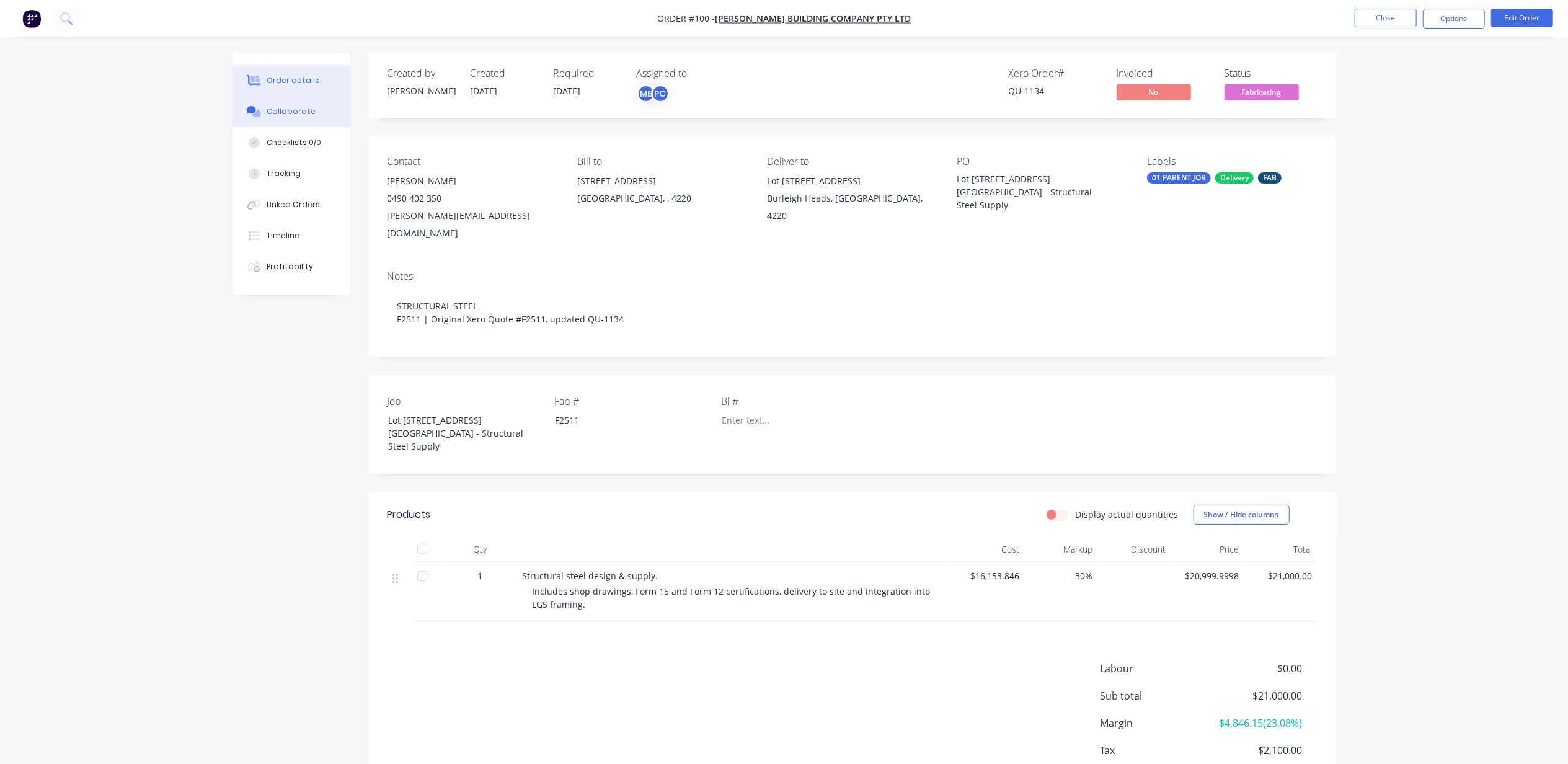
click at [288, 108] on div "Collaborate" at bounding box center [290, 111] width 49 height 11
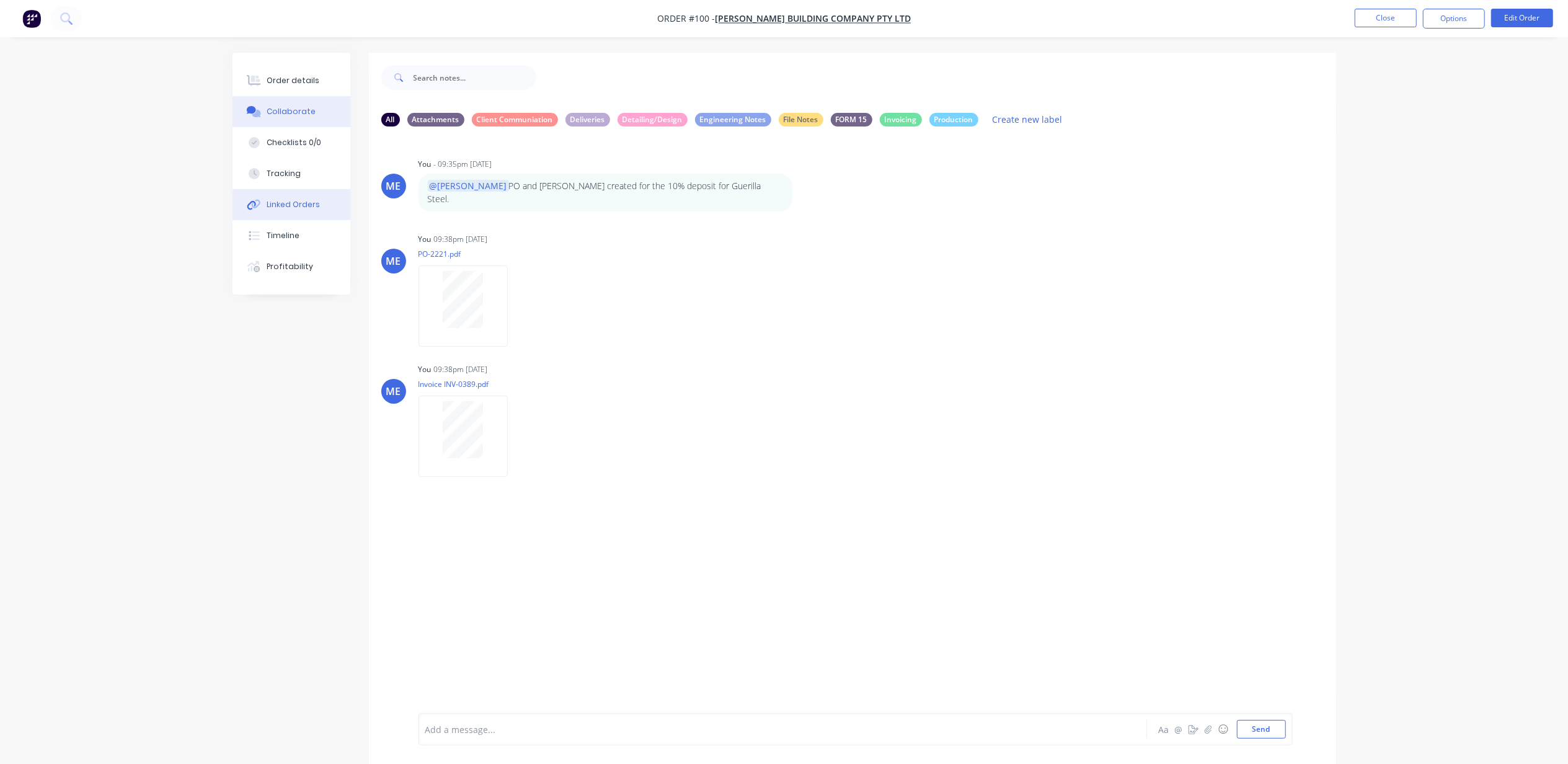
click at [283, 203] on div "Linked Orders" at bounding box center [293, 204] width 53 height 11
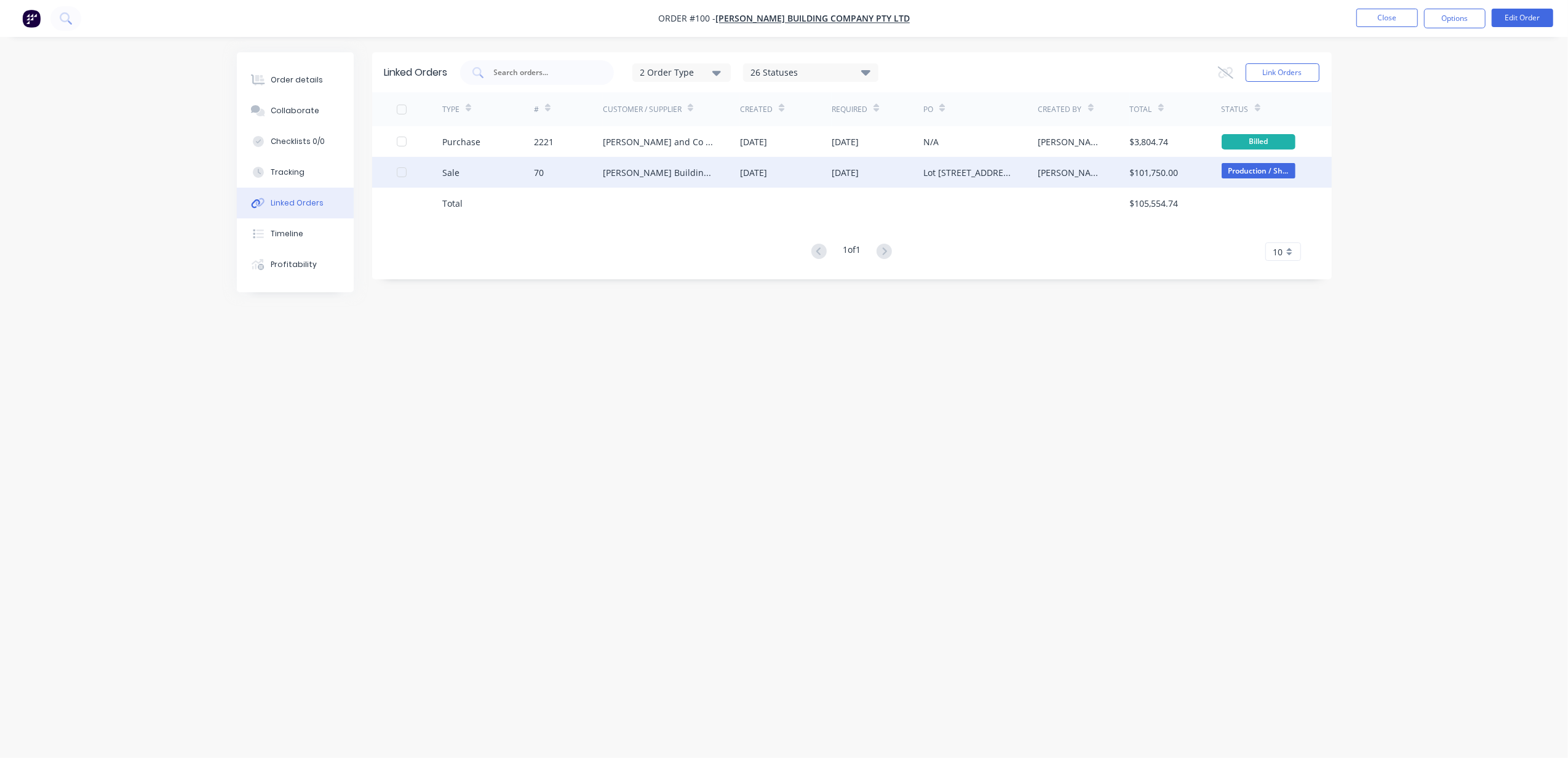
click at [672, 170] on div "[PERSON_NAME] Building Company Pty Ltd" at bounding box center [659, 172] width 113 height 13
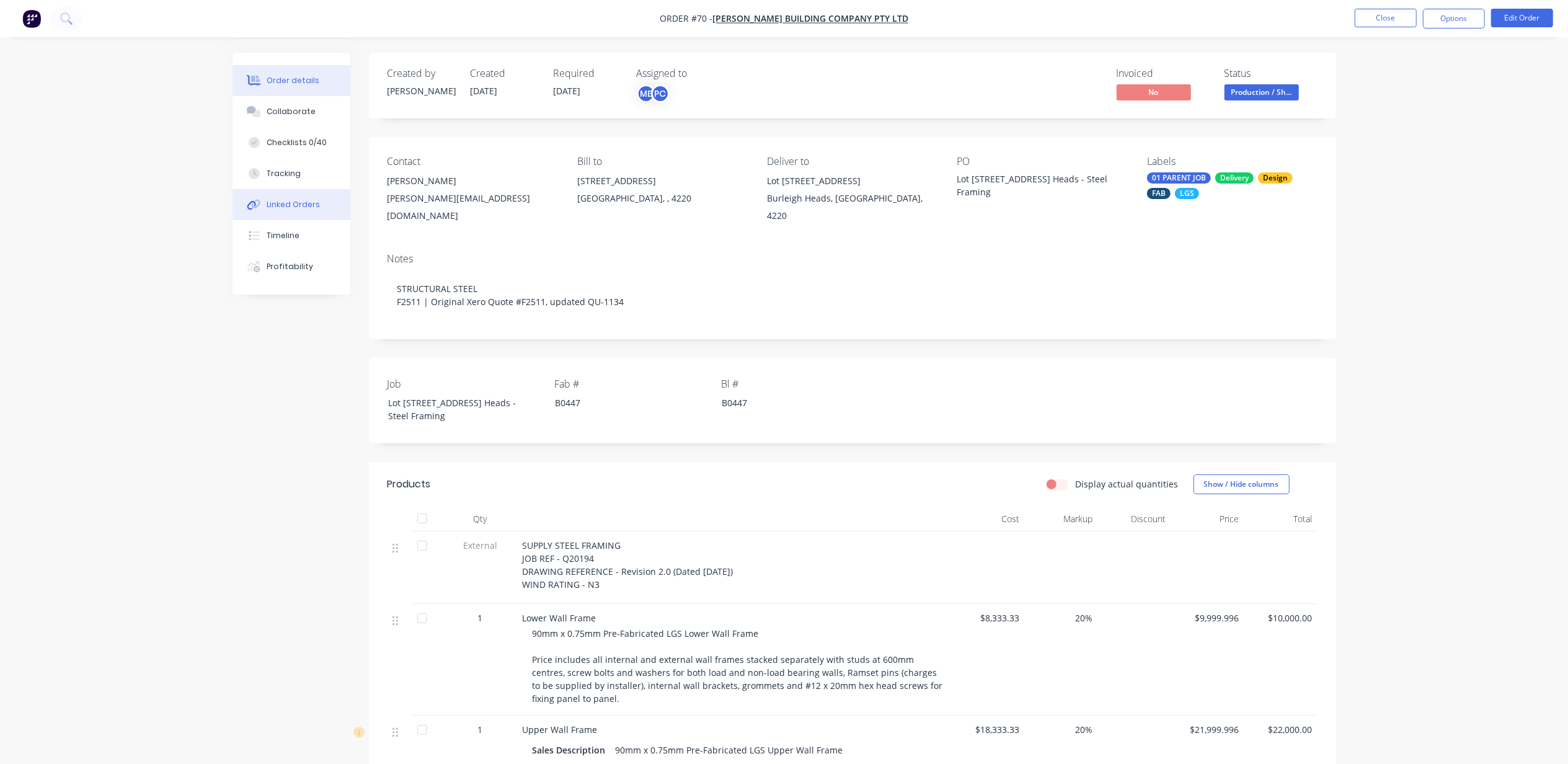
click at [273, 209] on div "Linked Orders" at bounding box center [293, 204] width 53 height 11
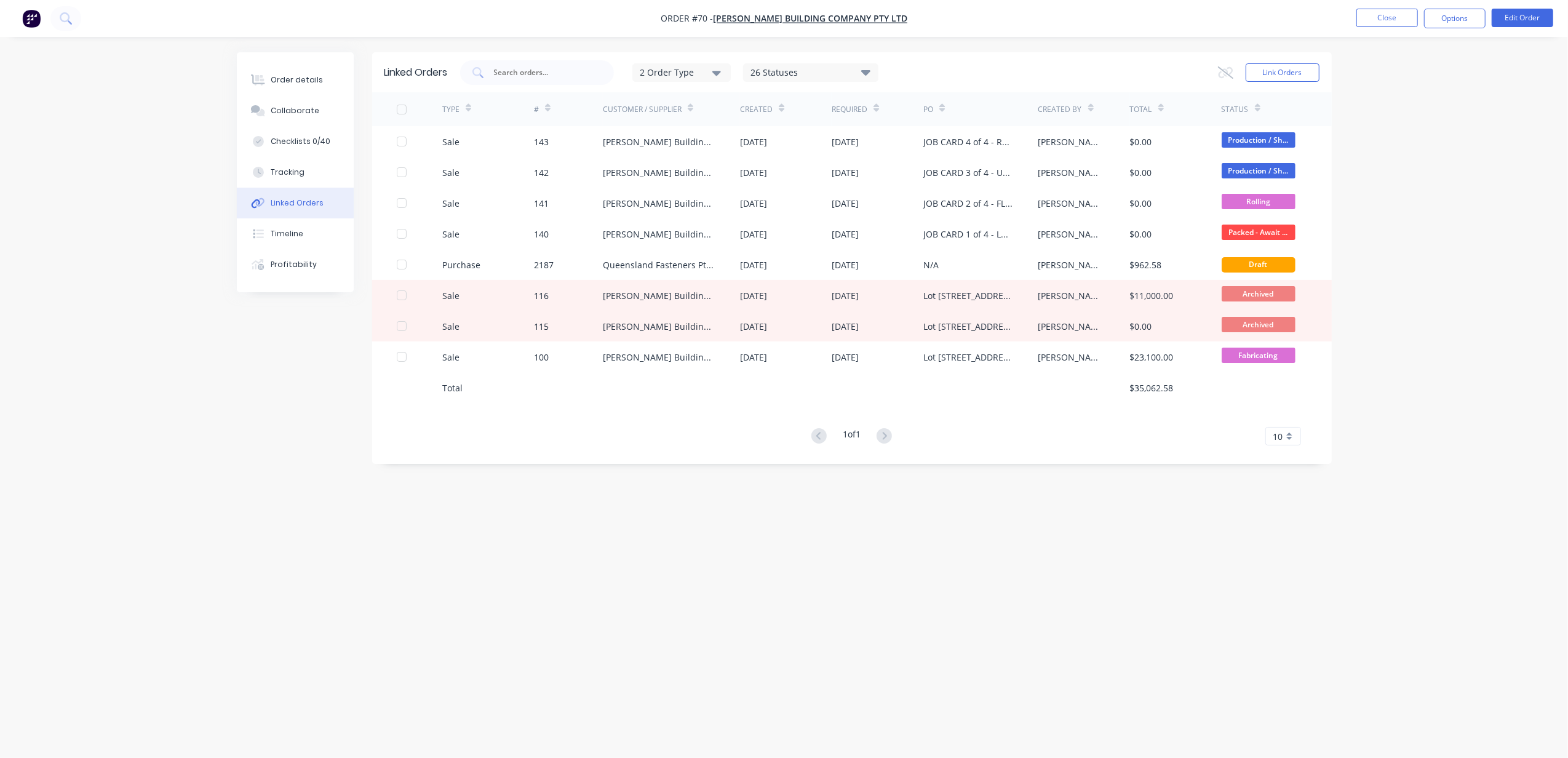
click at [273, 208] on div "Linked Orders" at bounding box center [297, 203] width 53 height 11
click at [808, 616] on div "Linked Orders 2 Order Type 26 Statuses Sales Order Status All Archived Draft Qu…" at bounding box center [784, 355] width 1095 height 607
click at [1361, 18] on button "Close" at bounding box center [1387, 18] width 62 height 19
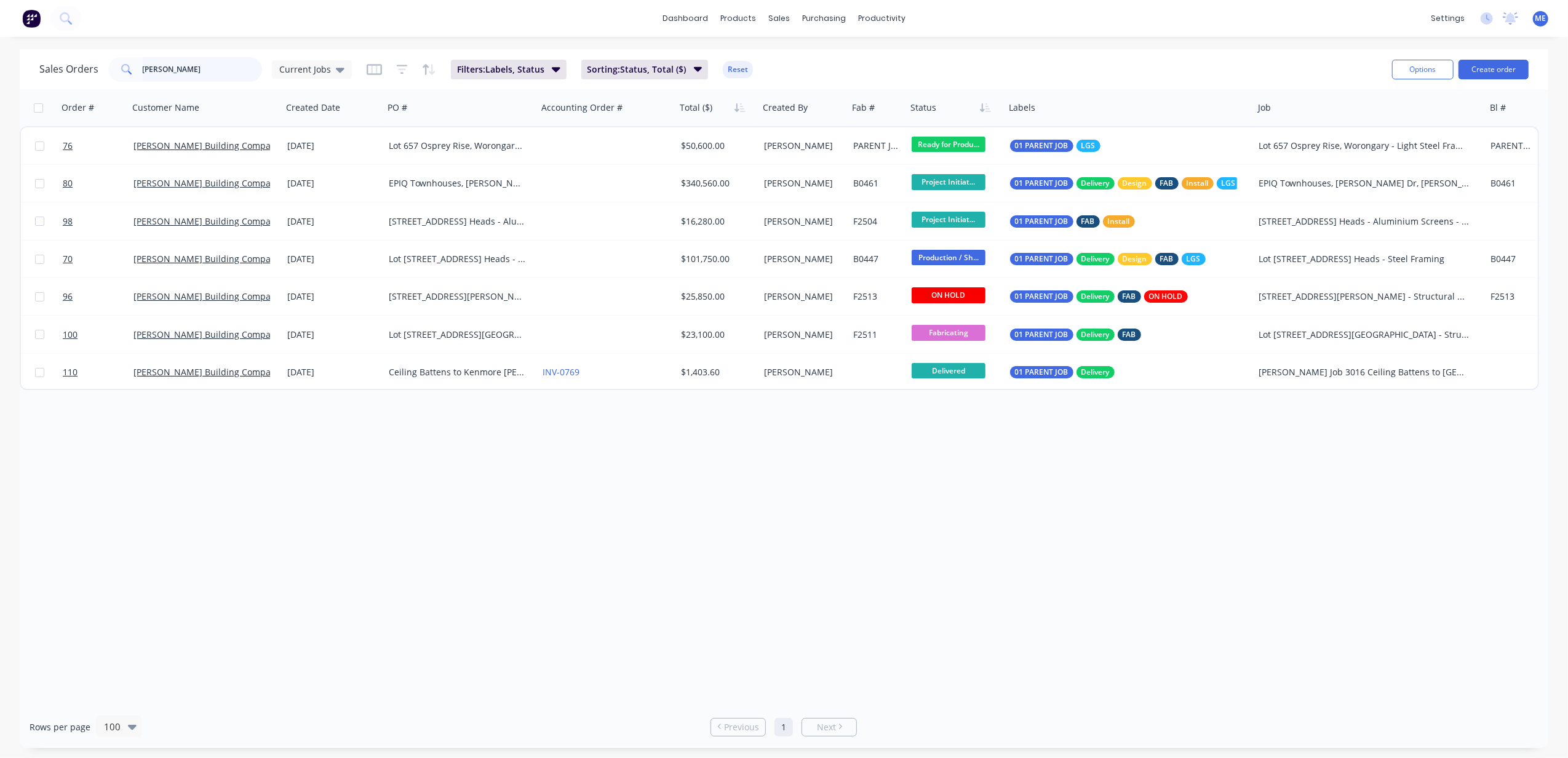
click at [163, 75] on input "blackwood" at bounding box center [203, 69] width 120 height 25
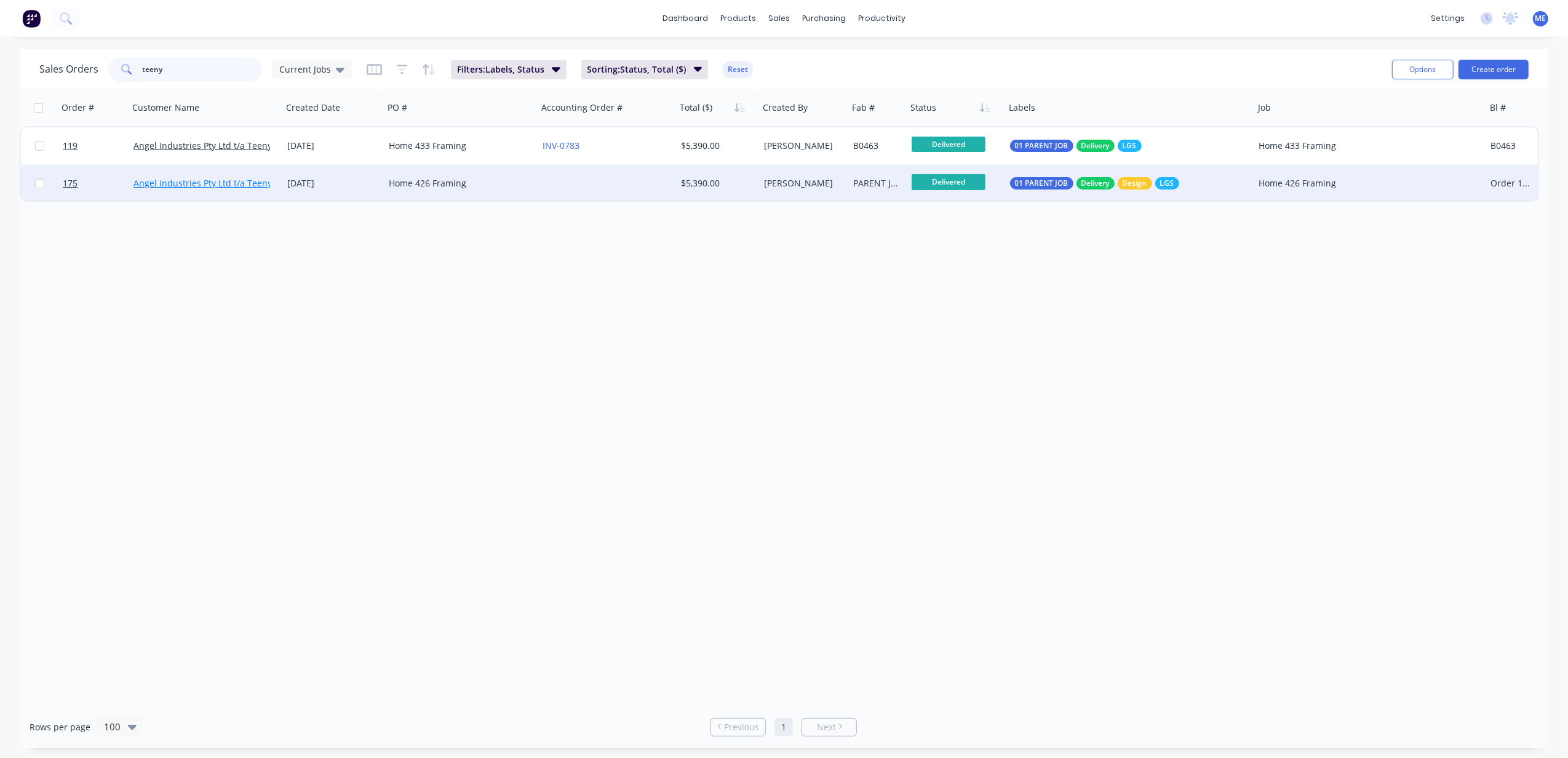
type input "teeny"
click at [195, 181] on link "Angel Industries Pty Ltd t/a Teeny Tiny Homes" at bounding box center [227, 183] width 189 height 12
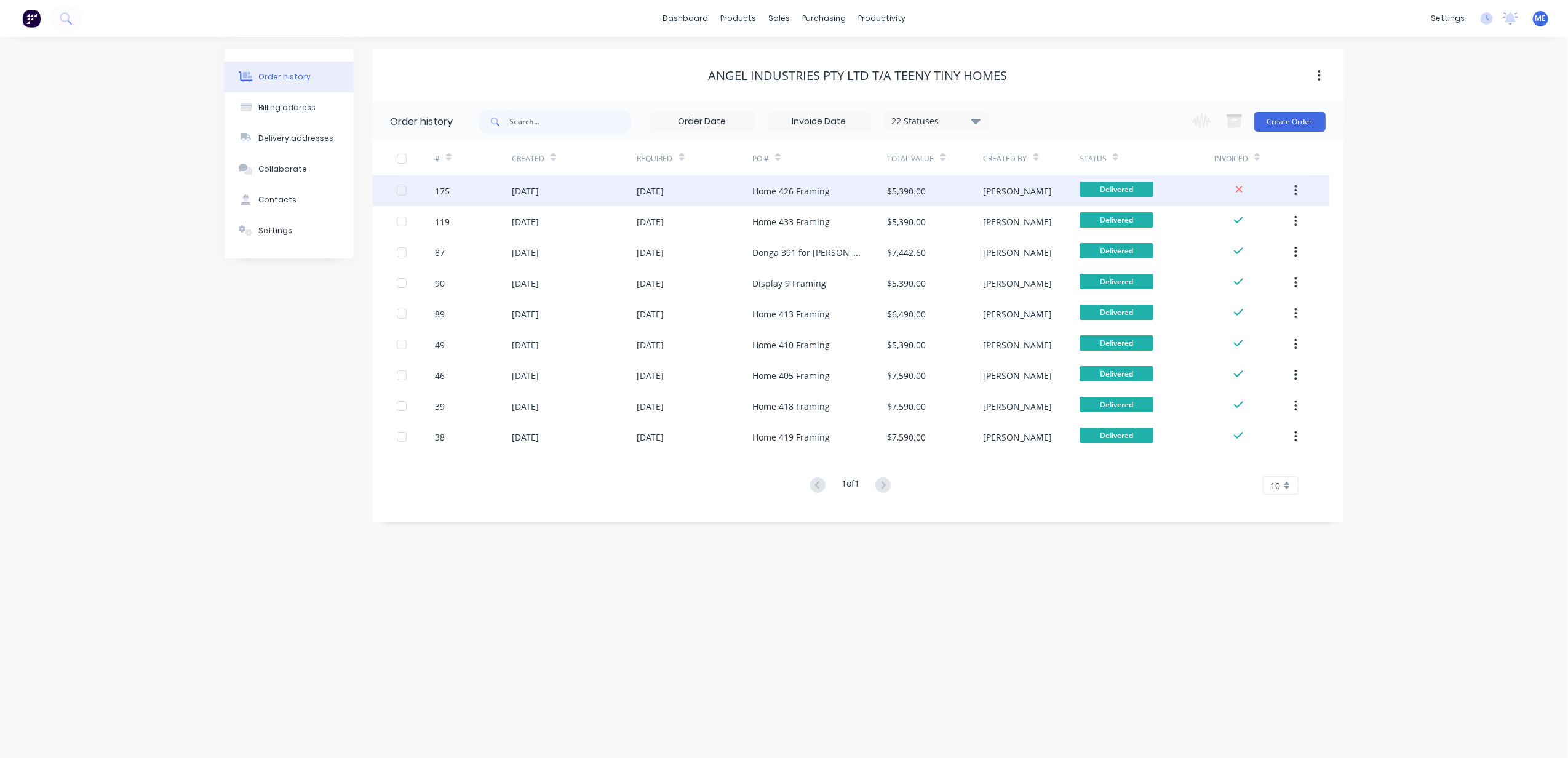
click at [780, 192] on div "Home 426 Framing" at bounding box center [790, 191] width 78 height 13
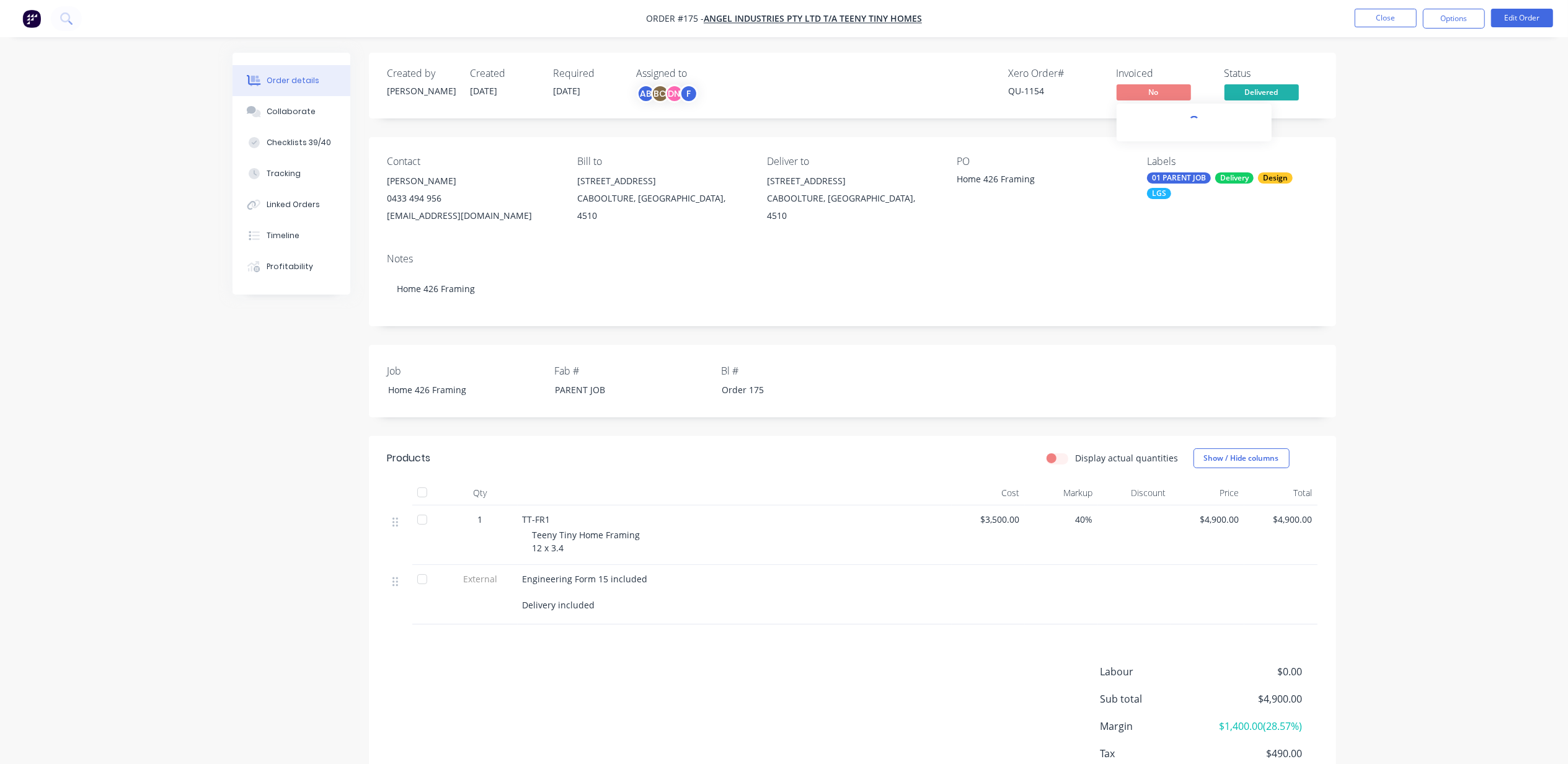
click at [1154, 96] on span "No" at bounding box center [1154, 92] width 74 height 16
click at [1151, 92] on span "No" at bounding box center [1154, 92] width 74 height 16
click at [1146, 90] on span "No" at bounding box center [1154, 92] width 74 height 16
click at [1444, 19] on button "Options" at bounding box center [1454, 18] width 62 height 20
click at [1397, 75] on div "Invoice" at bounding box center [1416, 75] width 114 height 18
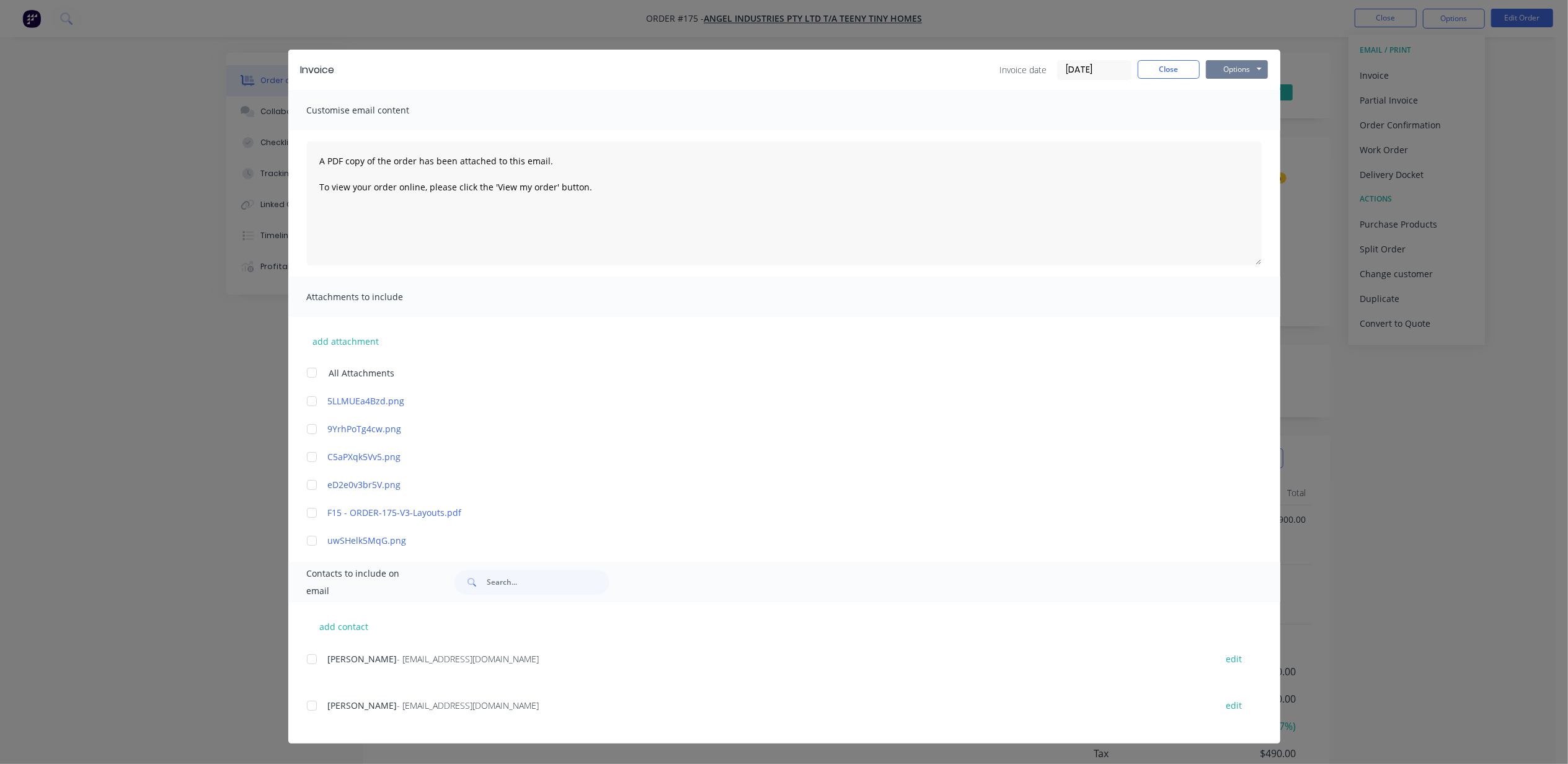
click at [1229, 75] on button "Options" at bounding box center [1237, 70] width 62 height 19
click at [1235, 112] on button "Print" at bounding box center [1246, 112] width 79 height 21
click at [1166, 56] on div "Invoice Invoice date 08/09/25 Close Options Preview Print Email" at bounding box center [785, 70] width 992 height 40
click at [1165, 60] on button "Close" at bounding box center [1169, 70] width 62 height 19
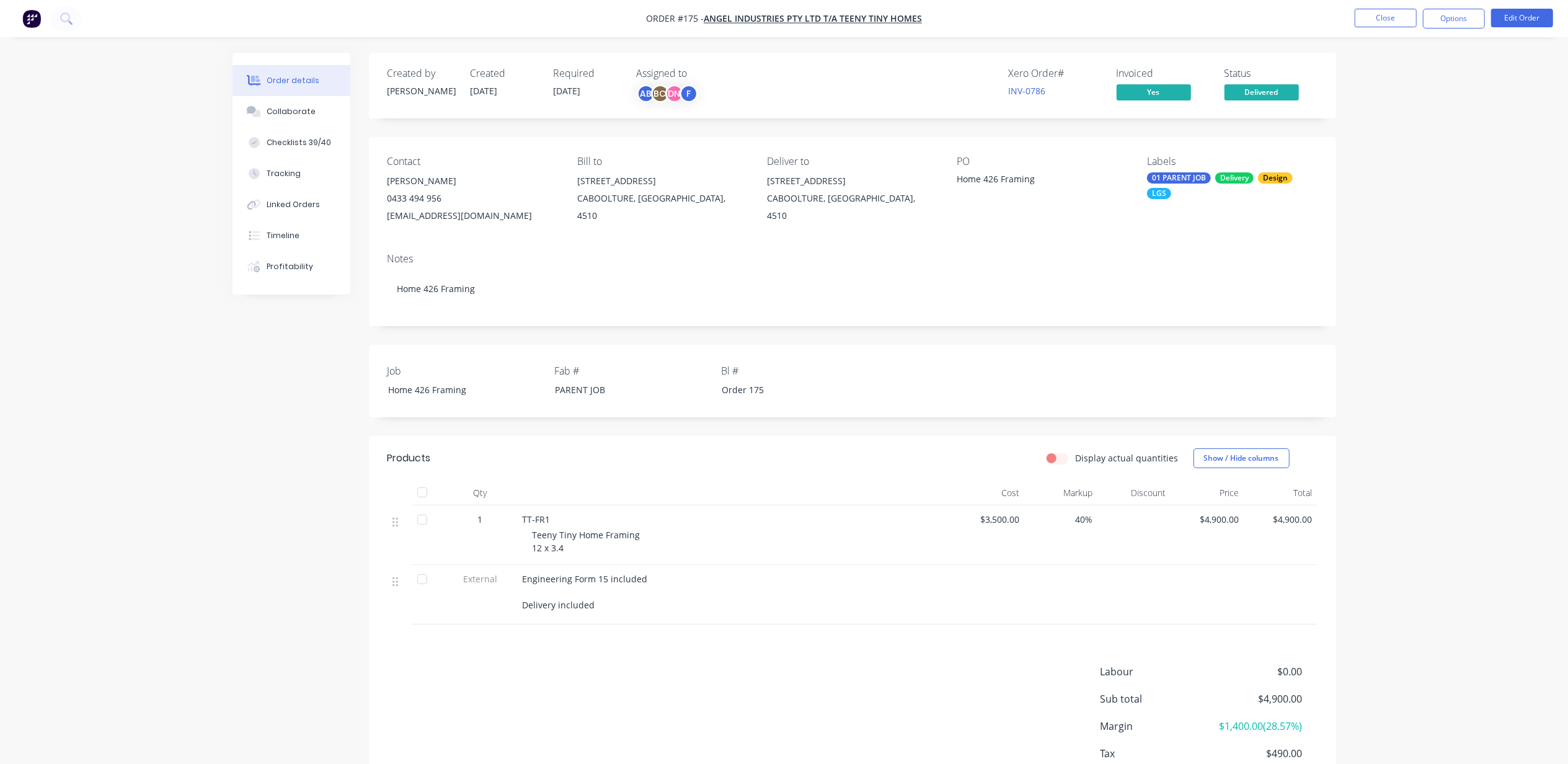
click at [1362, 130] on div "Order details Collaborate Checklists 39/40 Tracking Linked Orders Timeline Prof…" at bounding box center [784, 422] width 1568 height 845
click at [1030, 85] on link "INV-0786" at bounding box center [1027, 91] width 37 height 12
click at [1391, 273] on div "Order details Collaborate Checklists 39/40 Tracking Linked Orders Timeline Prof…" at bounding box center [784, 422] width 1568 height 845
click at [1503, 127] on div "Order details Collaborate Checklists 39/40 Tracking Linked Orders Timeline Prof…" at bounding box center [784, 422] width 1568 height 845
click at [291, 108] on div "Collaborate" at bounding box center [290, 111] width 49 height 11
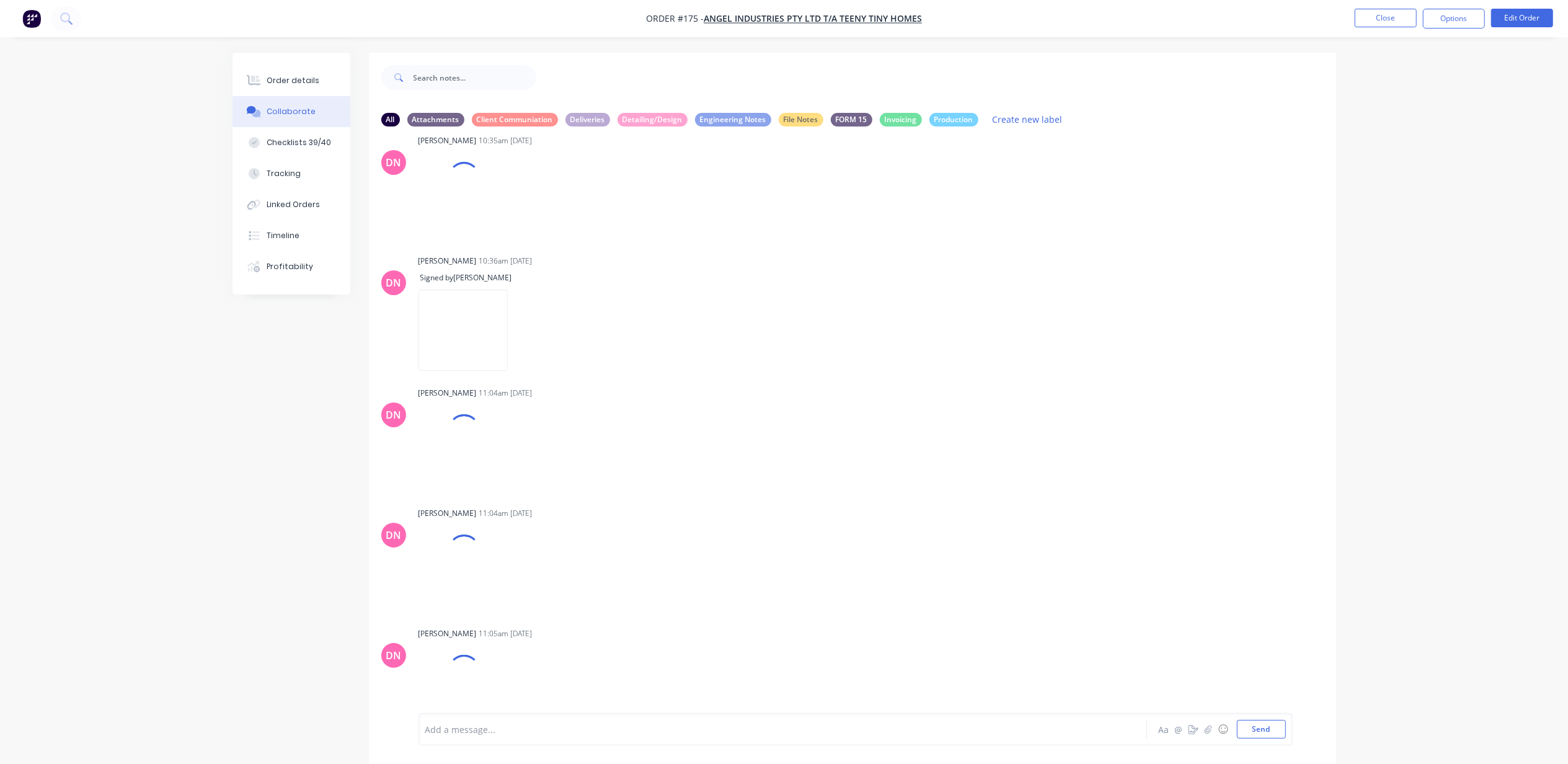
scroll to position [860, 0]
click at [533, 748] on div "Add a message... Aa @ ☺ Send" at bounding box center [852, 729] width 968 height 70
click at [549, 729] on div at bounding box center [748, 729] width 645 height 13
click at [526, 717] on div "Add a message... Aa @ ☺ Send" at bounding box center [856, 729] width 874 height 32
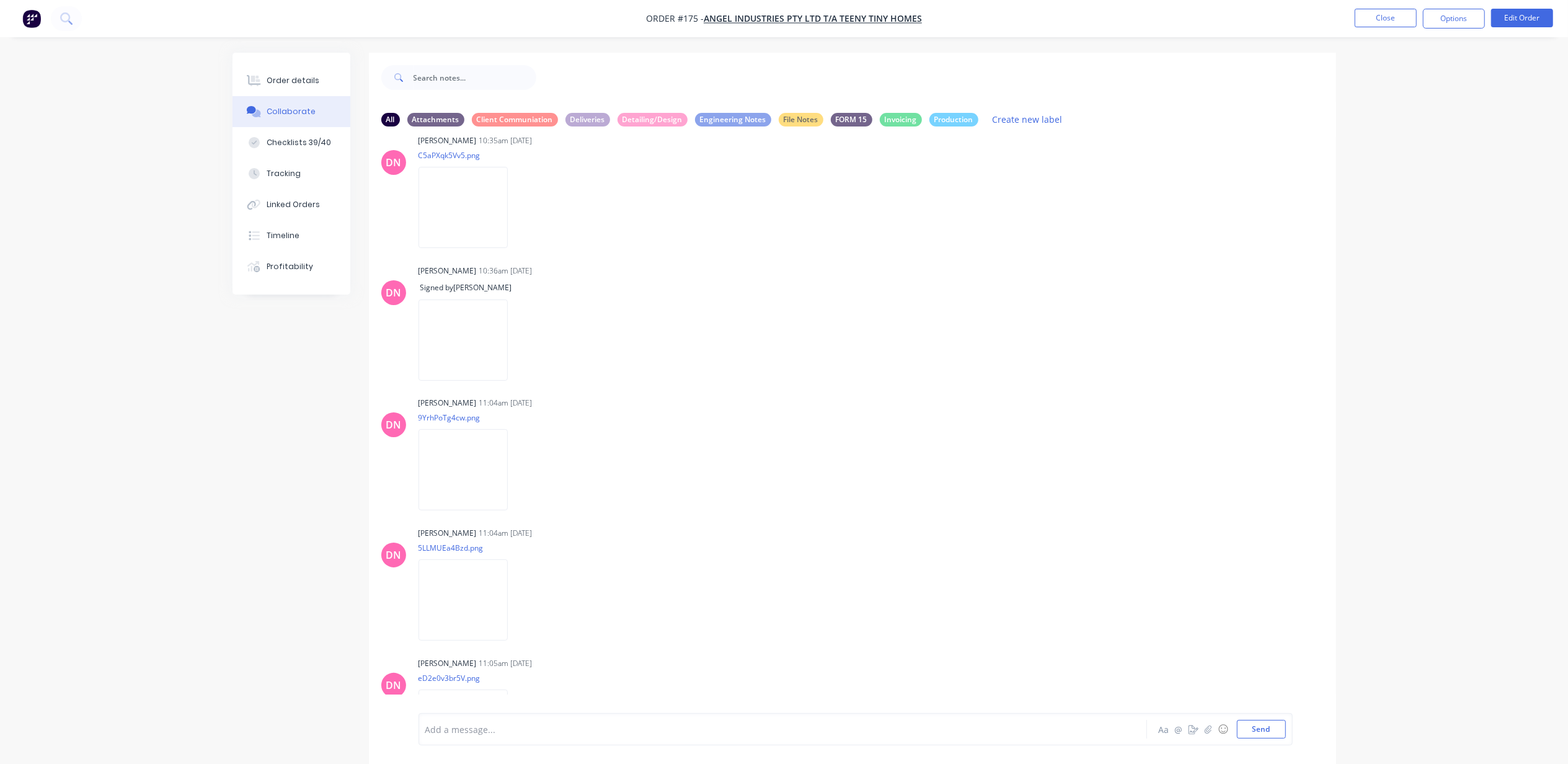
click at [526, 717] on div "Add a message... Aa @ ☺ Send" at bounding box center [856, 729] width 874 height 32
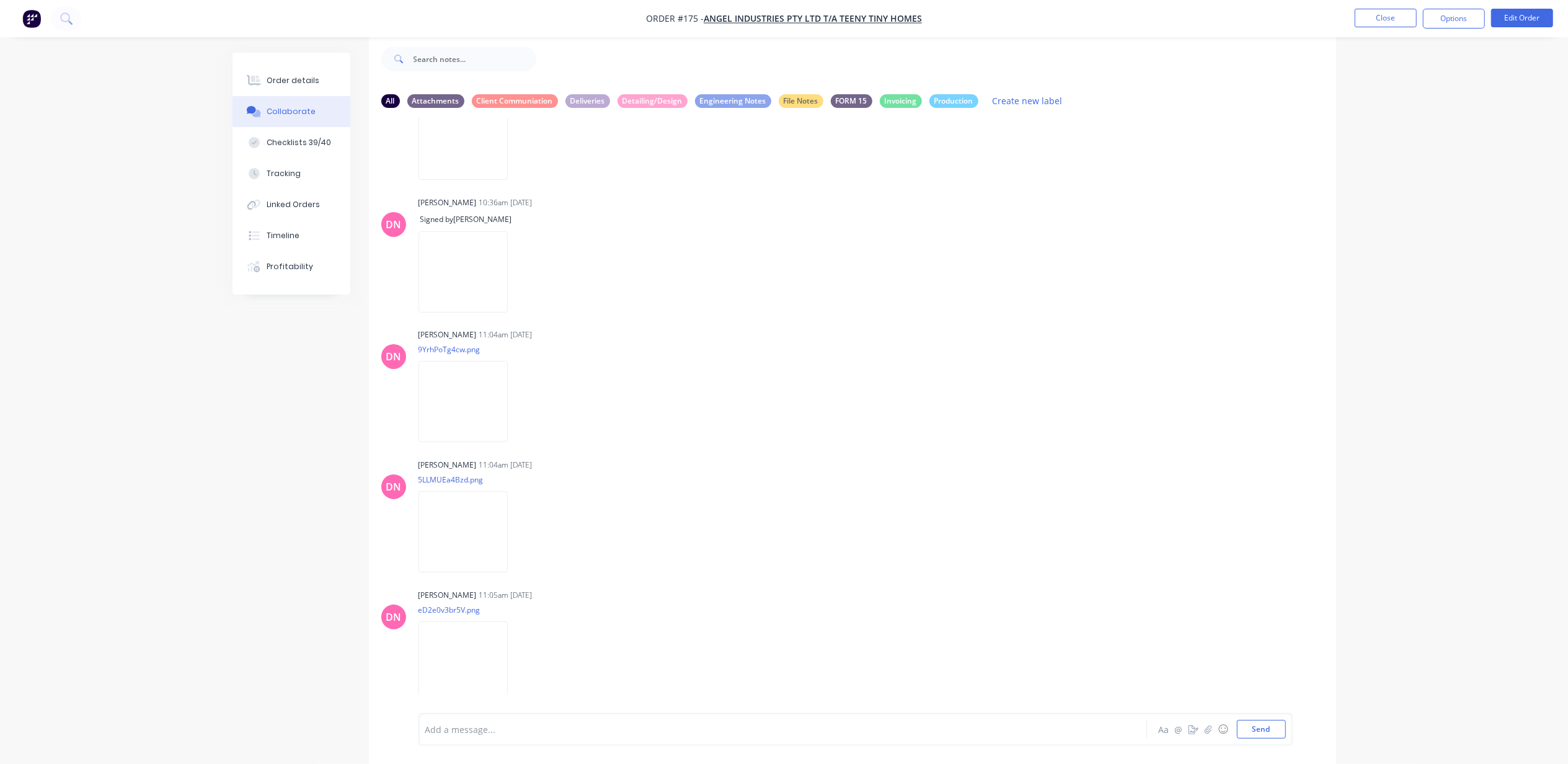
scroll to position [20, 0]
click at [534, 728] on div at bounding box center [748, 729] width 645 height 13
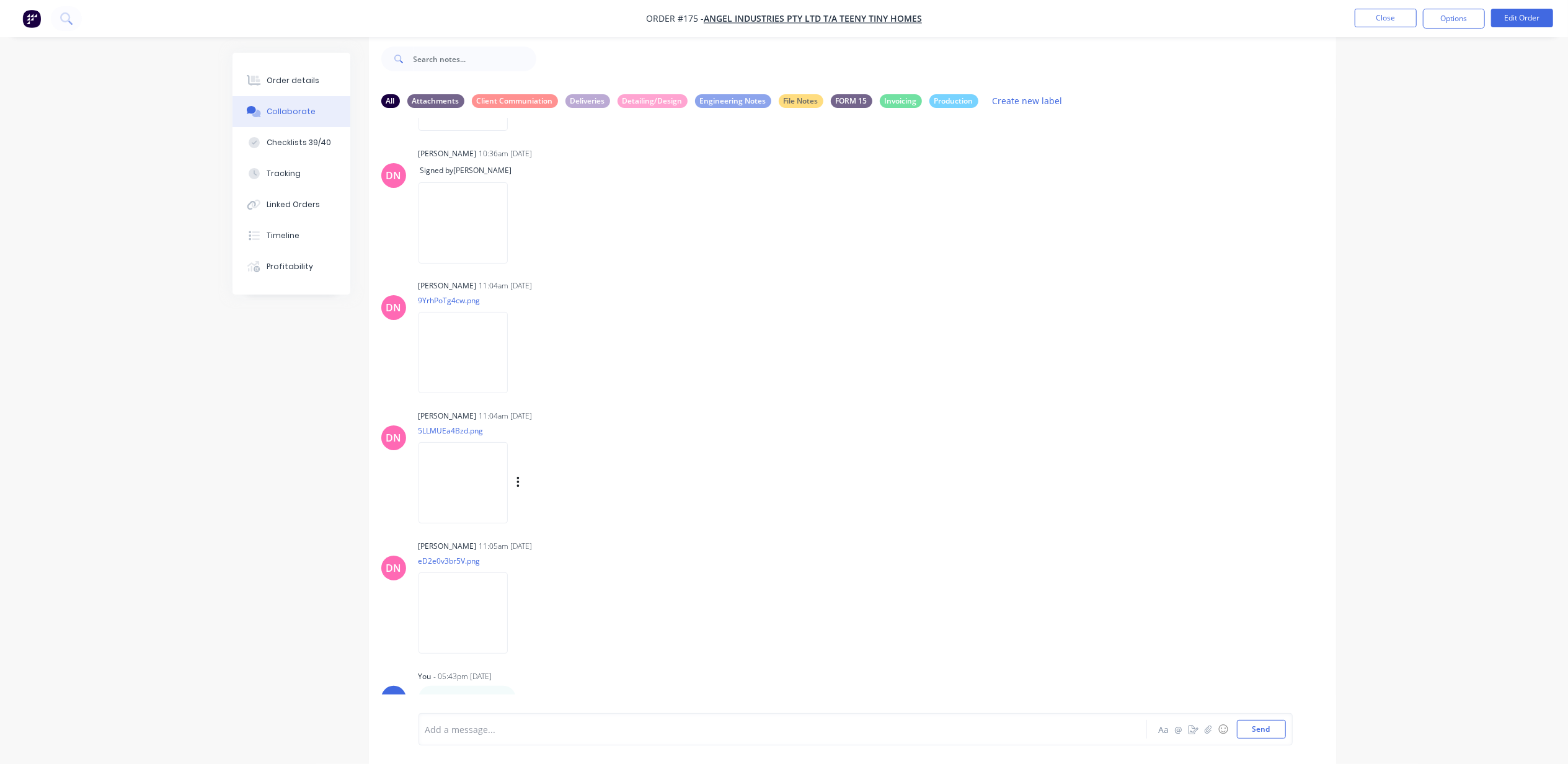
scroll to position [970, 0]
click at [164, 544] on div "Order details Collaborate Checklists 39/40 Tracking Linked Orders Timeline Prof…" at bounding box center [784, 372] width 1568 height 782
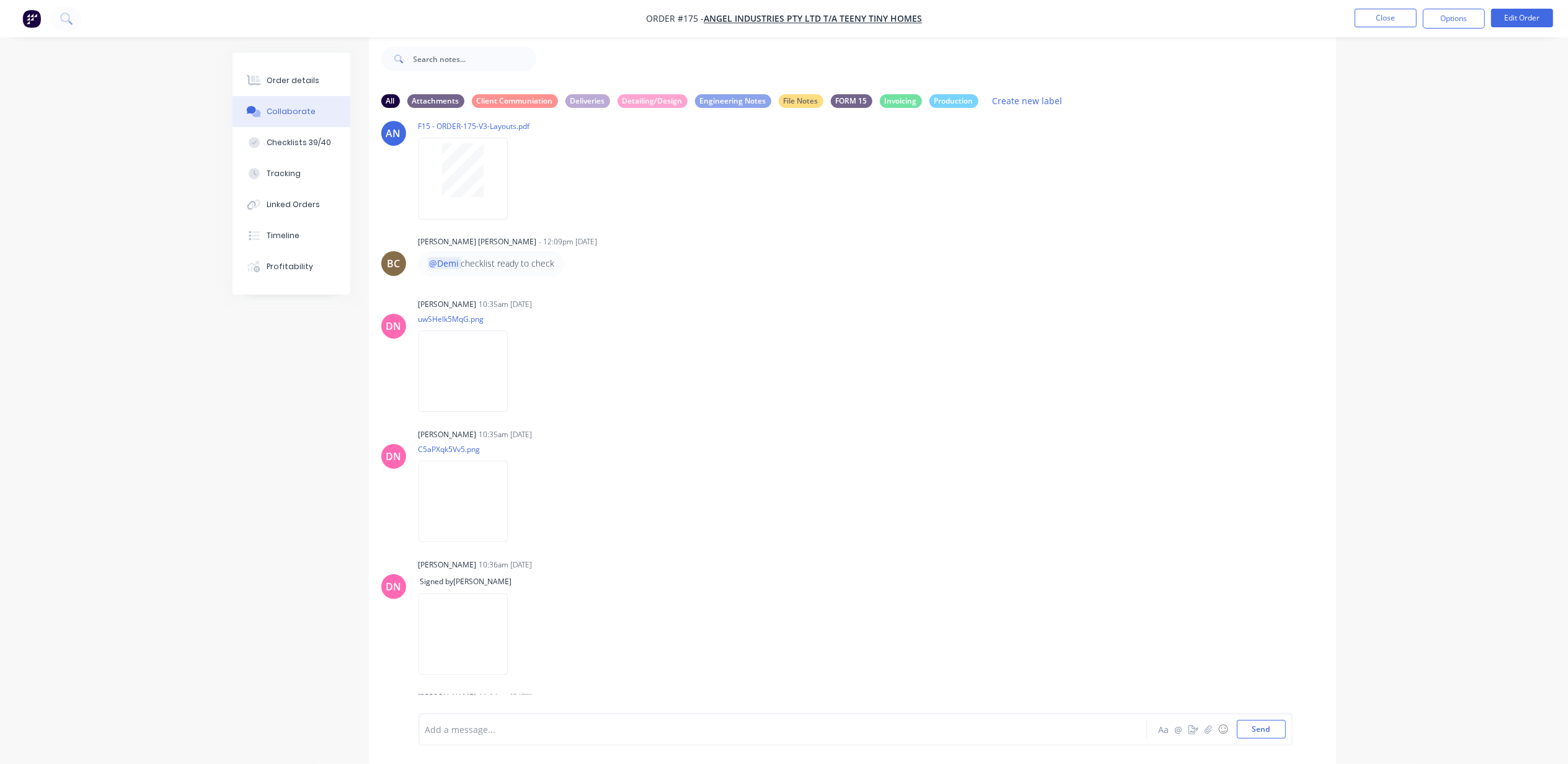
scroll to position [61, 0]
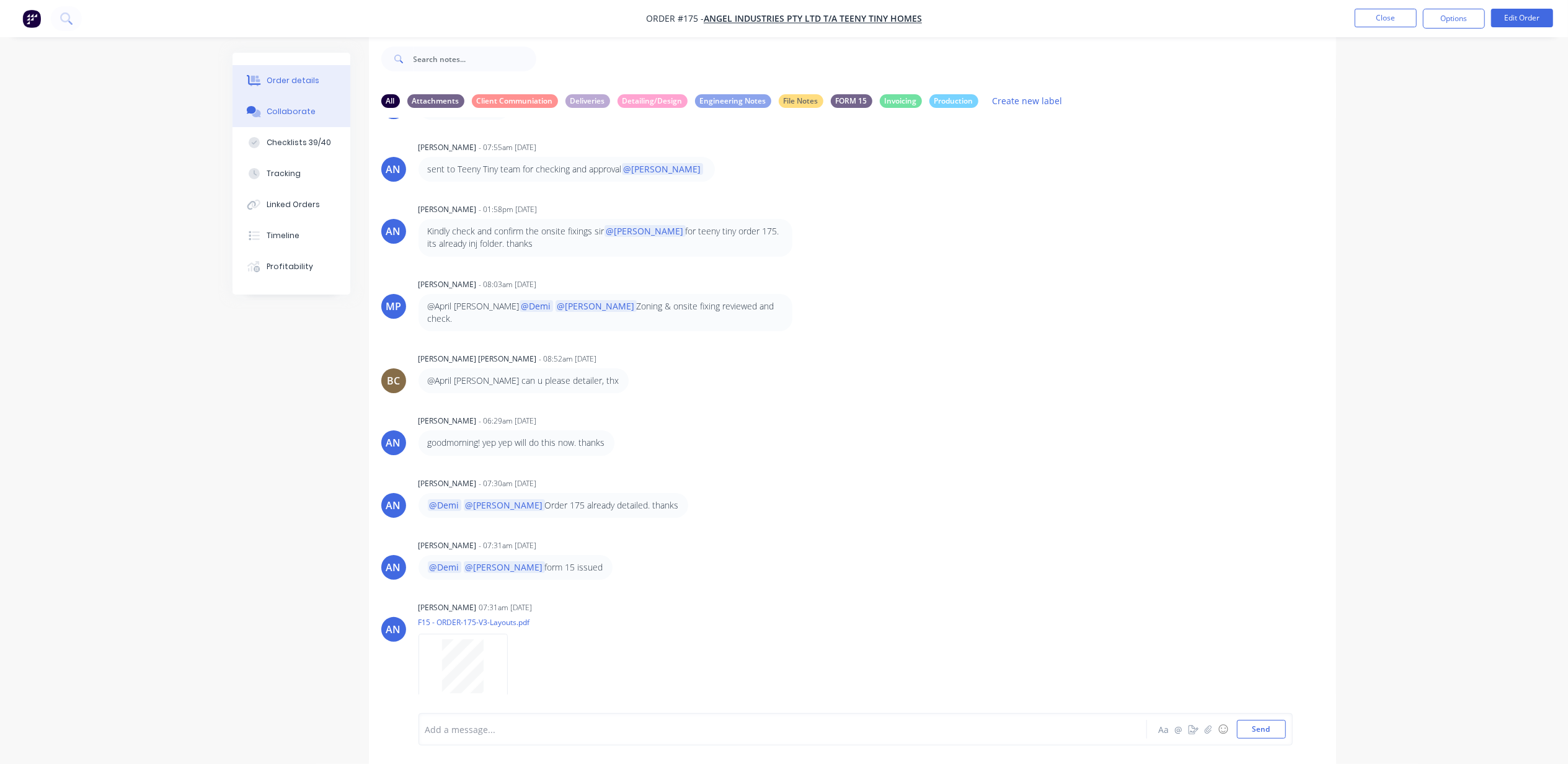
click at [293, 78] on div "Order details" at bounding box center [292, 80] width 53 height 11
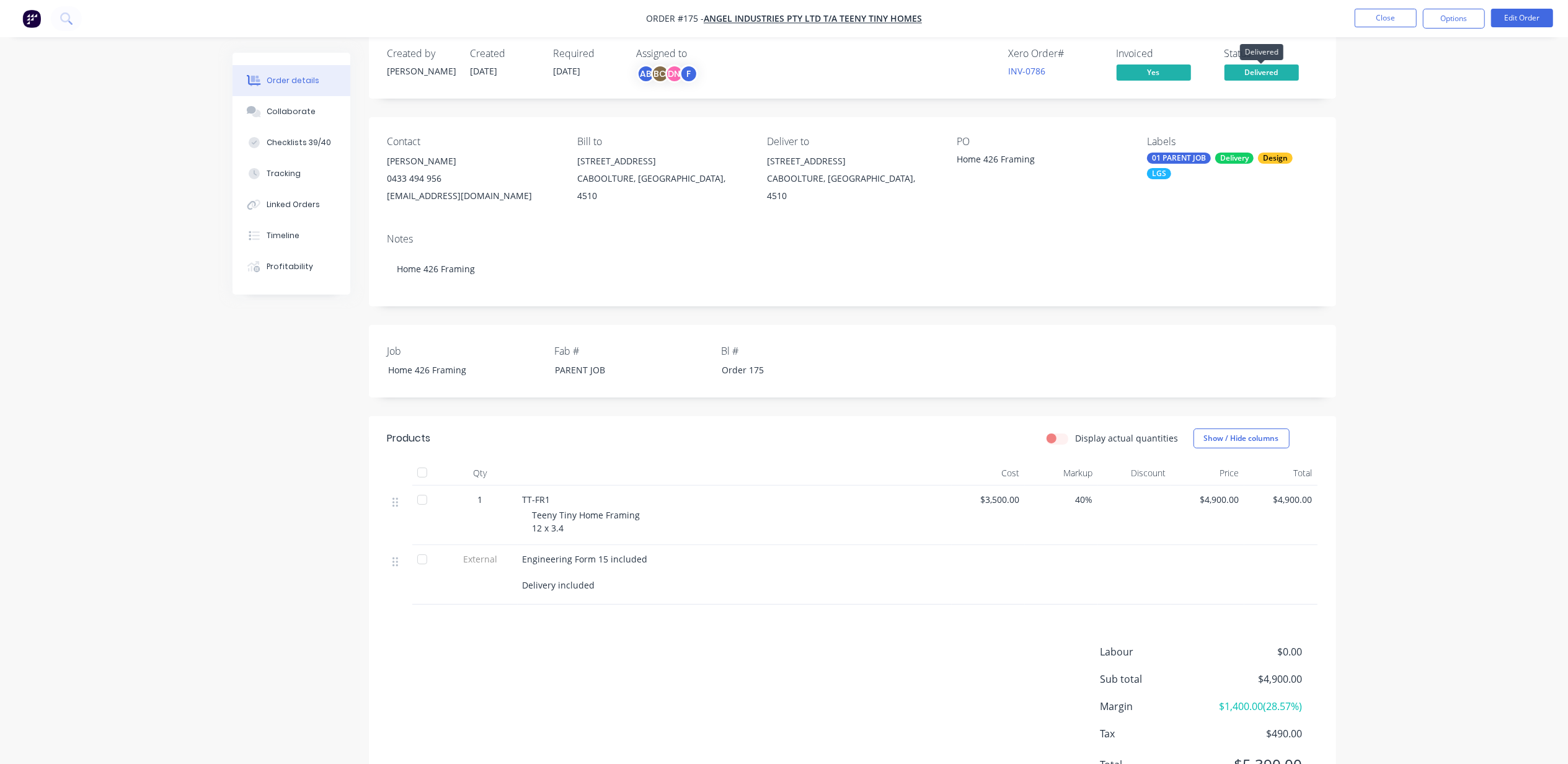
click at [1269, 70] on span "Delivered" at bounding box center [1262, 72] width 74 height 16
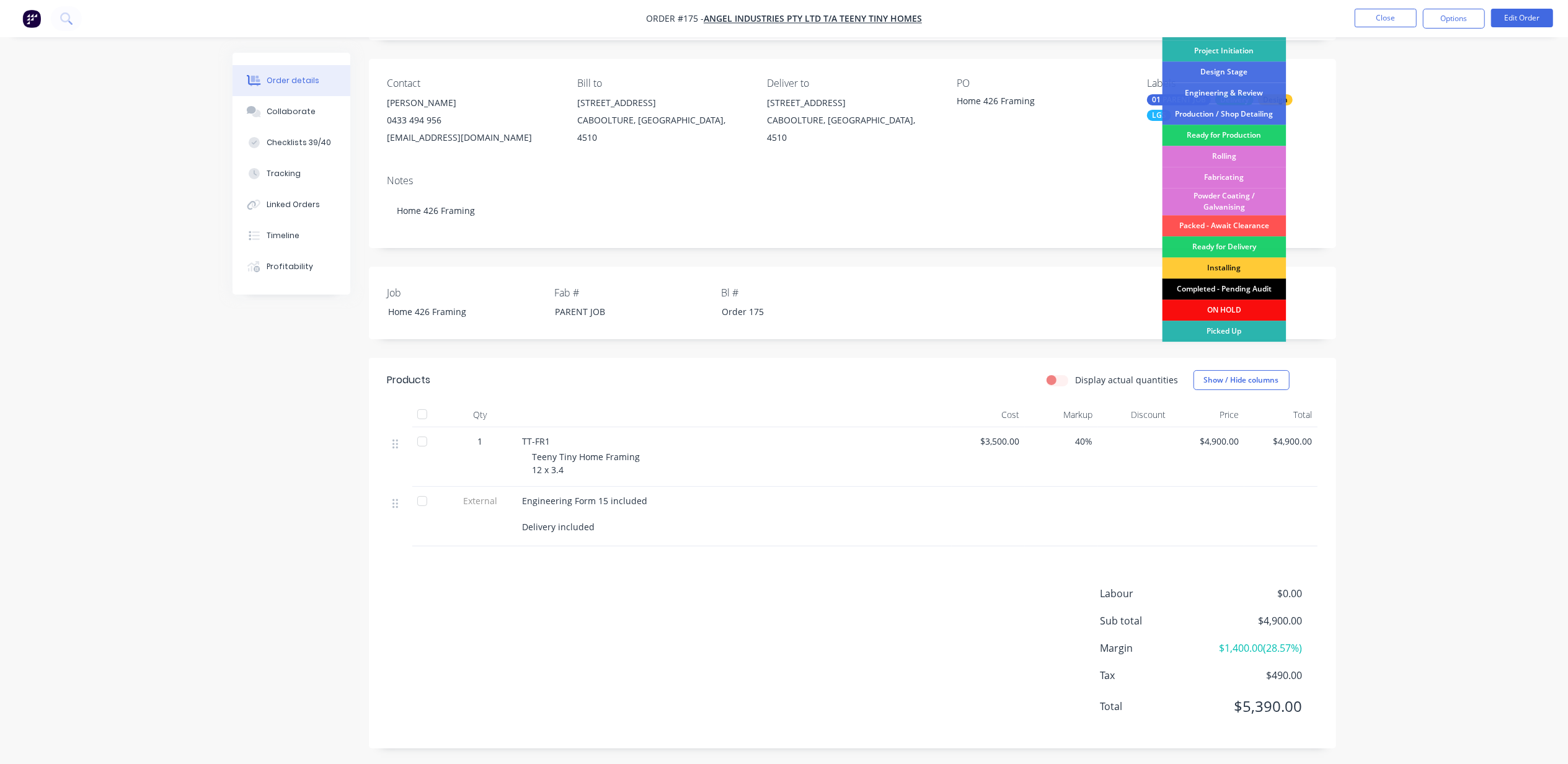
scroll to position [83, 0]
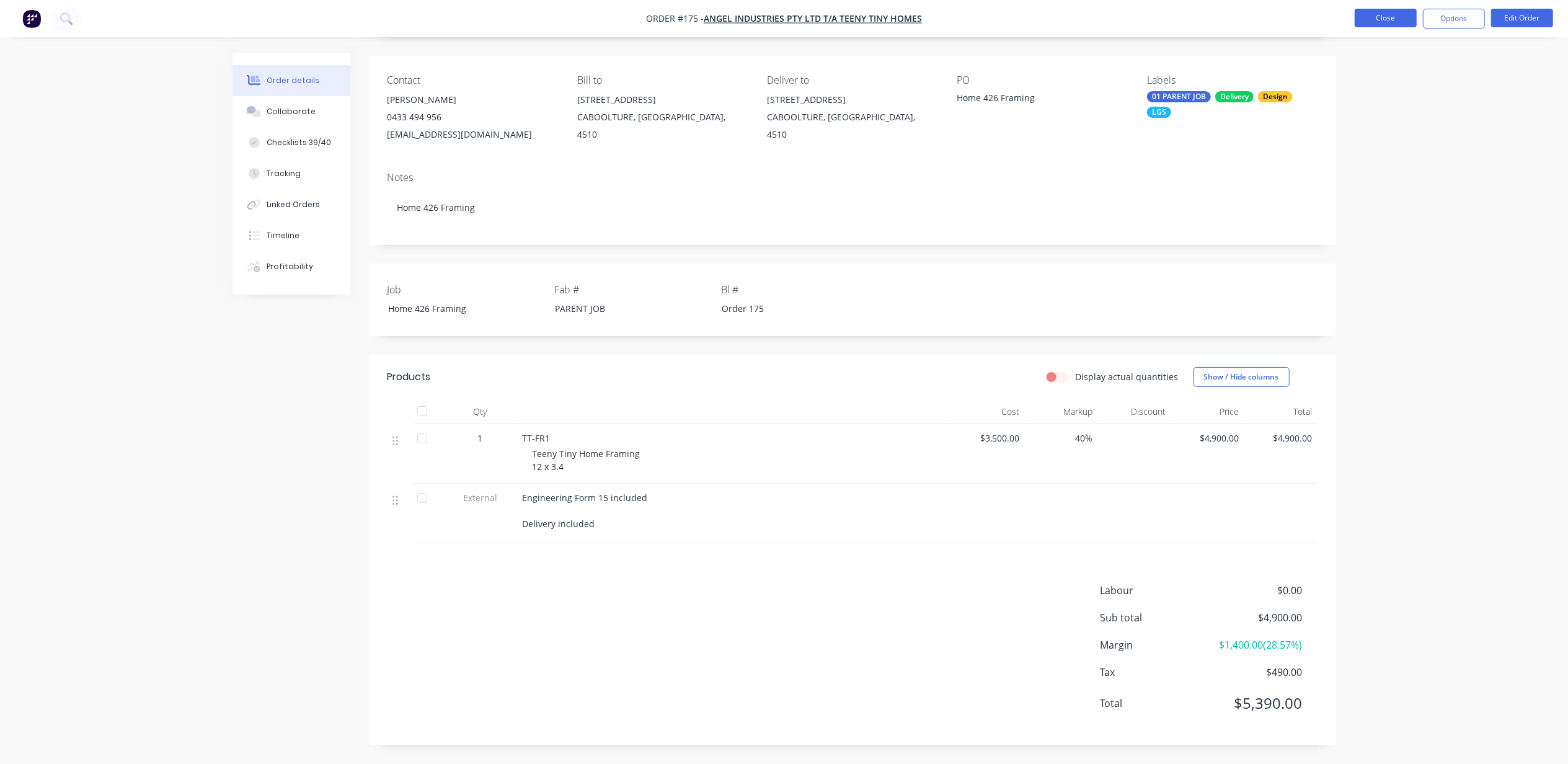
click at [1390, 25] on button "Close" at bounding box center [1386, 18] width 62 height 19
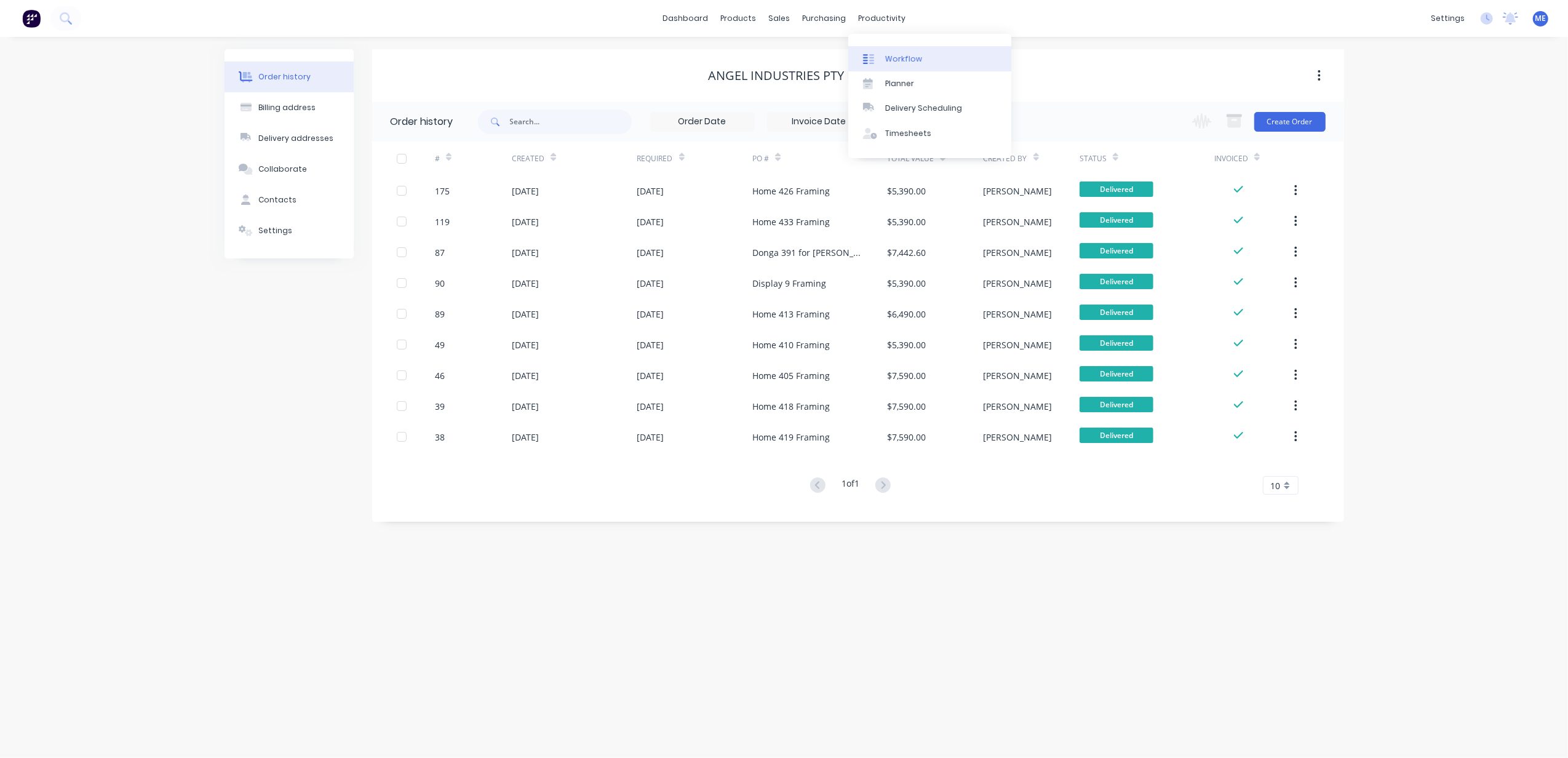
drag, startPoint x: 903, startPoint y: 54, endPoint x: 920, endPoint y: 54, distance: 17.0
click at [903, 54] on div "Workflow" at bounding box center [903, 59] width 37 height 11
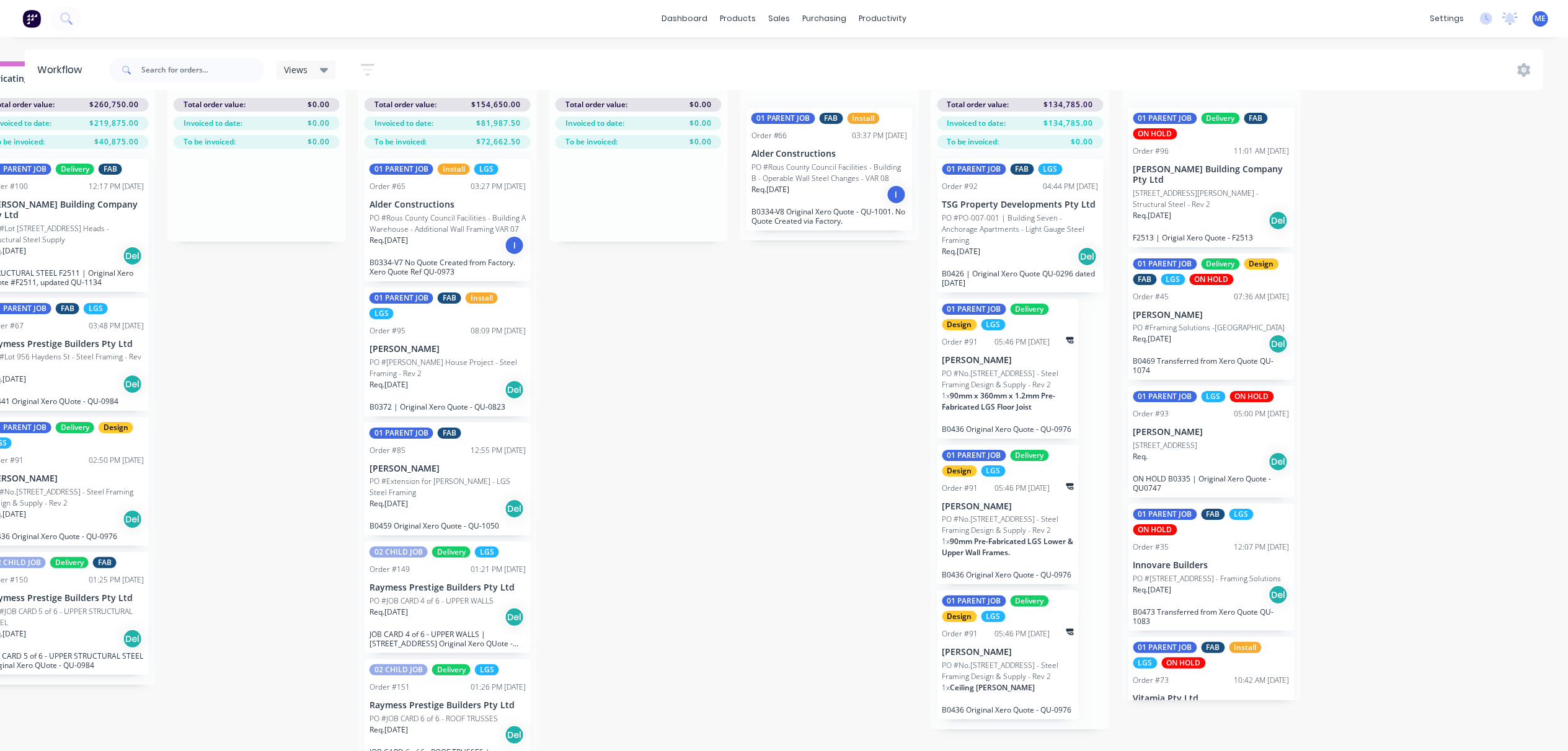
scroll to position [57, 1578]
click at [1030, 390] on span "90mm x 360mm x 1.2mm Pre-Fabricated LGS Floor Joist" at bounding box center [999, 400] width 114 height 22
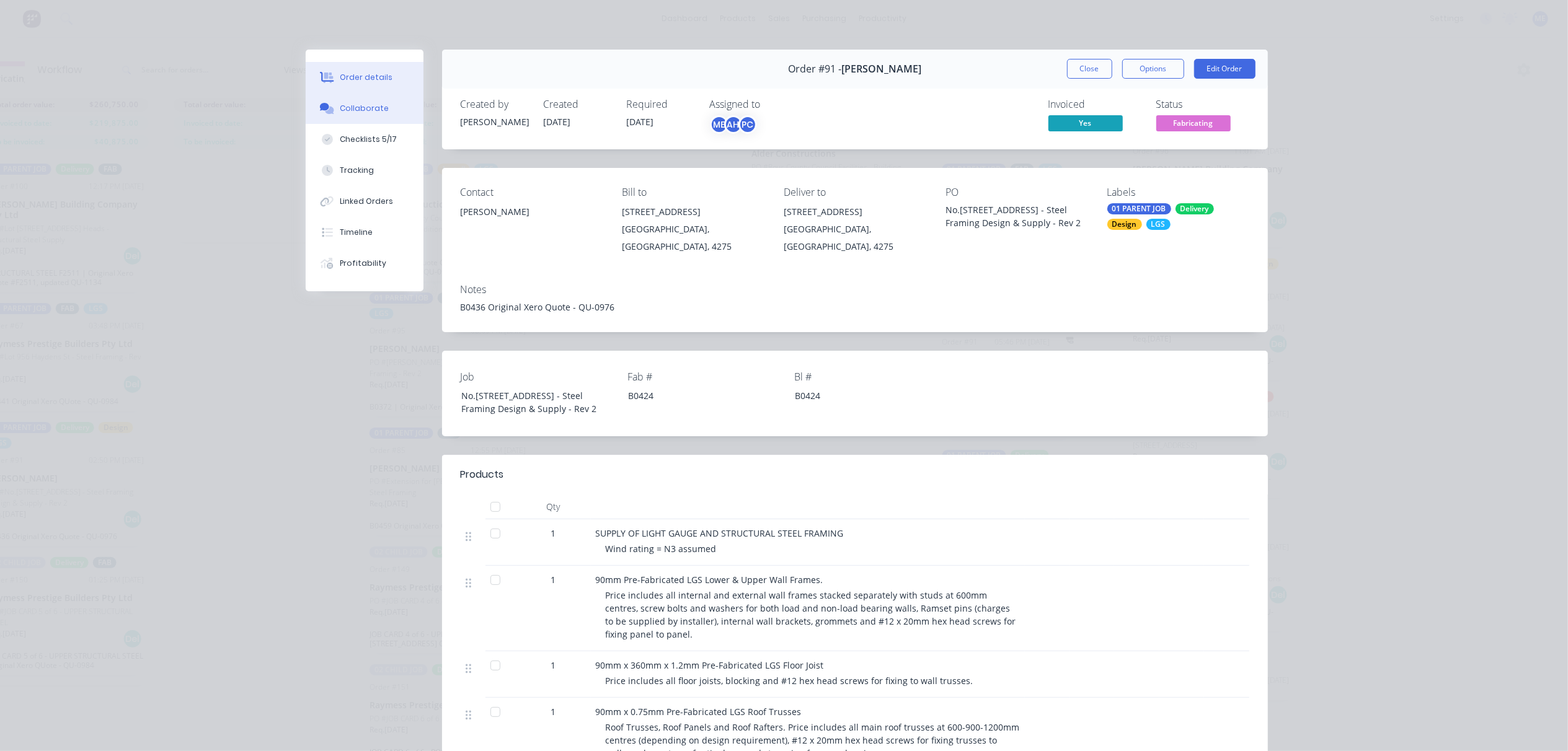
click at [341, 108] on div "Collaborate" at bounding box center [364, 108] width 49 height 11
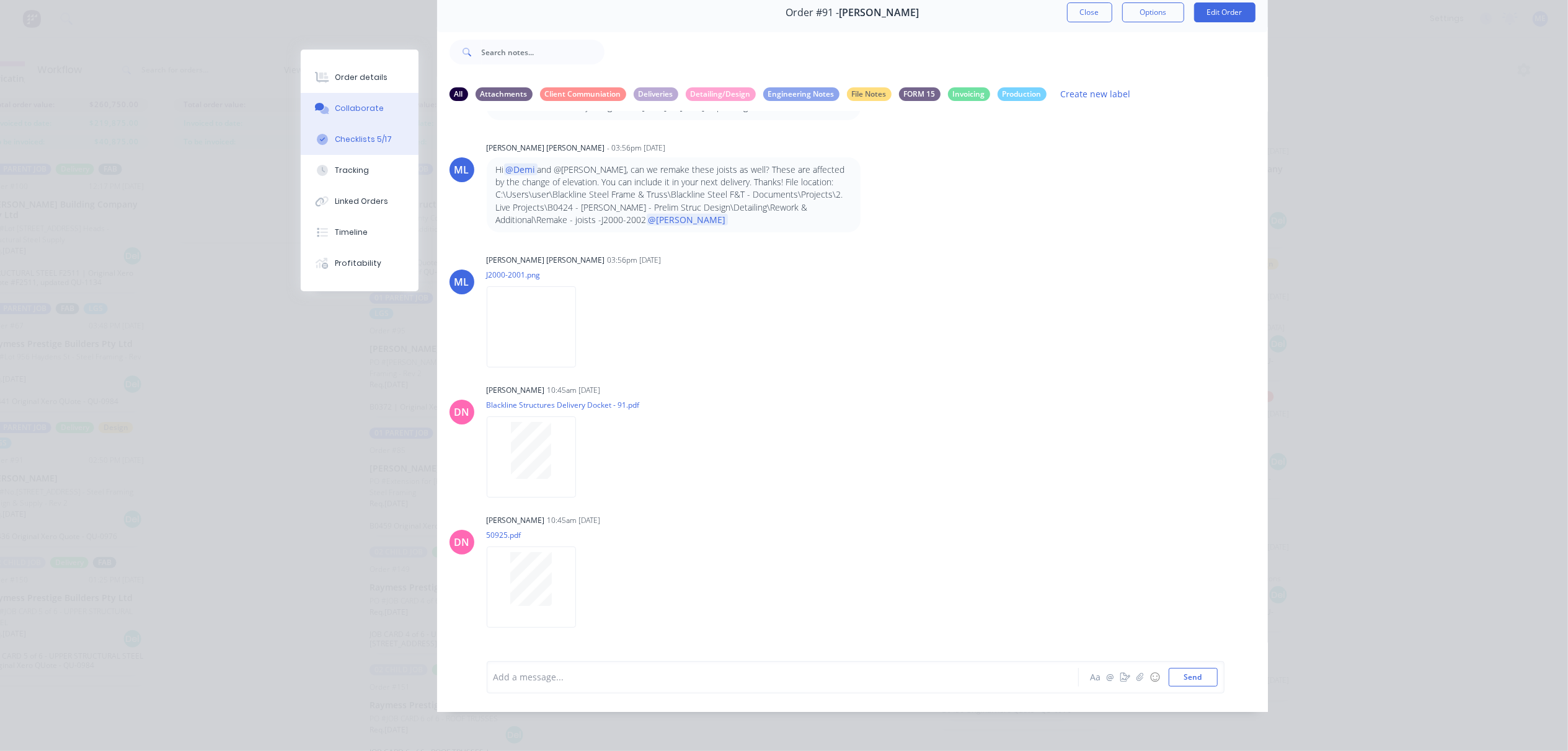
scroll to position [10490, 0]
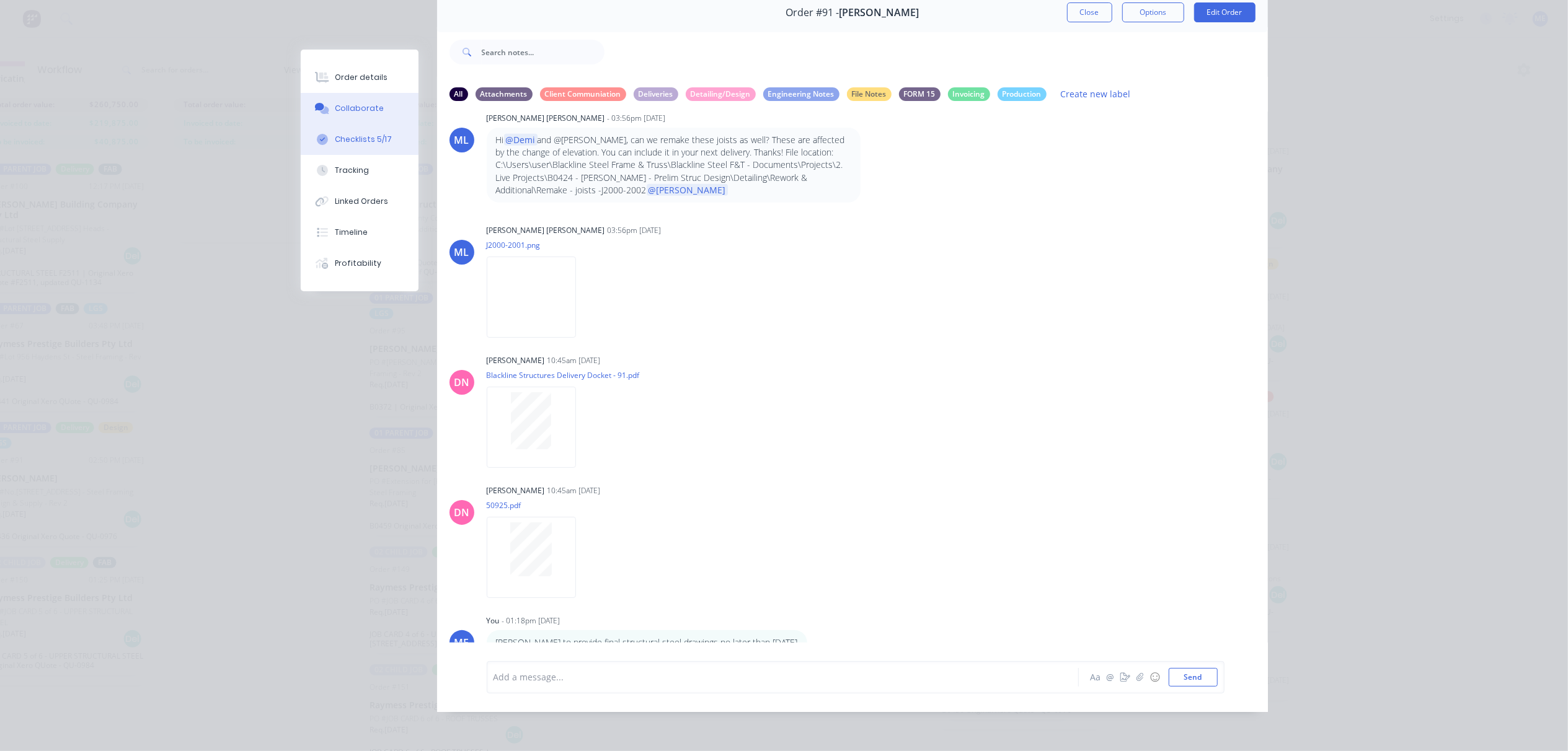
click at [347, 140] on div "Checklists 5/17" at bounding box center [364, 139] width 57 height 11
type textarea "x"
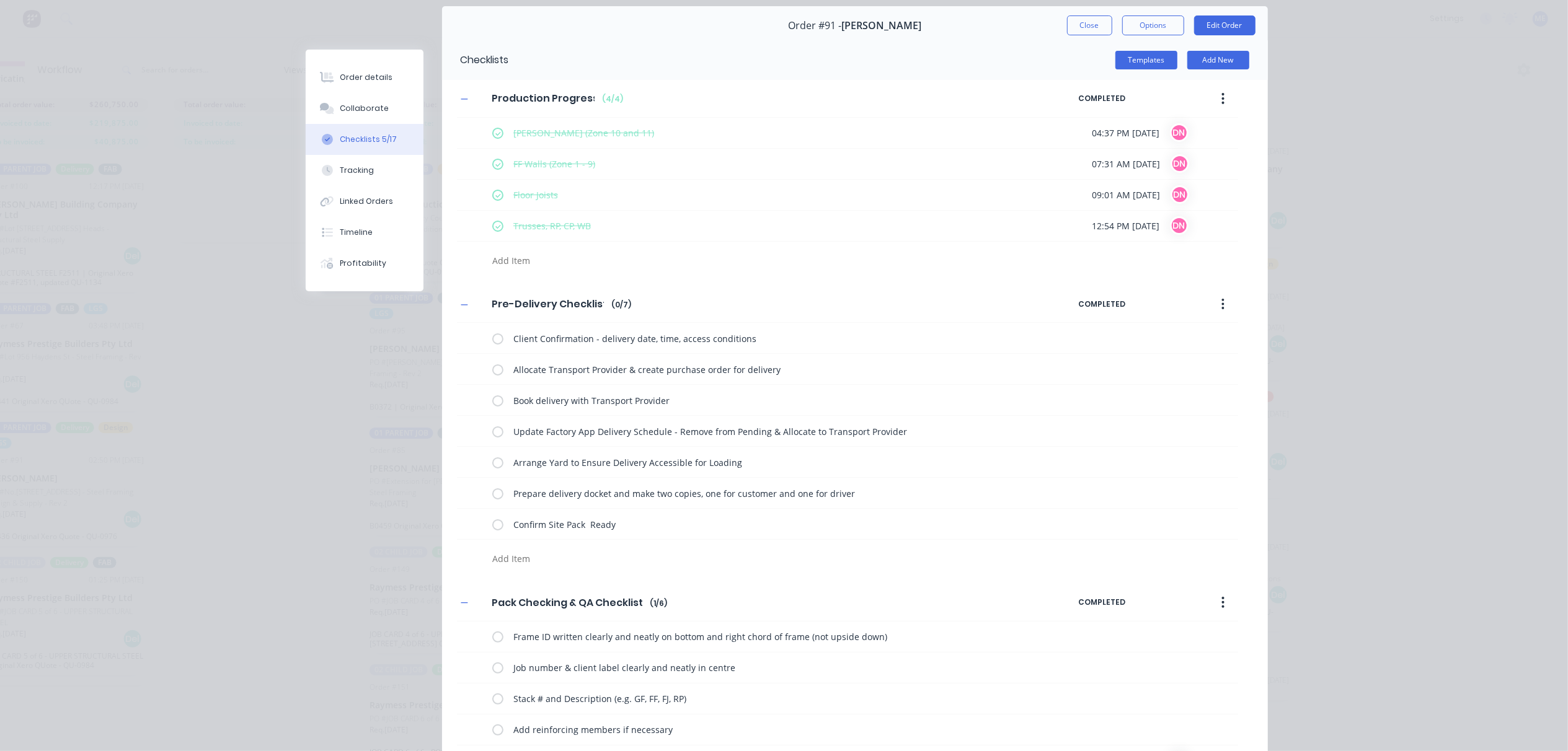
scroll to position [0, 0]
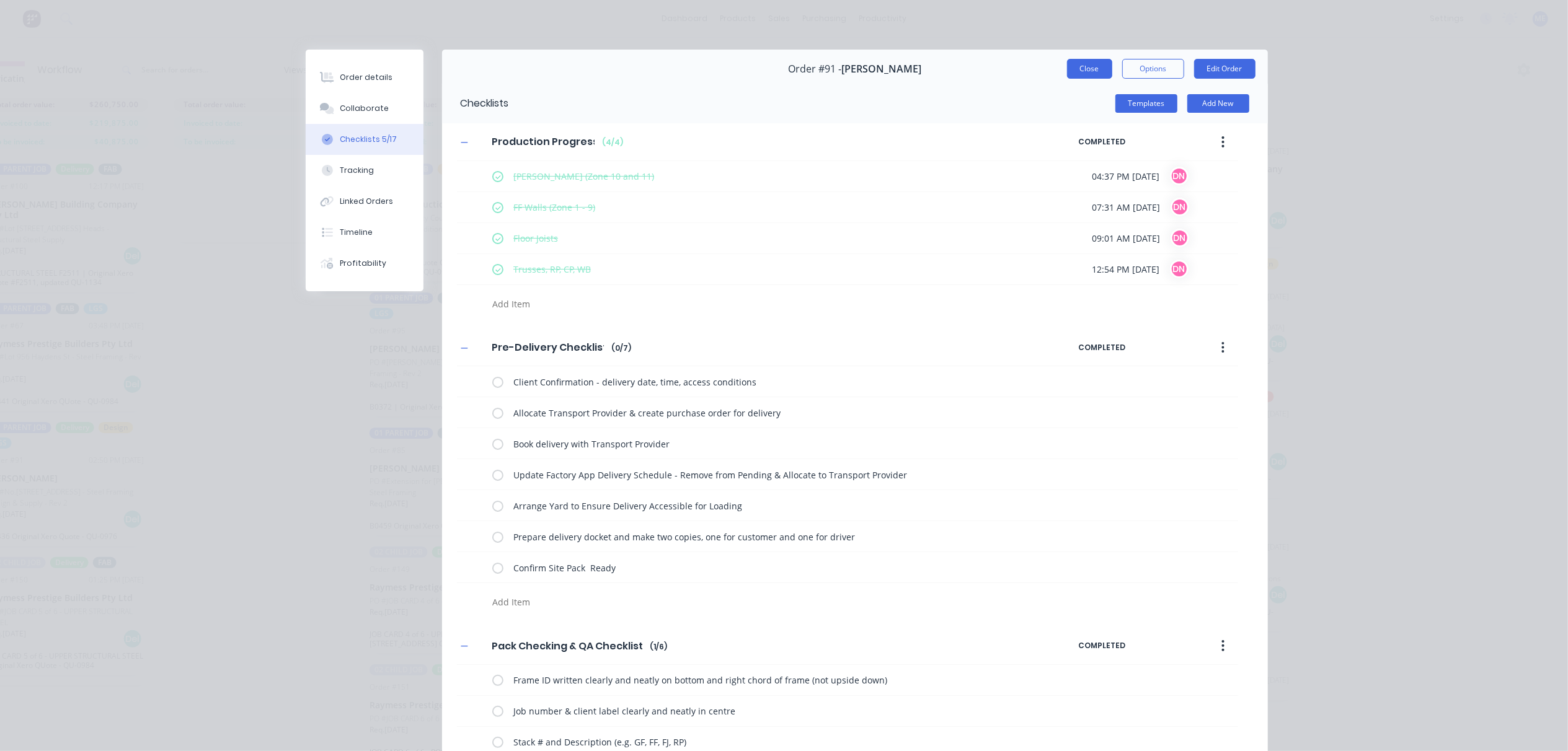
click at [1067, 67] on button "Close" at bounding box center [1090, 68] width 46 height 20
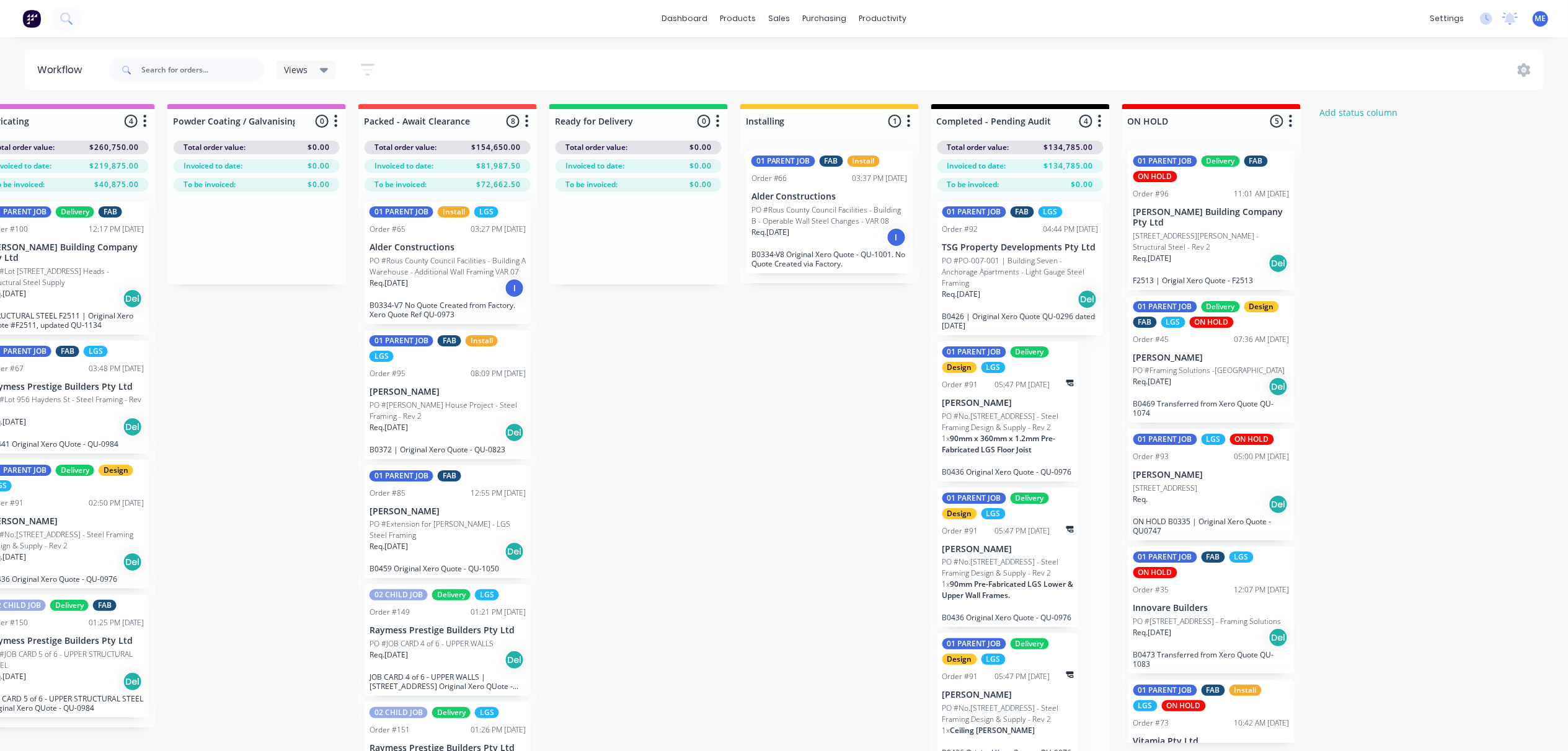
scroll to position [0, 1578]
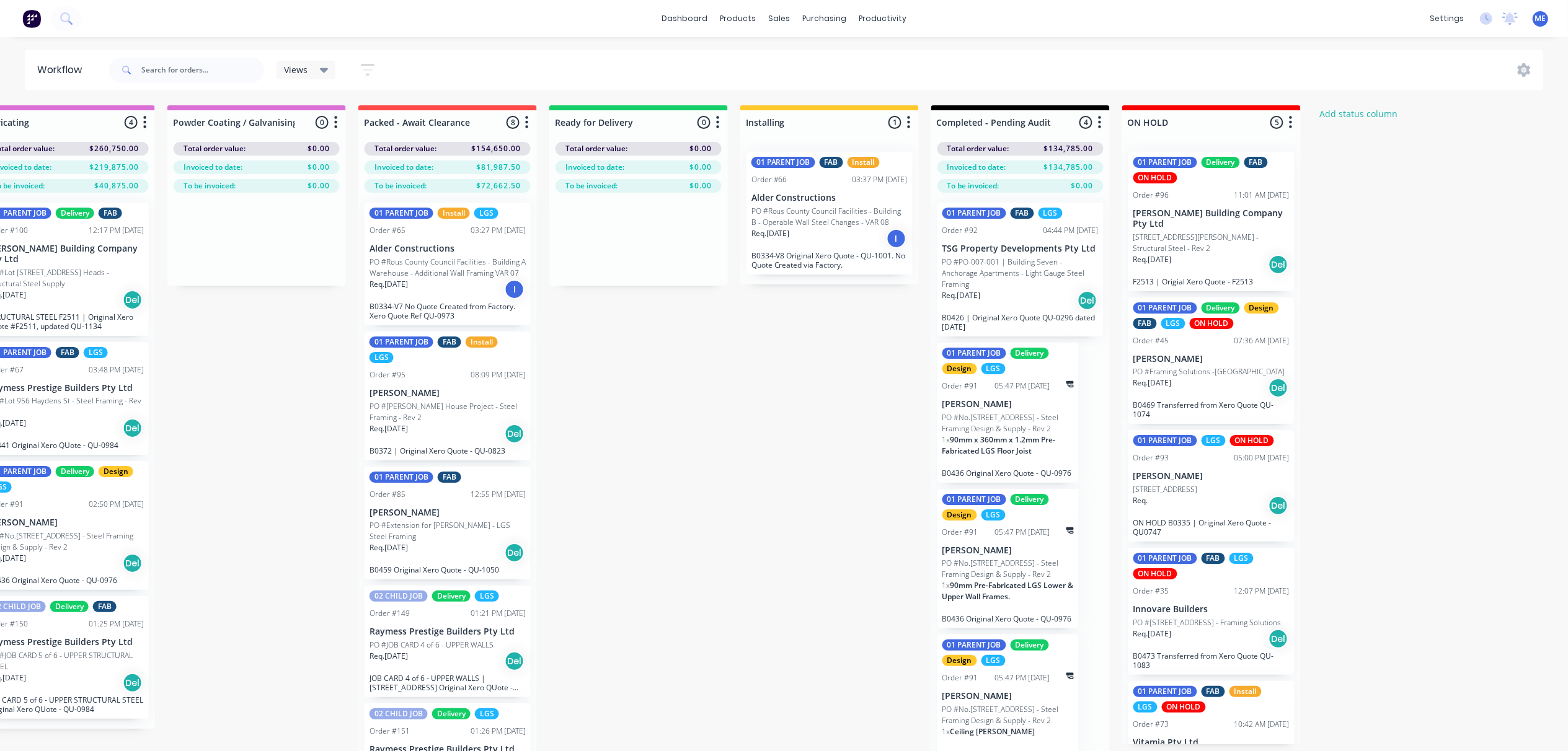
click at [1194, 375] on p "PO #Framing Solutions -Maudsland" at bounding box center [1210, 371] width 152 height 11
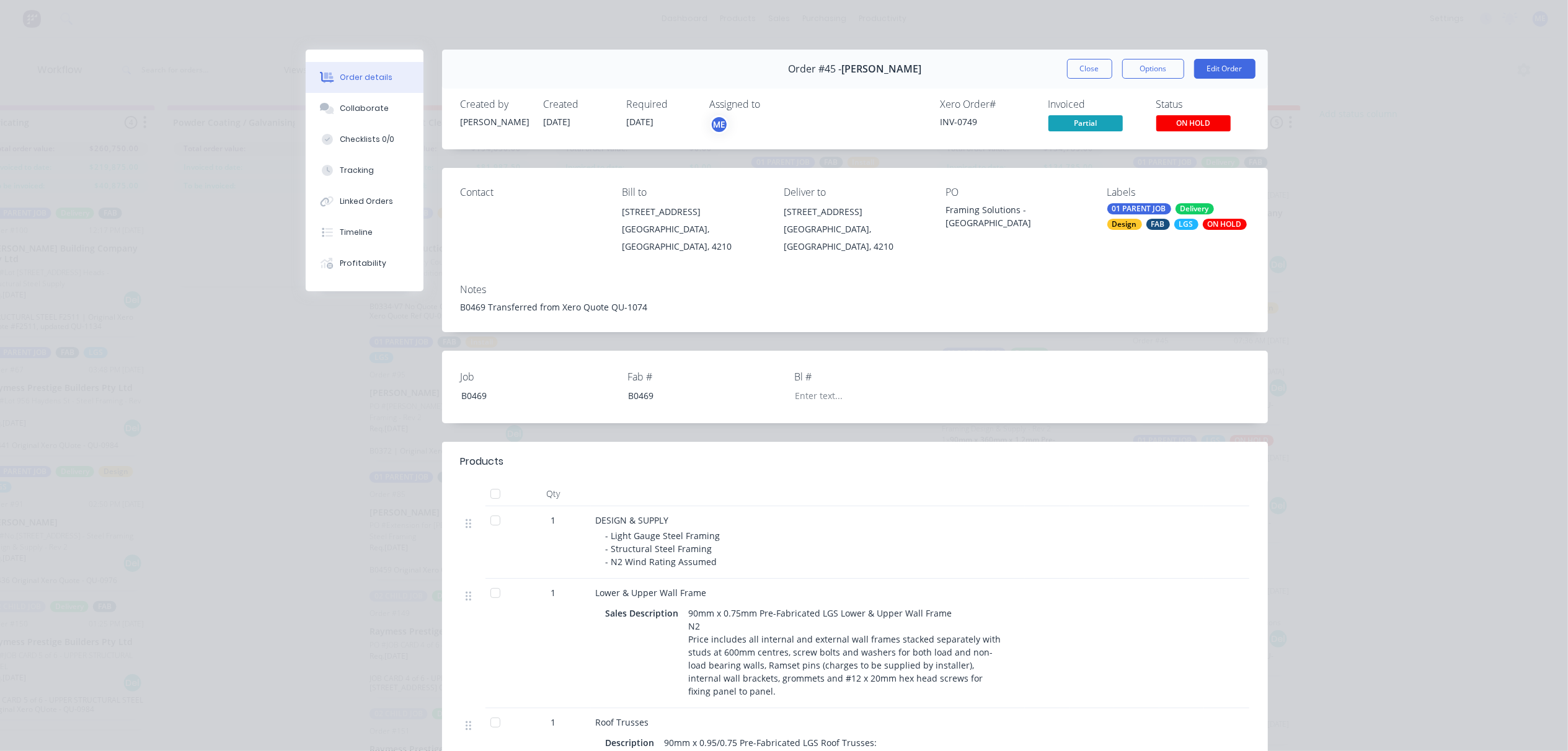
drag, startPoint x: 1095, startPoint y: 71, endPoint x: 1104, endPoint y: 104, distance: 34.2
click at [1094, 71] on button "Close" at bounding box center [1090, 68] width 46 height 20
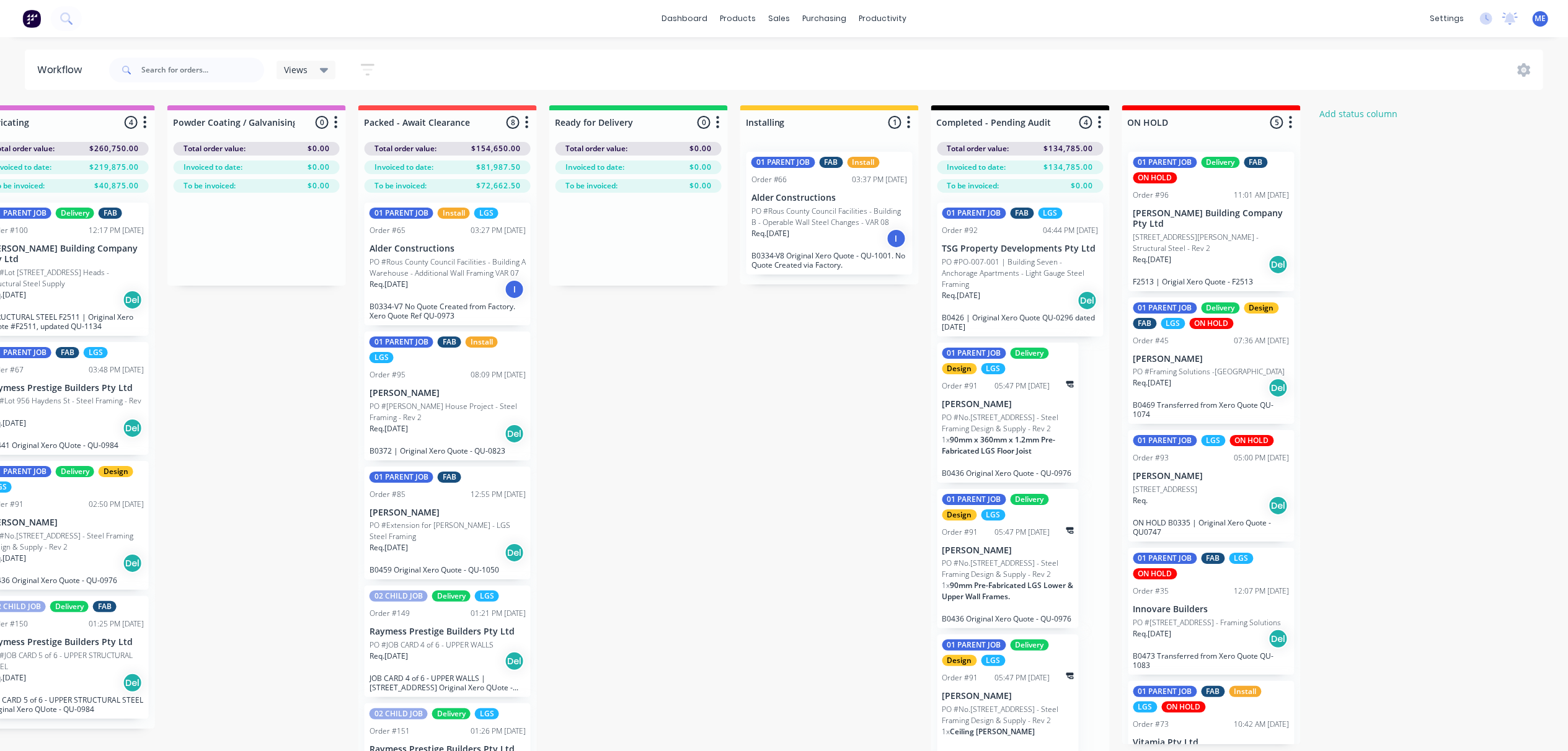
click at [1189, 397] on div "Req. 01/08/25 Del" at bounding box center [1211, 388] width 156 height 21
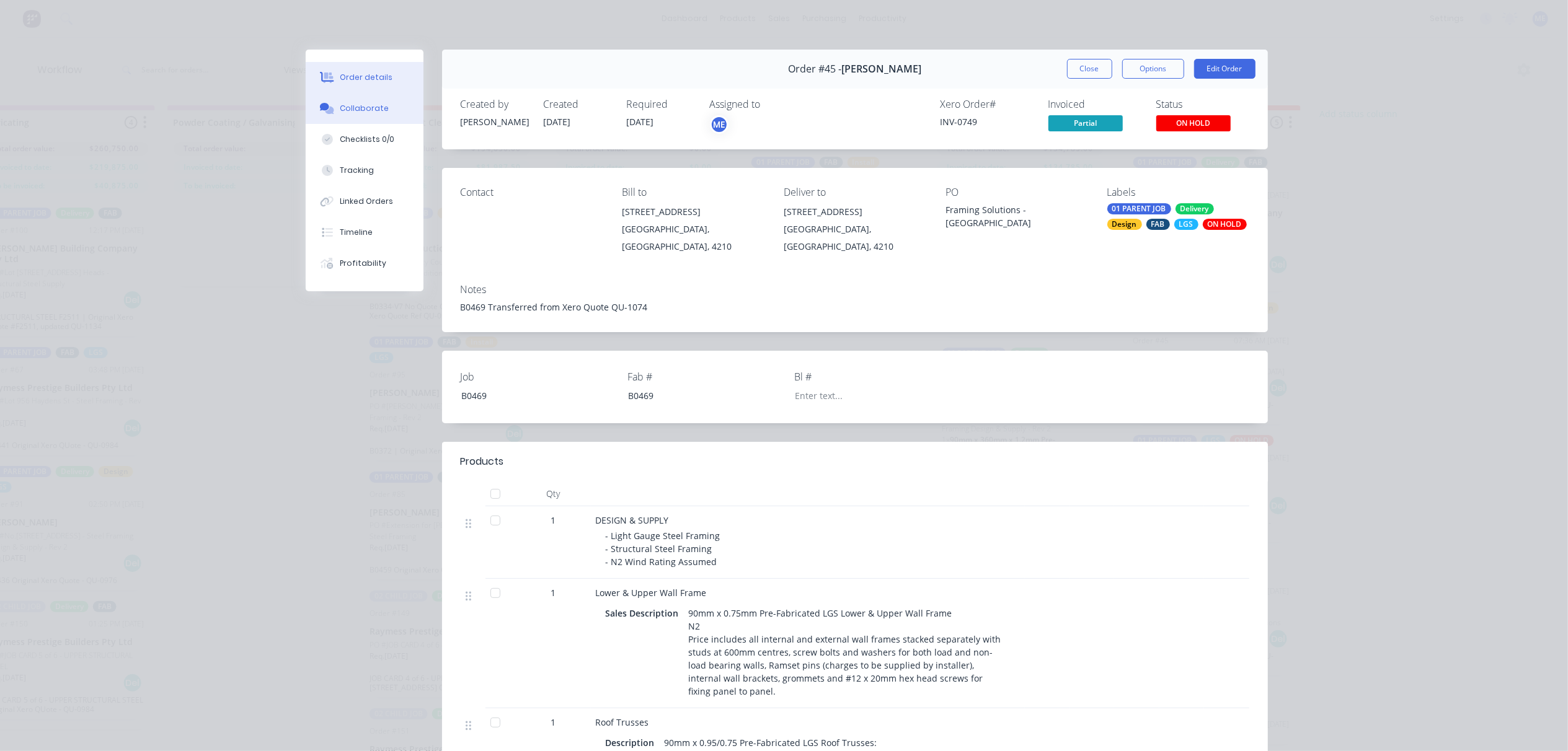
click at [379, 114] on button "Collaborate" at bounding box center [364, 109] width 118 height 31
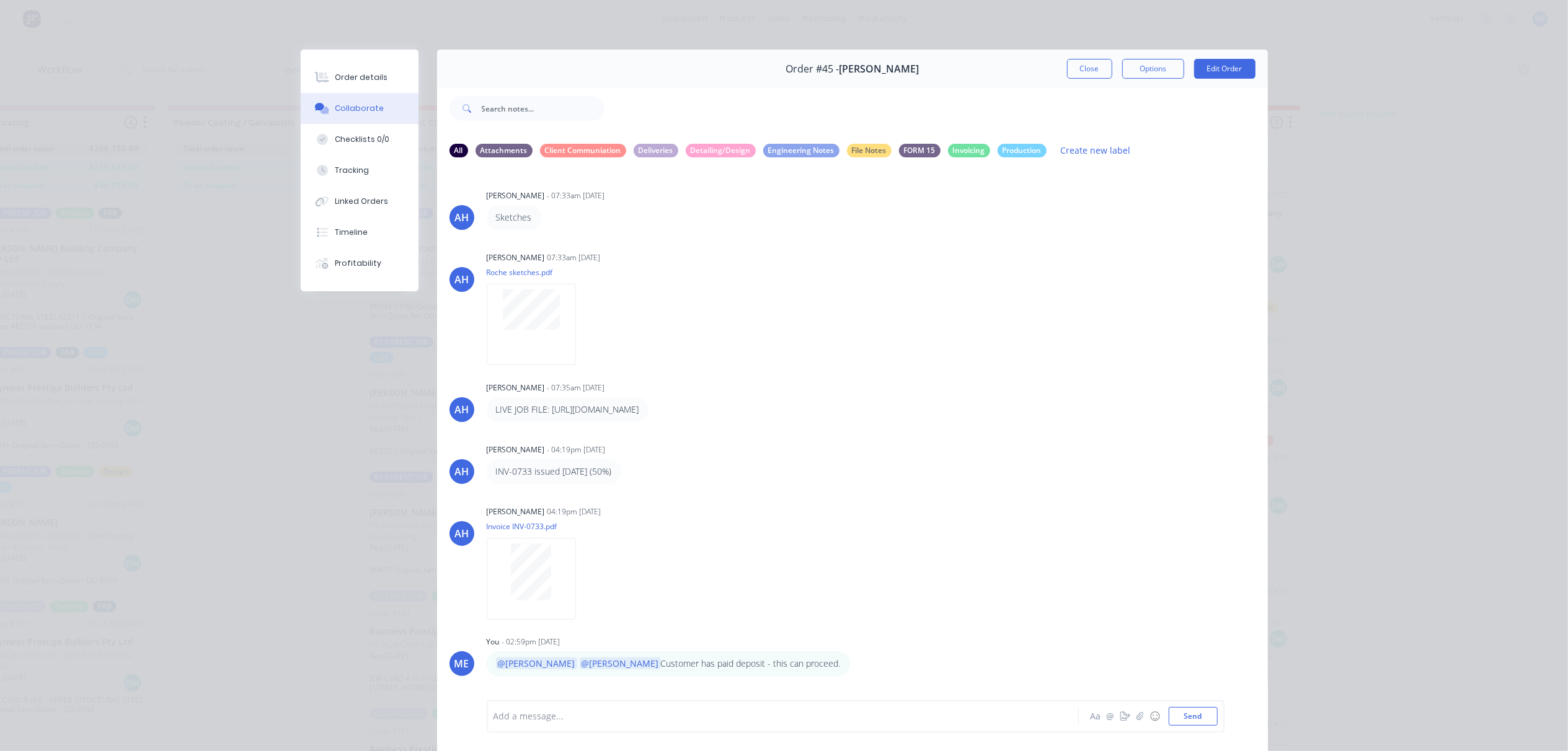
scroll to position [152, 0]
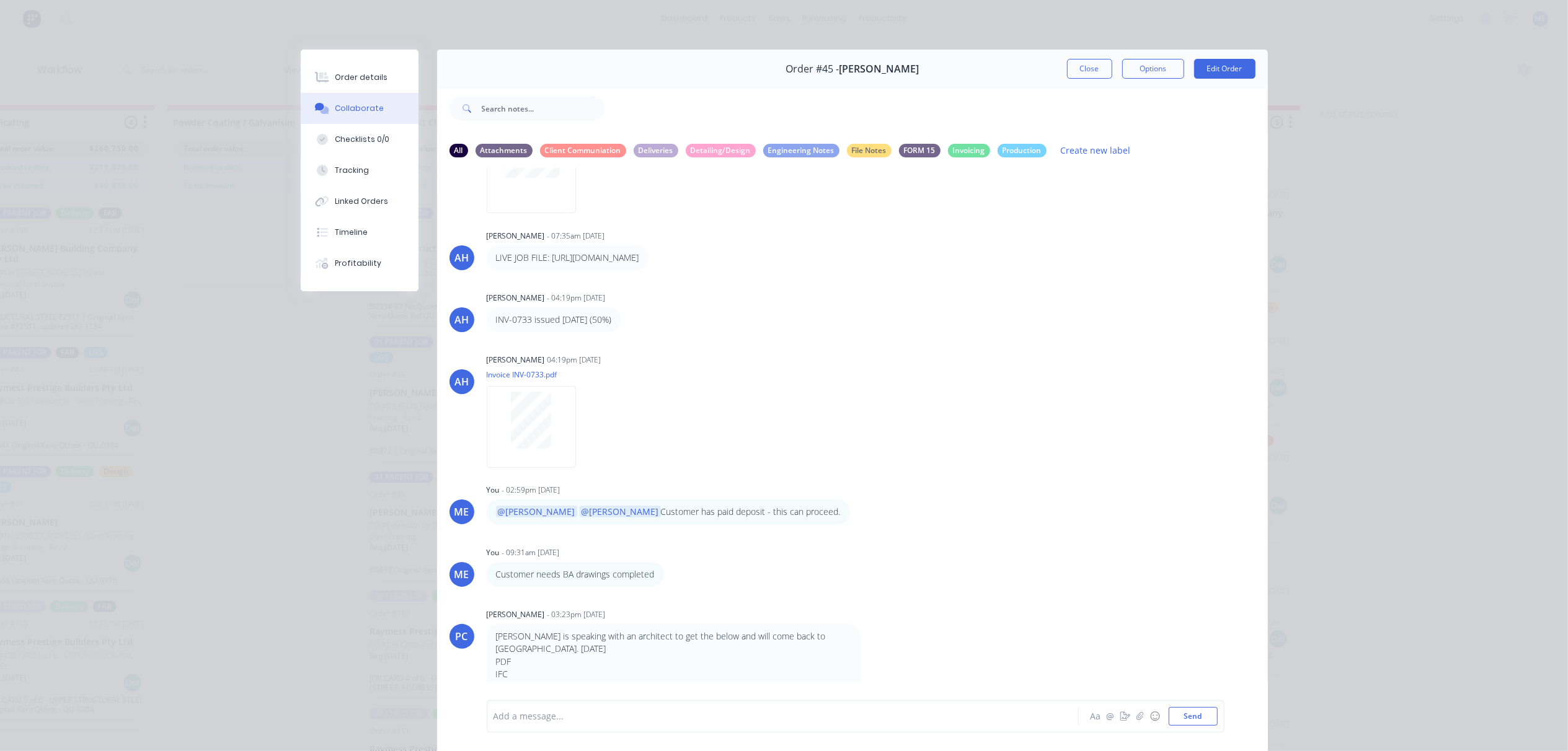
click at [587, 715] on div at bounding box center [766, 717] width 543 height 13
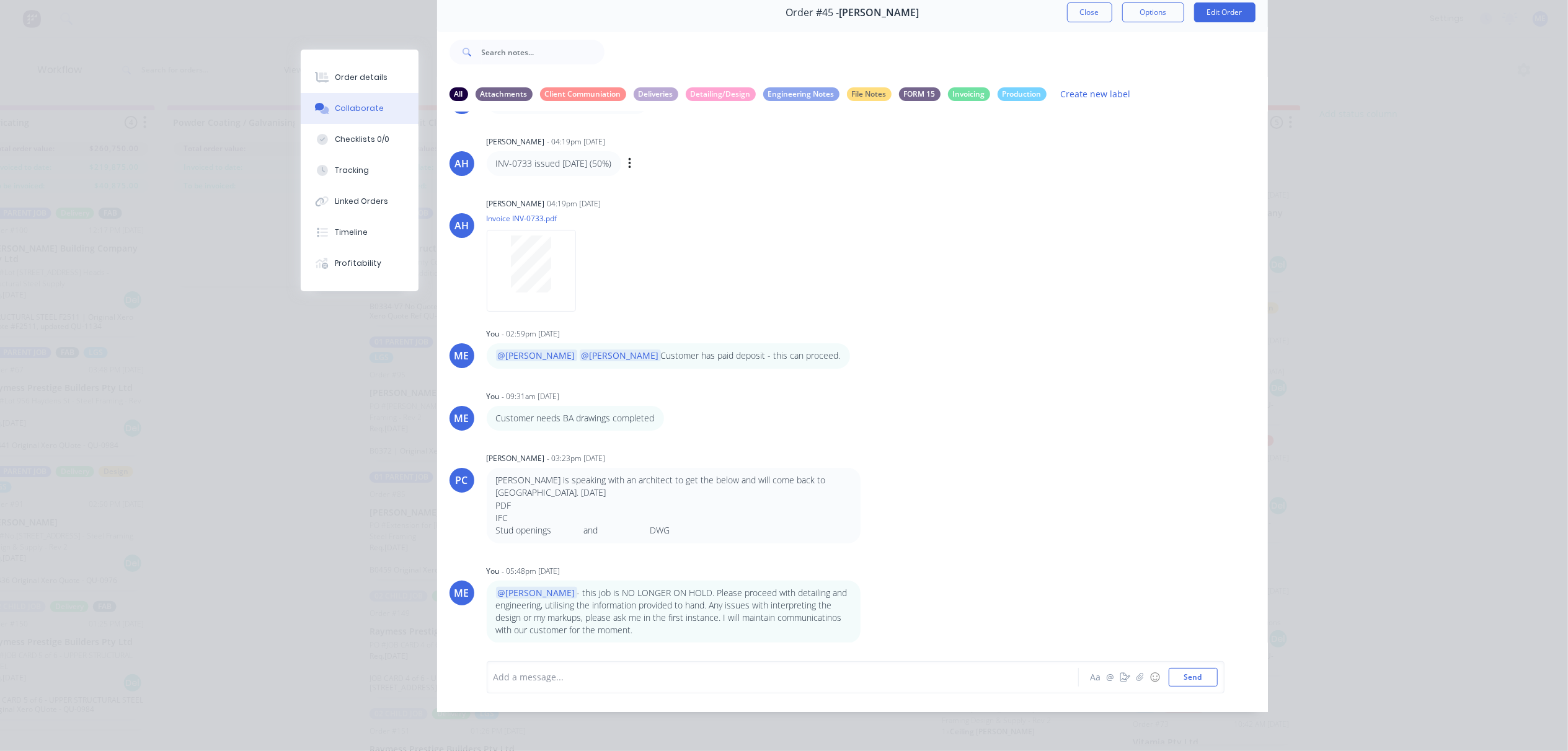
scroll to position [70, 0]
click at [1092, 5] on button "Close" at bounding box center [1090, 12] width 46 height 20
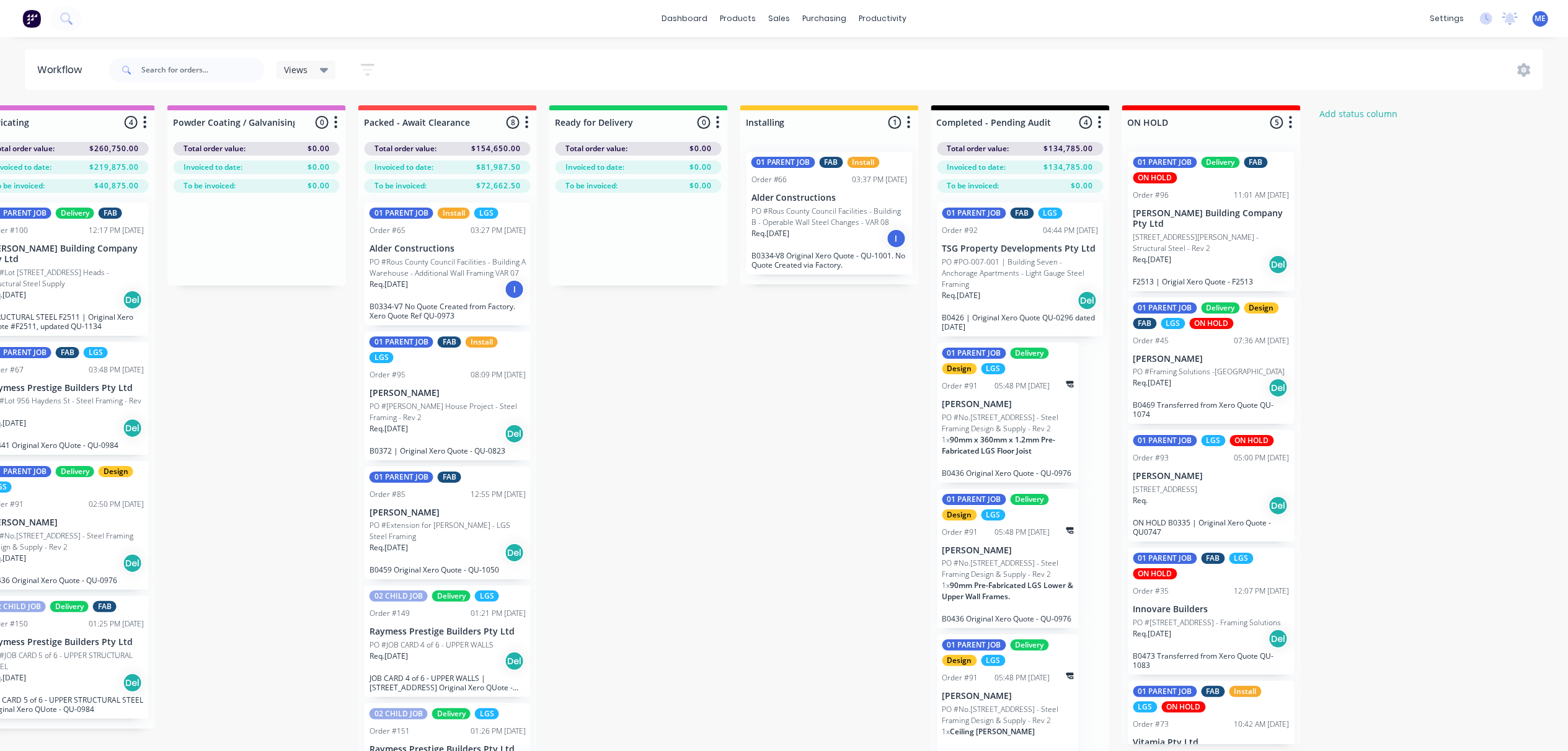
click at [1200, 389] on div "Req. 01/08/25 Del" at bounding box center [1211, 388] width 156 height 21
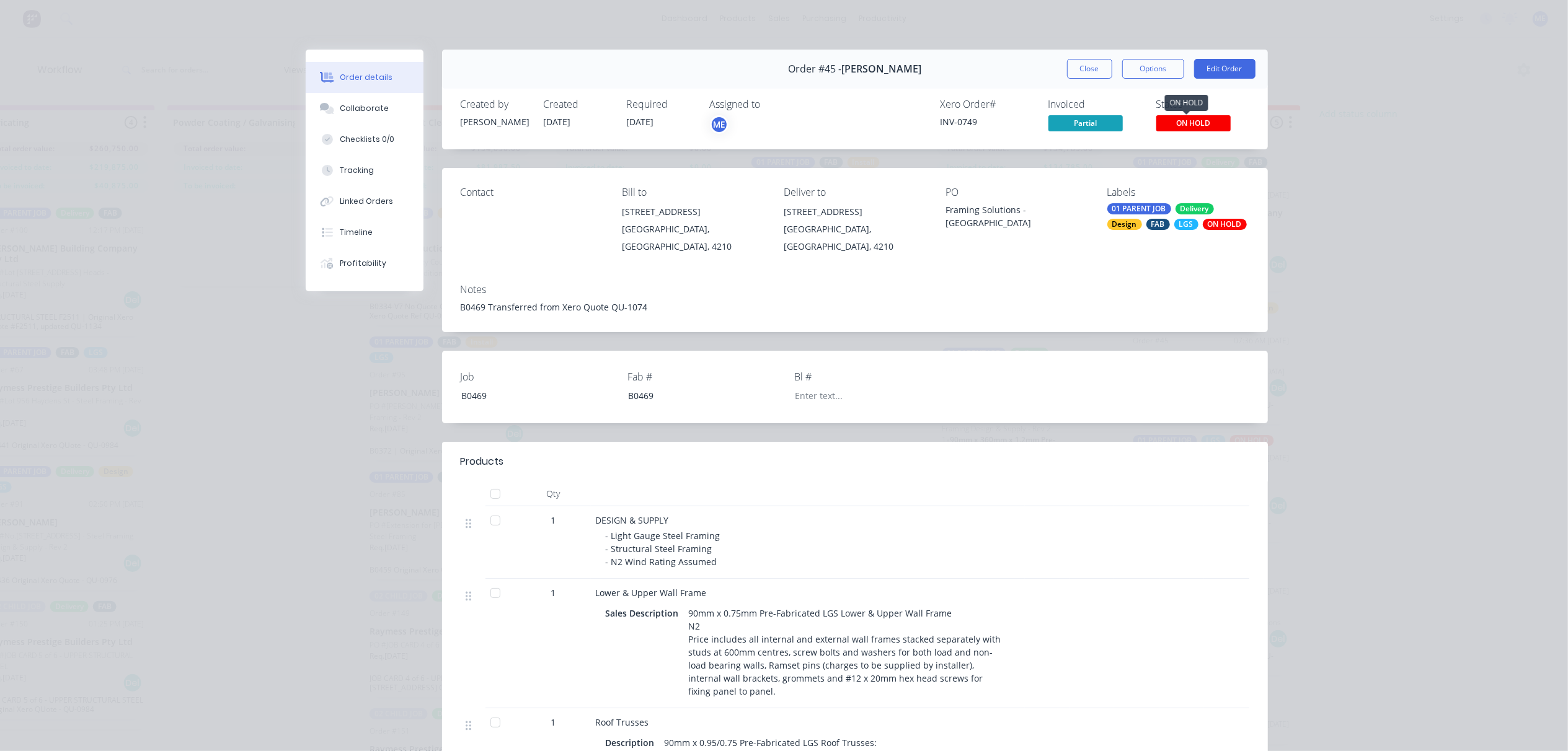
click at [1189, 116] on span "ON HOLD" at bounding box center [1193, 123] width 74 height 16
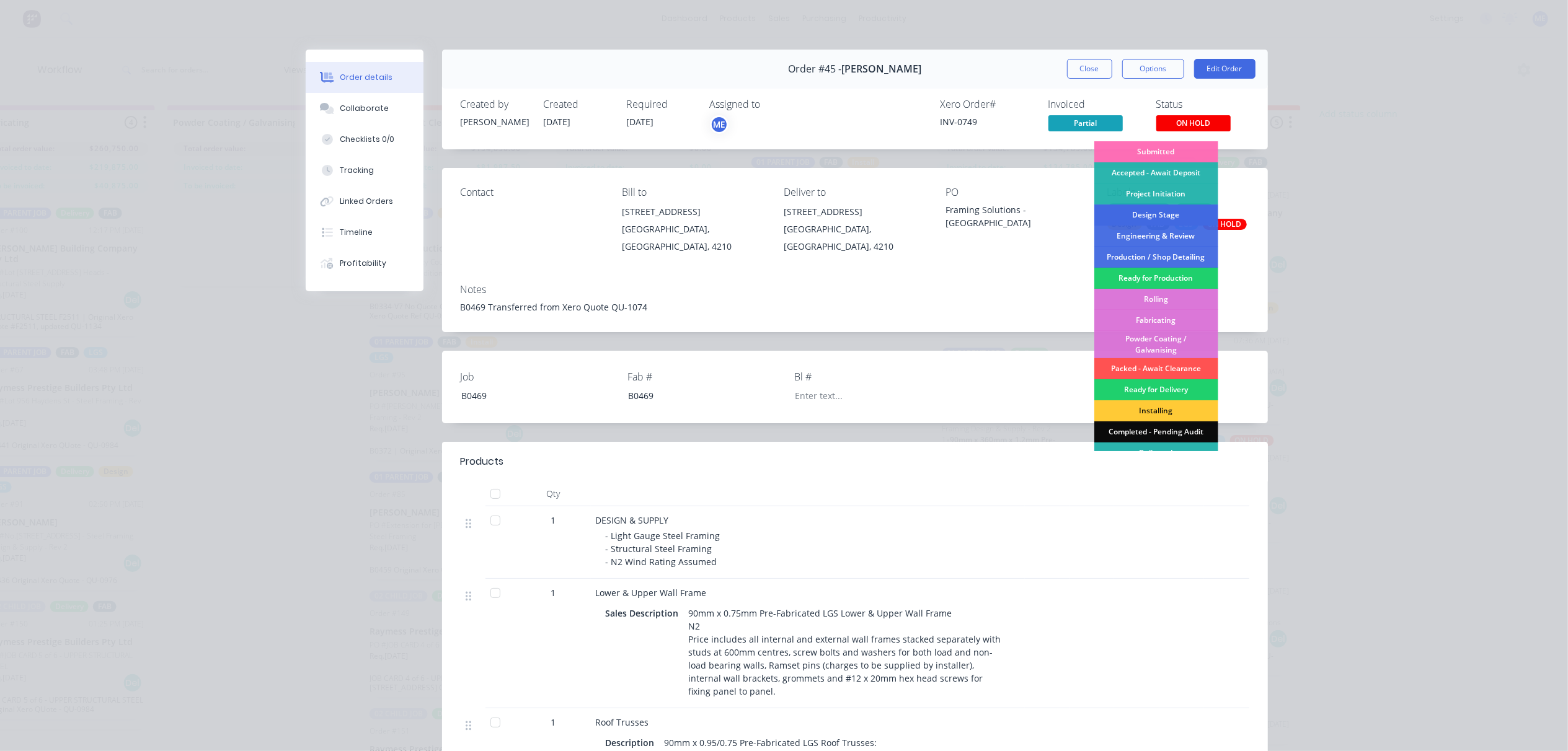
click at [1160, 214] on div "Design Stage" at bounding box center [1156, 215] width 124 height 21
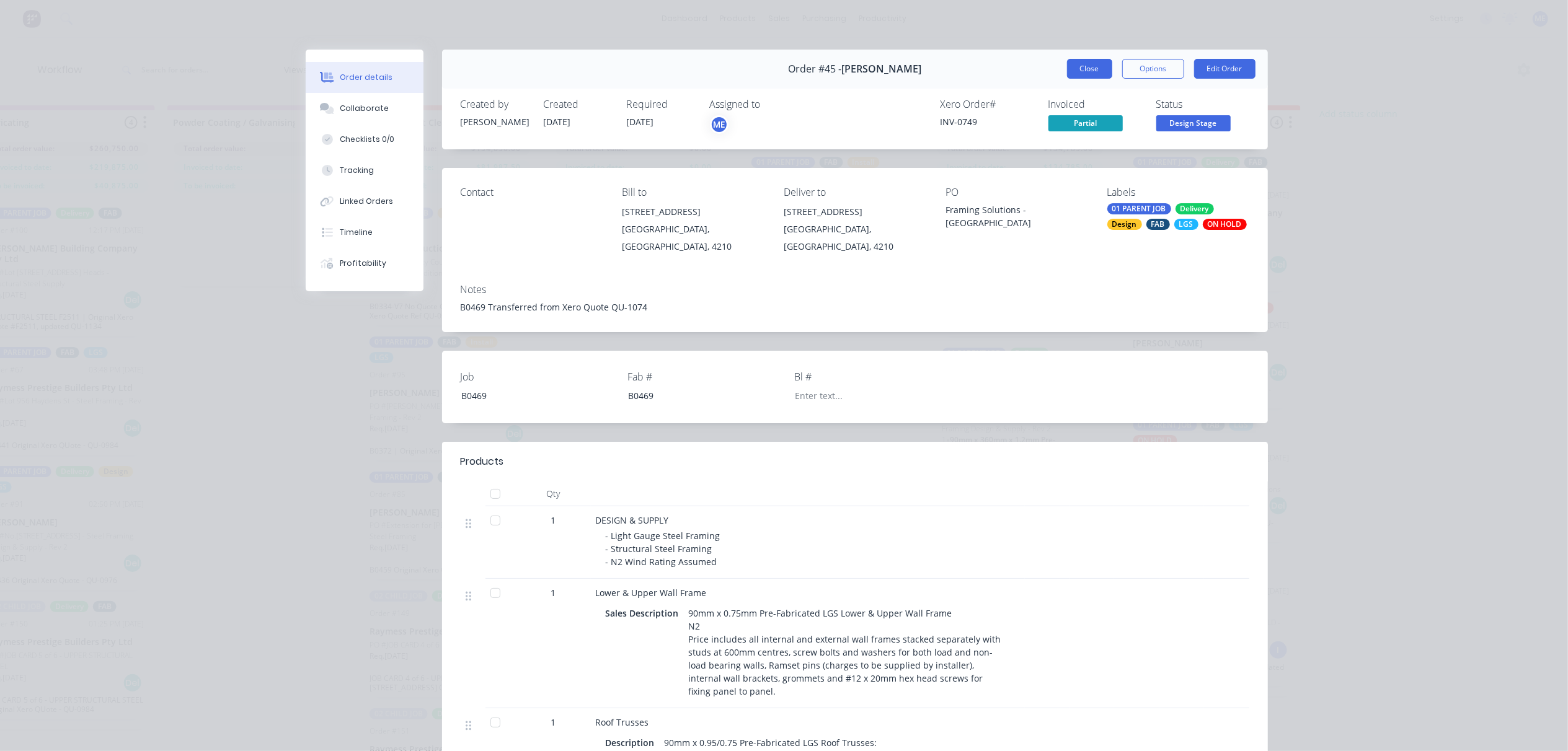
click at [1078, 68] on button "Close" at bounding box center [1090, 68] width 46 height 20
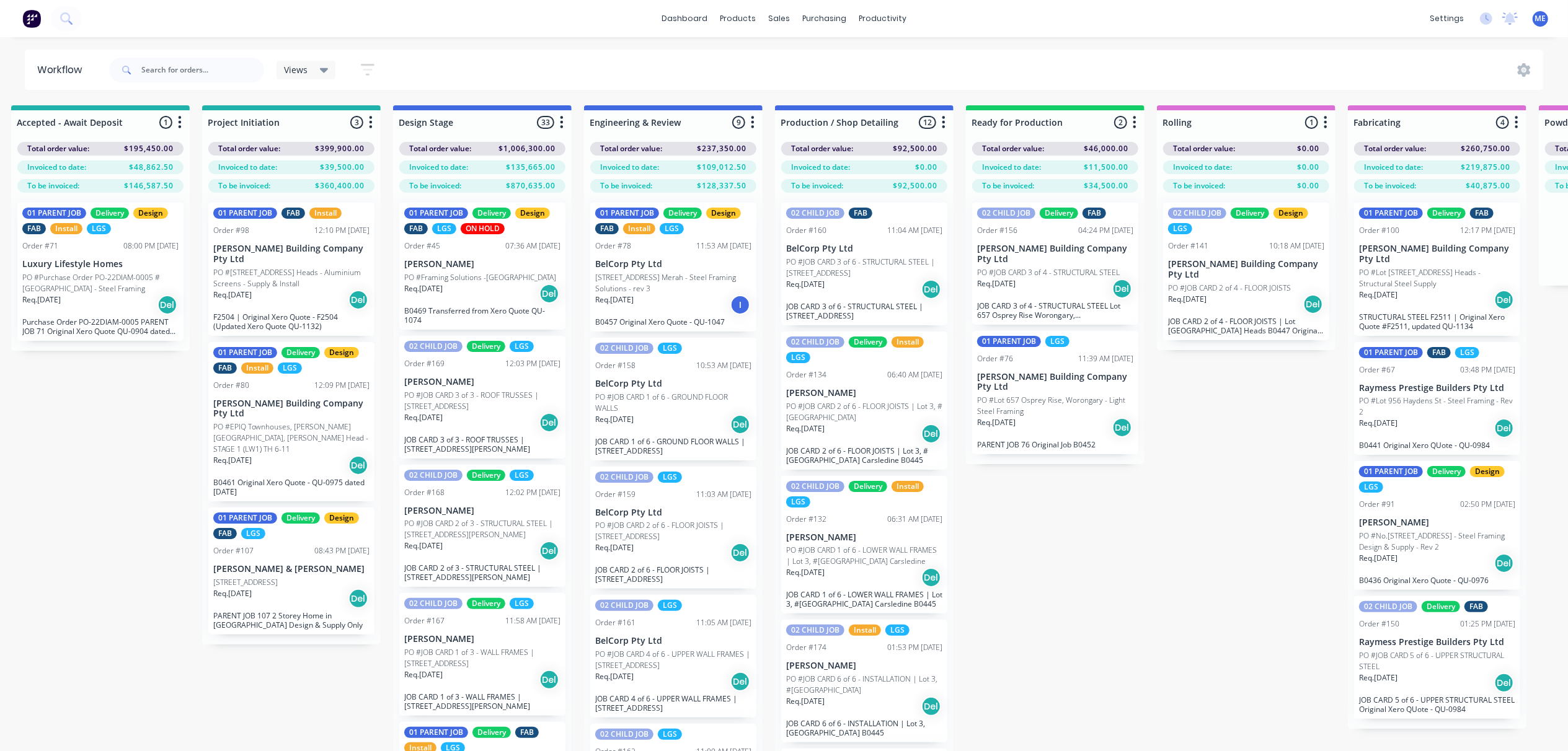
scroll to position [0, 0]
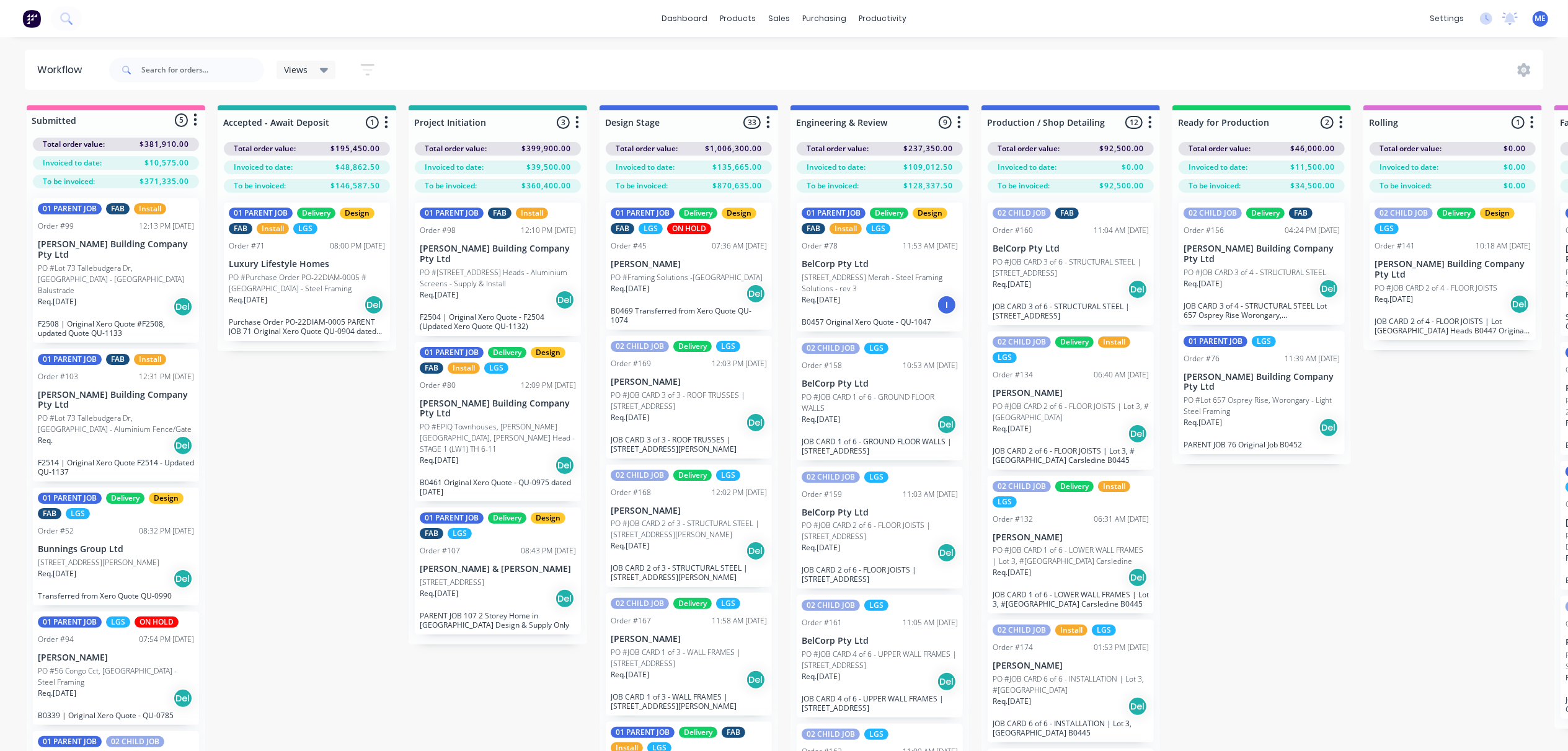
click at [681, 290] on div "Req. 01/08/25 Del" at bounding box center [688, 294] width 156 height 21
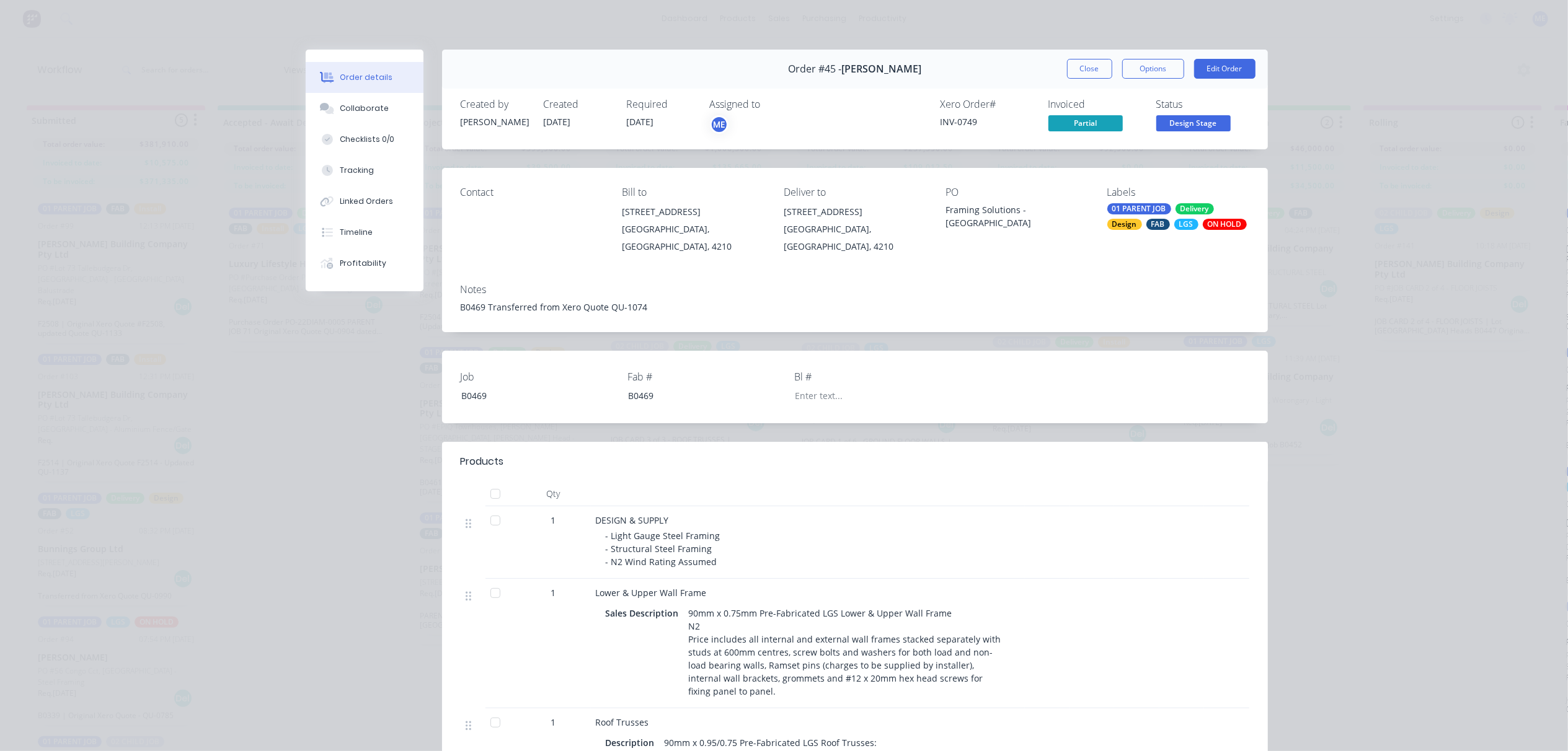
click at [1222, 226] on div "ON HOLD" at bounding box center [1224, 224] width 44 height 11
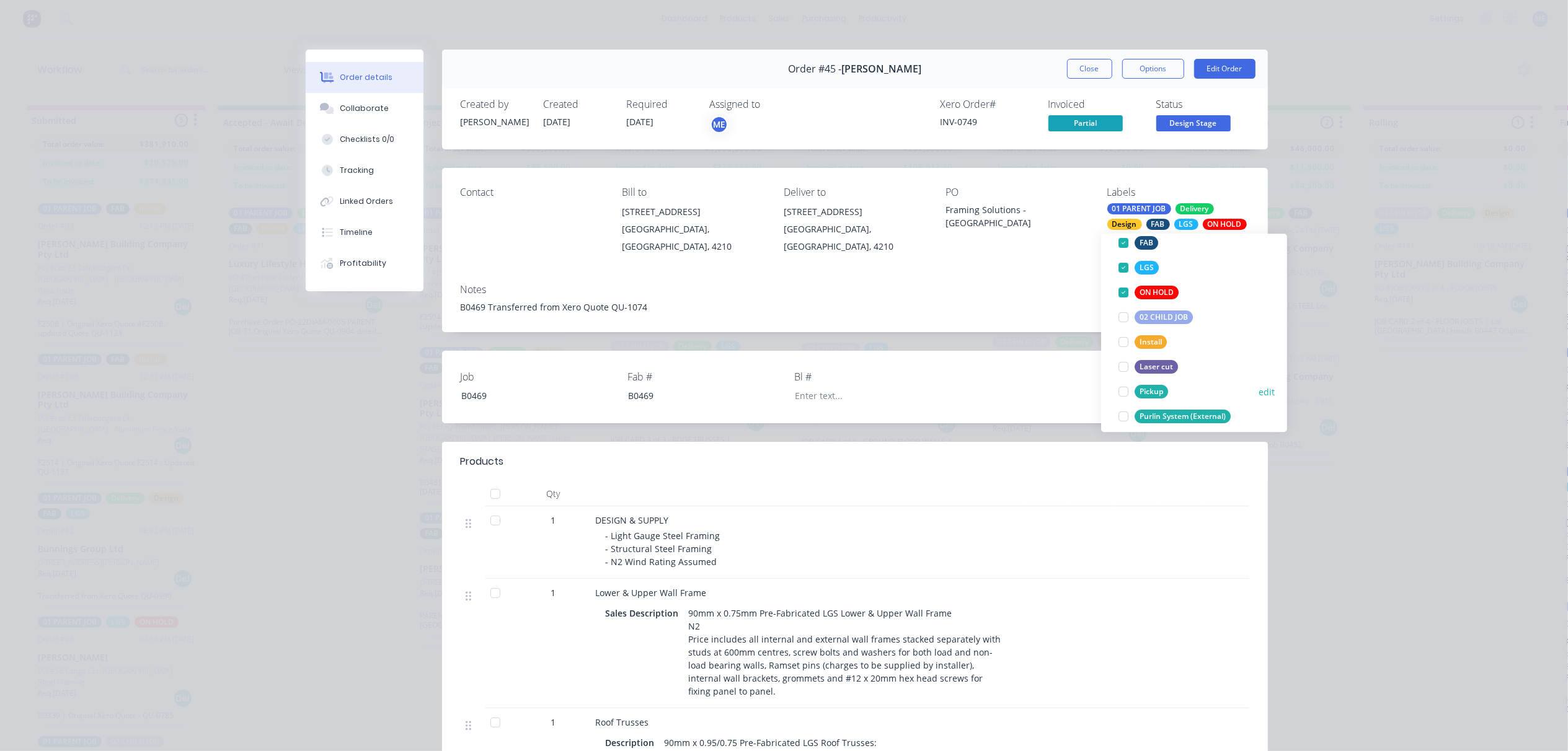
scroll to position [164, 0]
click at [1124, 289] on div at bounding box center [1123, 292] width 25 height 25
click at [1084, 74] on button "Close" at bounding box center [1090, 68] width 46 height 20
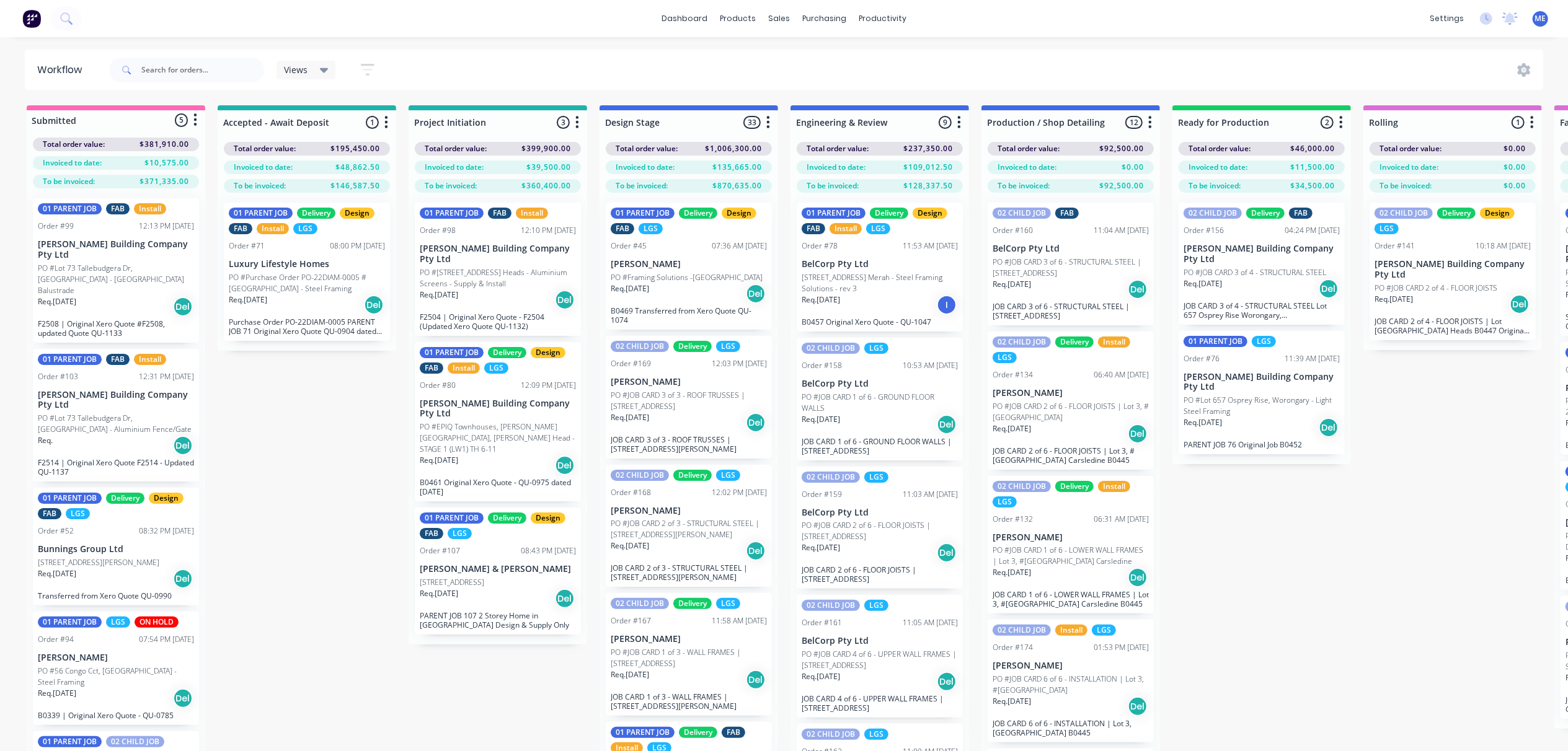
click at [287, 490] on div "Submitted 5 Status colour #FF69B4 hex #FF69B4 Save Cancel Summaries Total order…" at bounding box center [1564, 450] width 3147 height 690
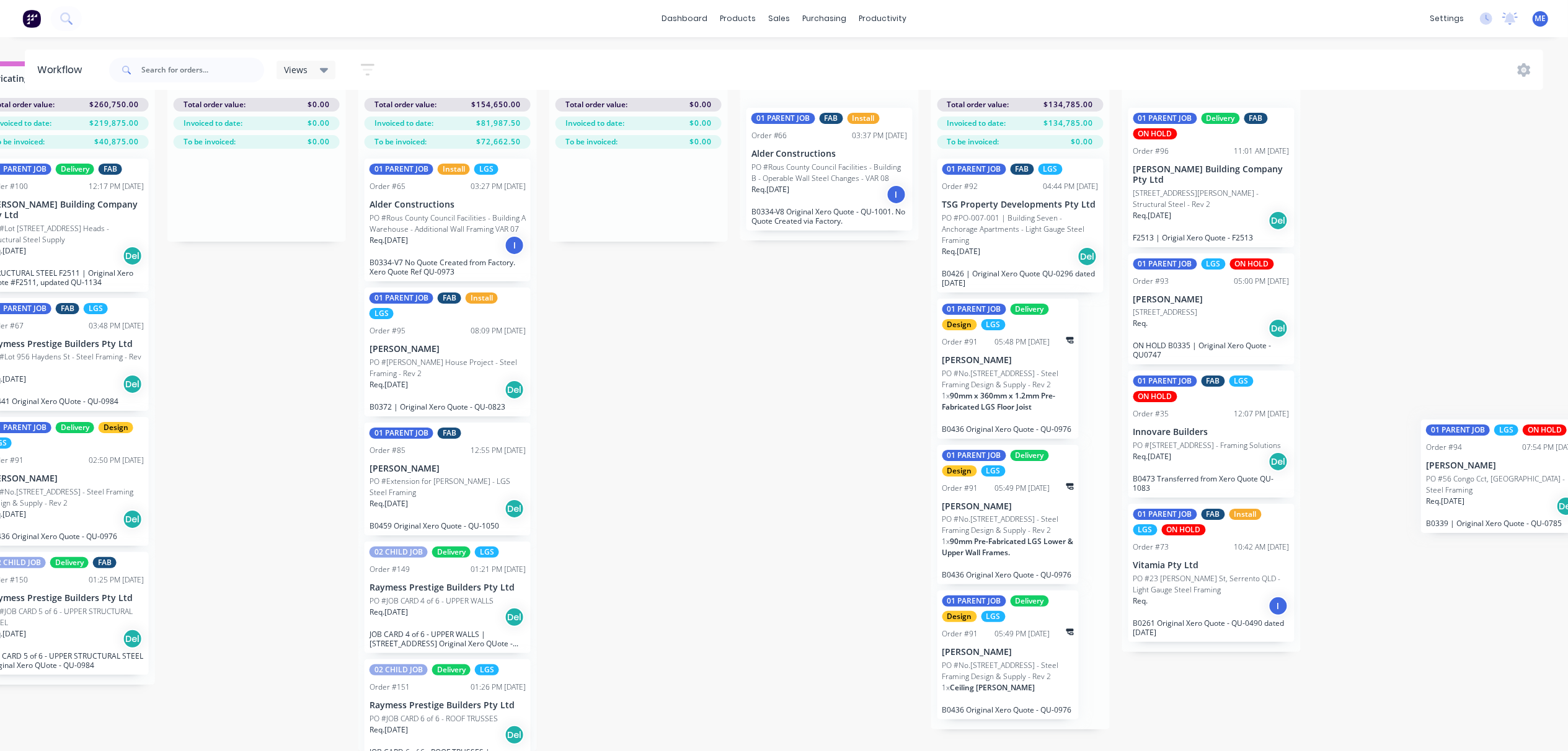
scroll to position [8, 0]
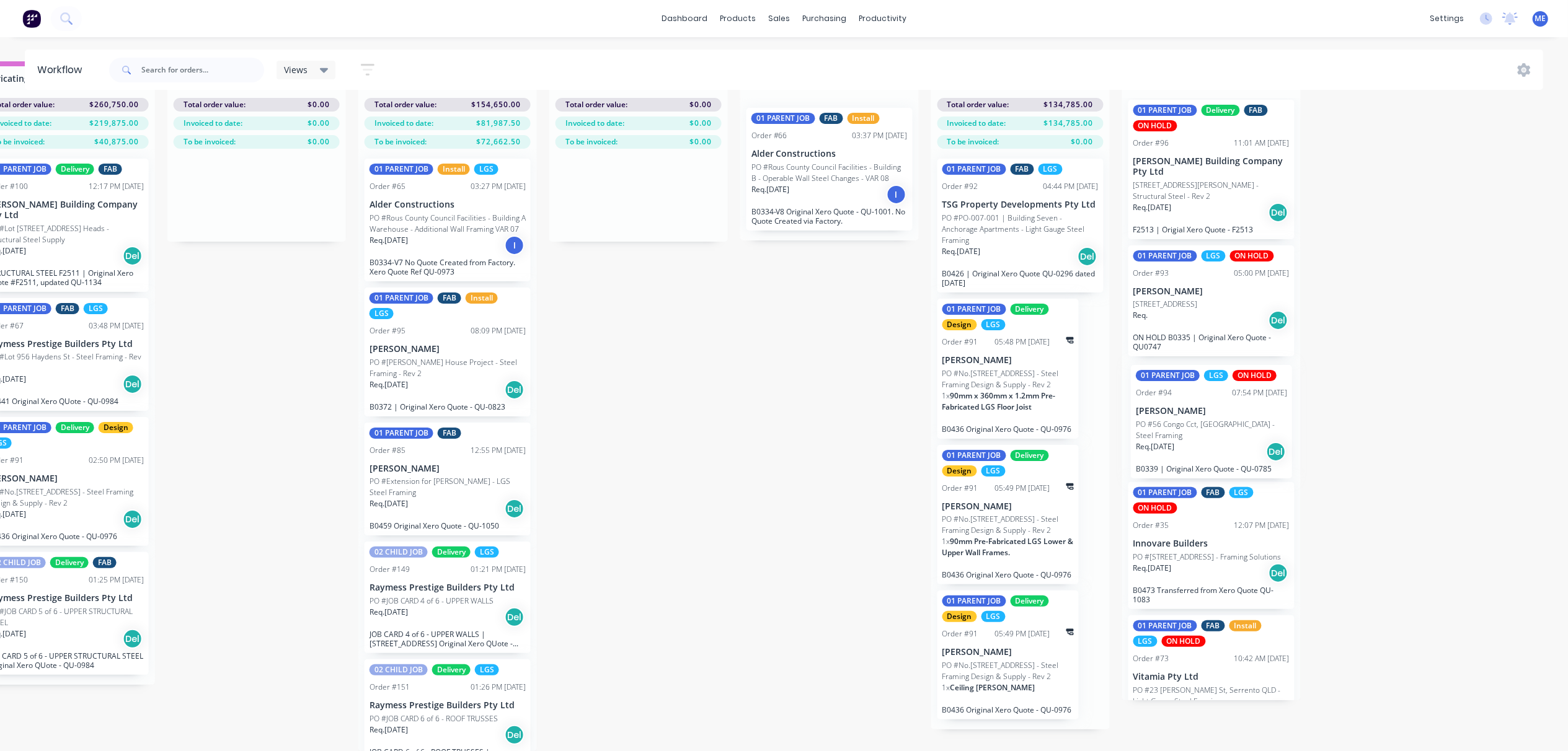
drag, startPoint x: 96, startPoint y: 512, endPoint x: 1200, endPoint y: 421, distance: 1107.7
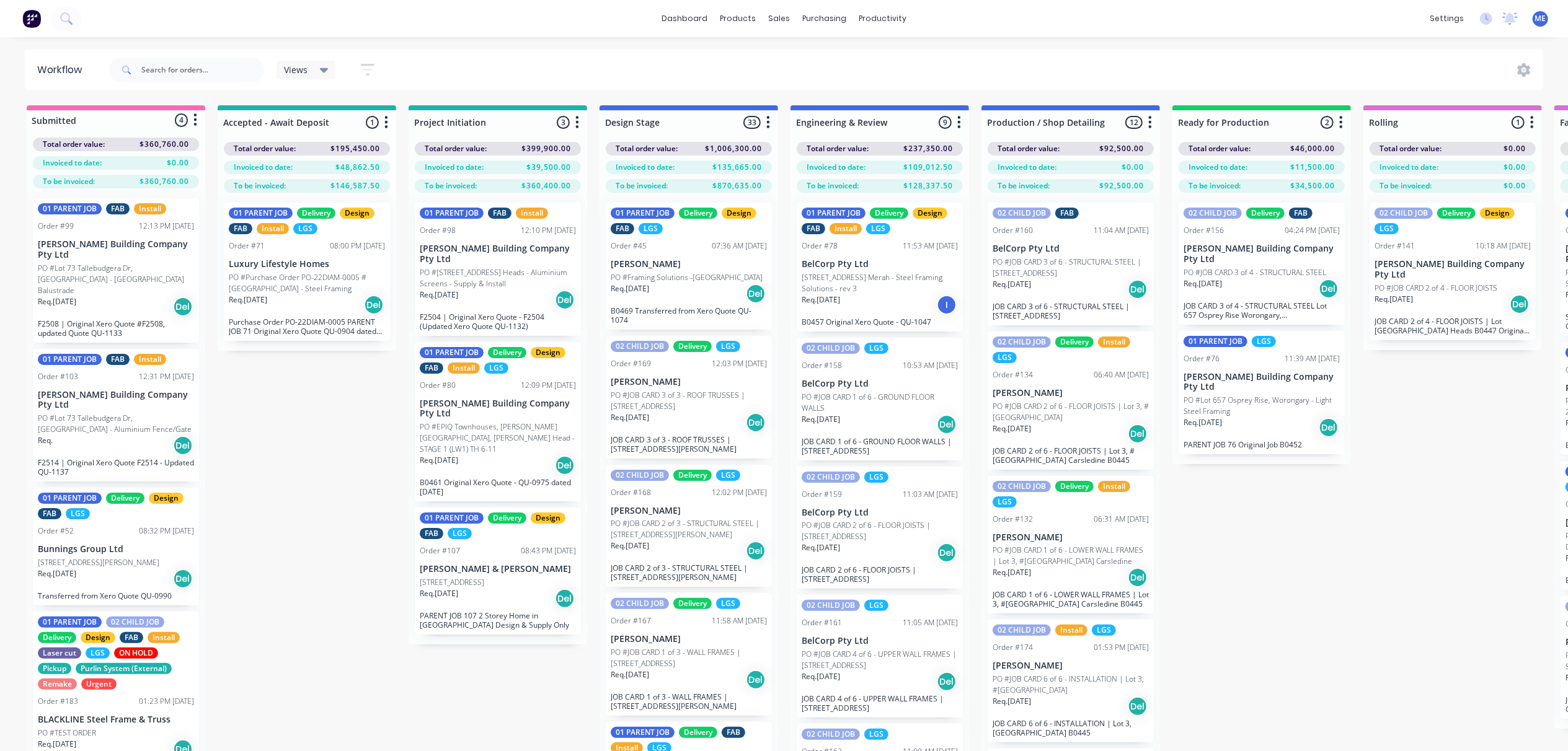
scroll to position [0, 1]
click at [474, 289] on div "Req. 18/09/25 Del" at bounding box center [496, 300] width 156 height 21
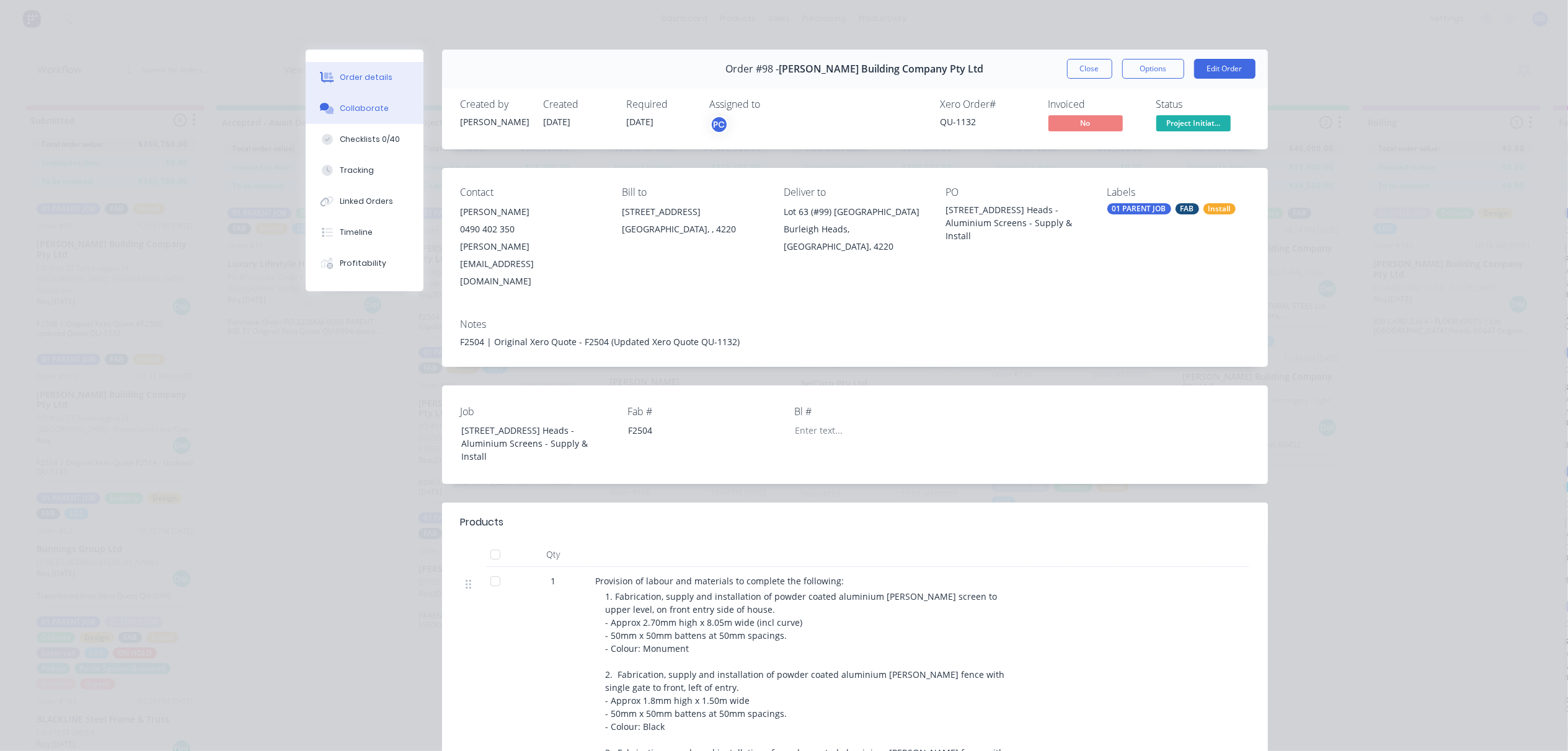
click at [355, 104] on div "Collaborate" at bounding box center [364, 108] width 49 height 11
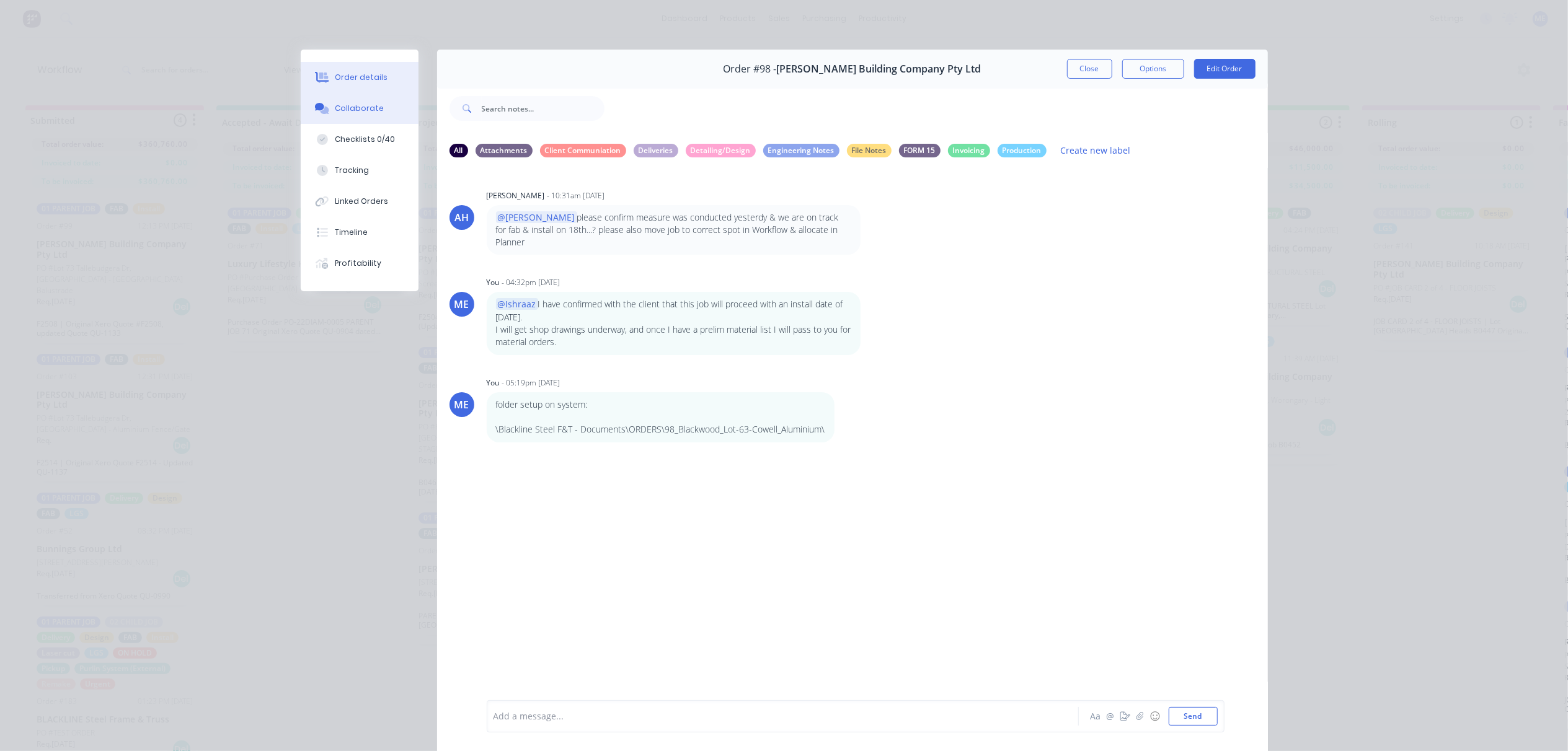
click at [345, 76] on div "Order details" at bounding box center [361, 77] width 53 height 11
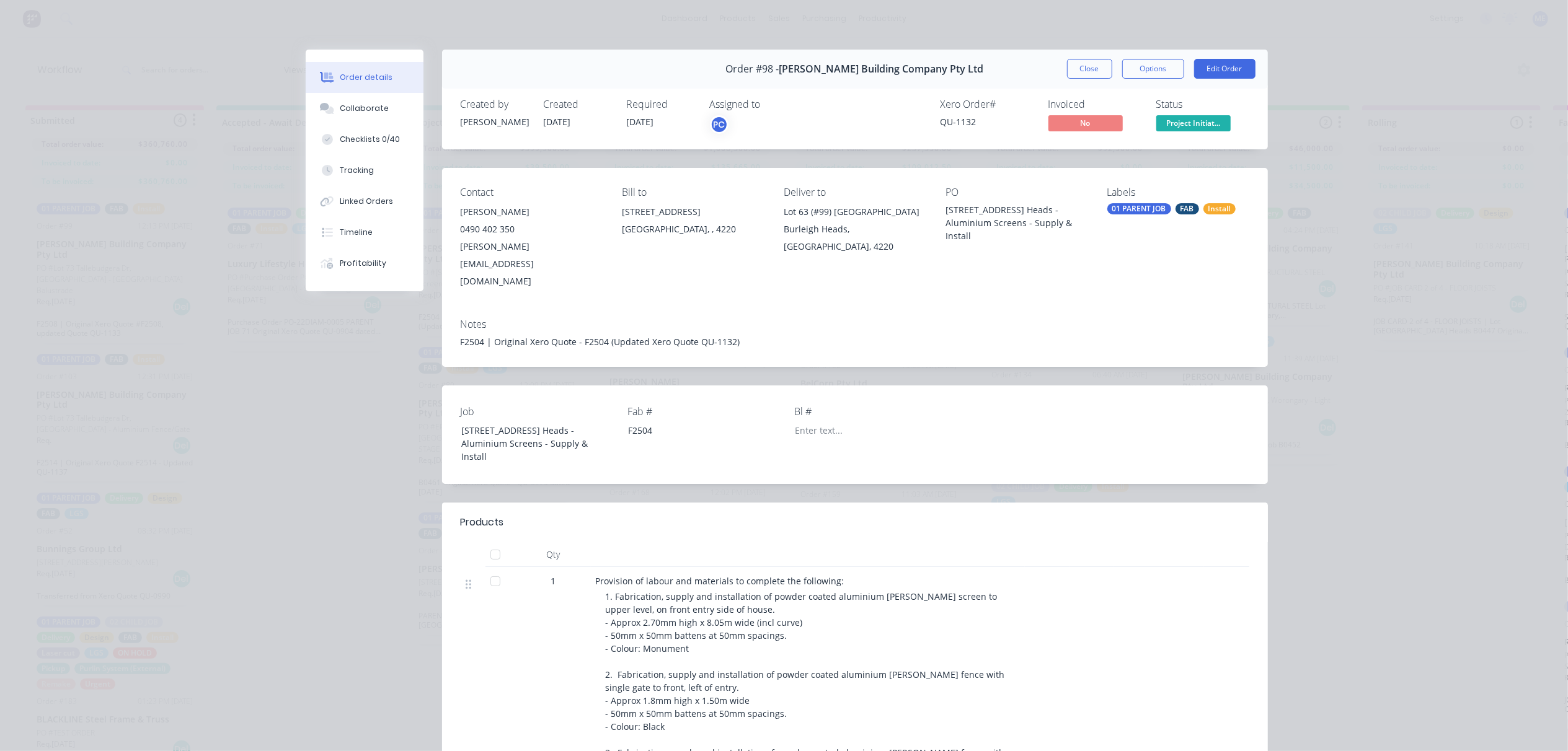
click at [1075, 122] on span "No" at bounding box center [1086, 123] width 74 height 16
click at [1140, 71] on button "Options" at bounding box center [1154, 68] width 62 height 20
click at [1085, 75] on button "Close" at bounding box center [1090, 68] width 46 height 20
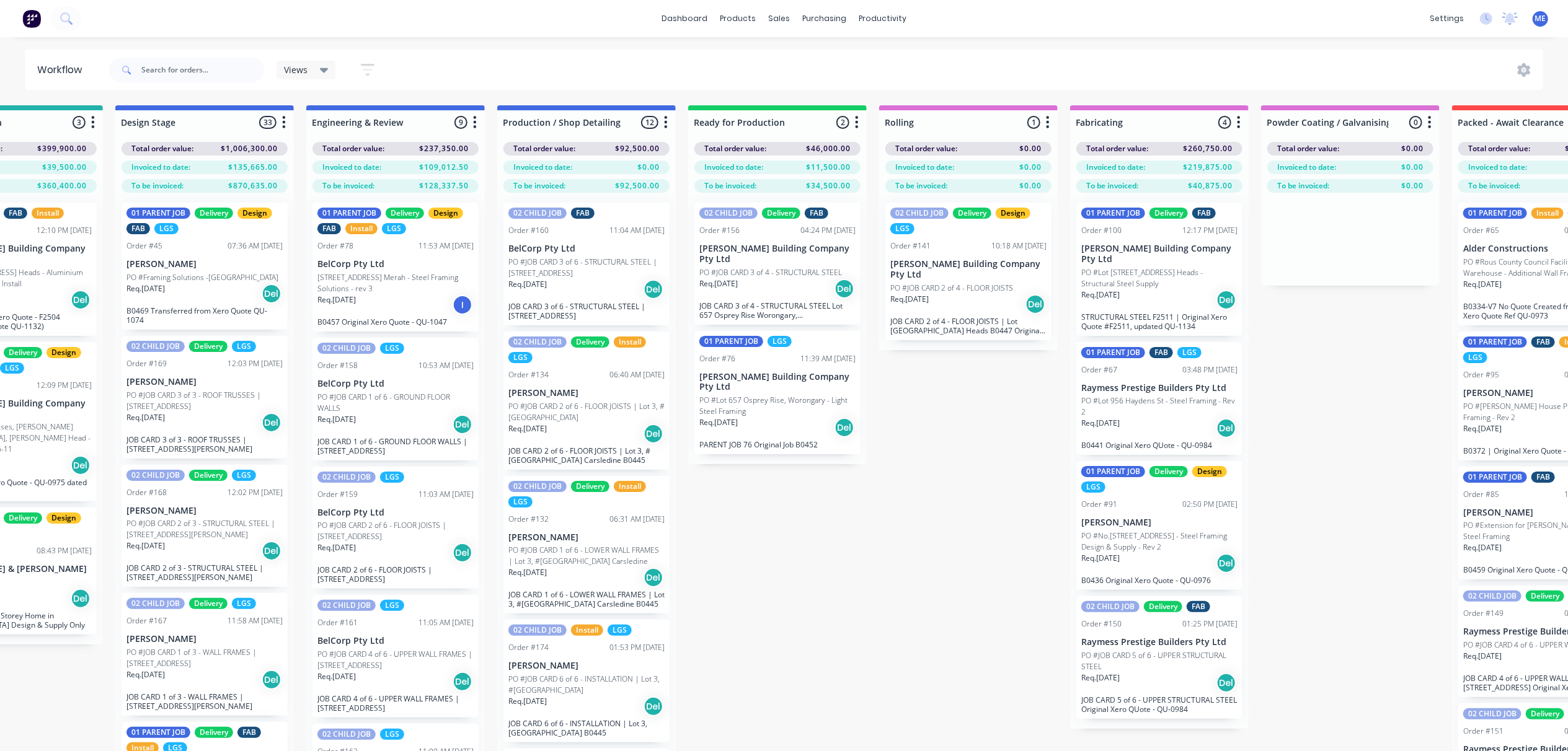
scroll to position [0, 482]
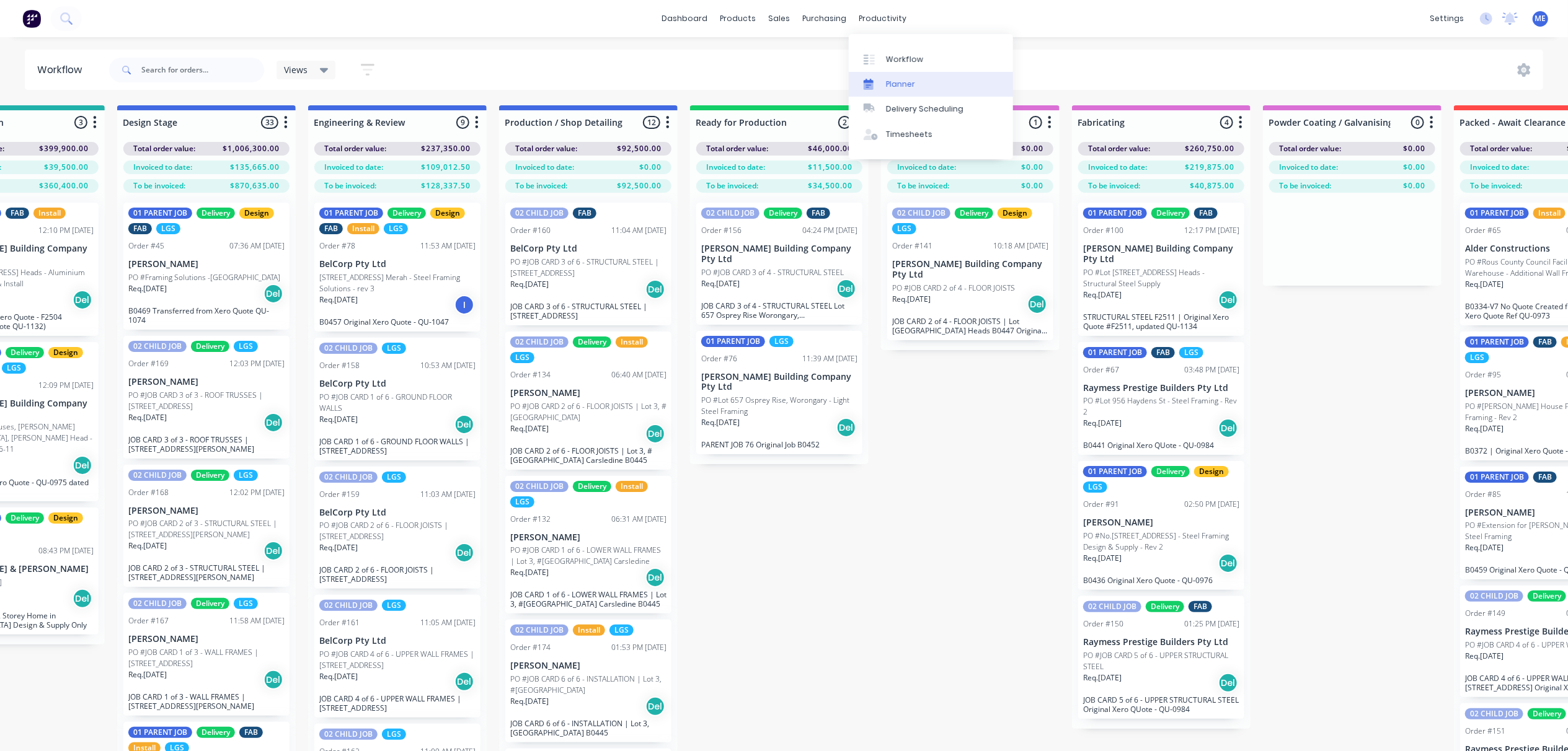
click at [893, 90] on link "Planner" at bounding box center [930, 84] width 165 height 25
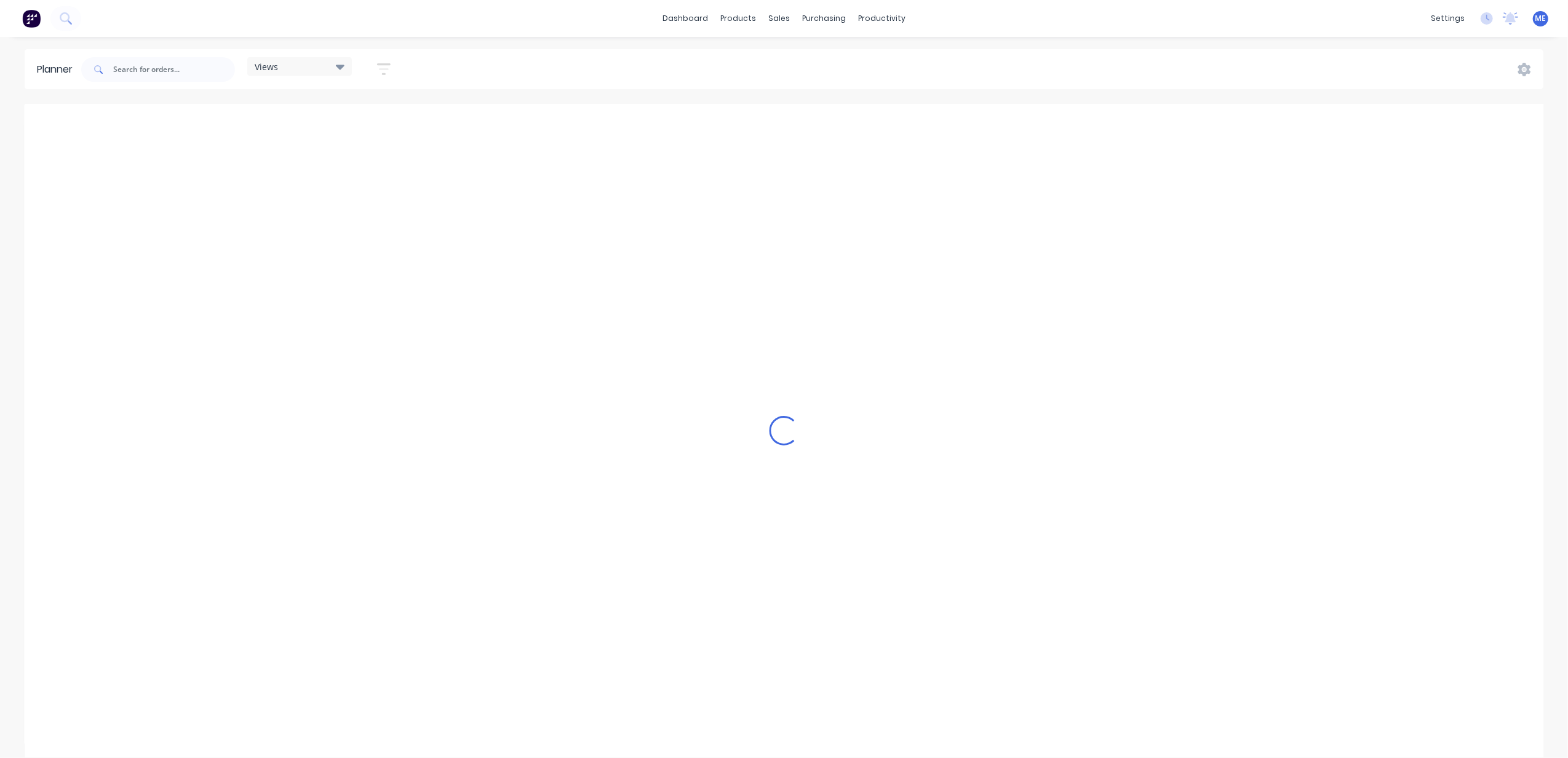
scroll to position [0, 476]
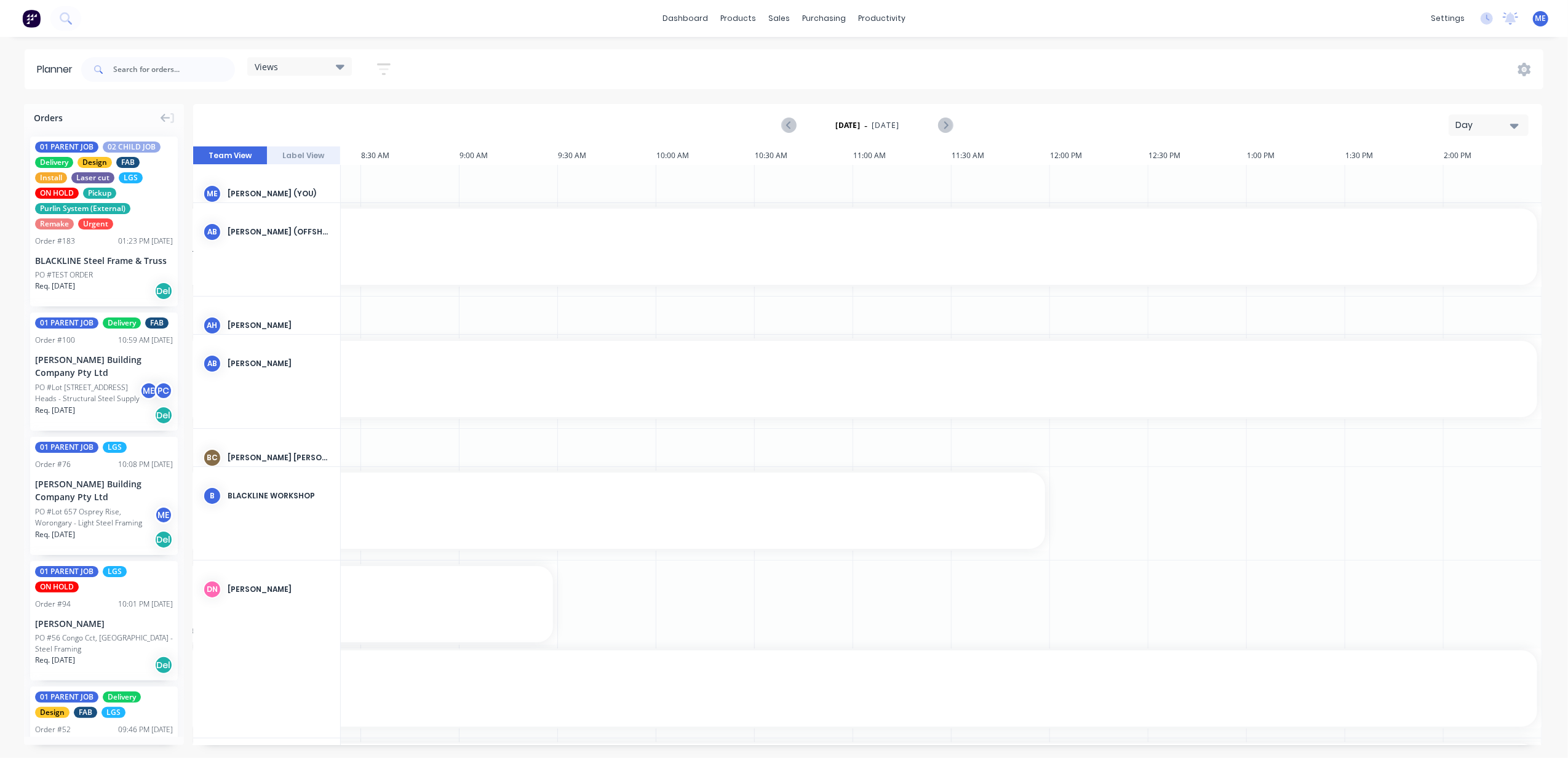
click at [1460, 124] on div "Day" at bounding box center [1483, 125] width 56 height 13
click at [1472, 183] on div "Week" at bounding box center [1466, 182] width 122 height 25
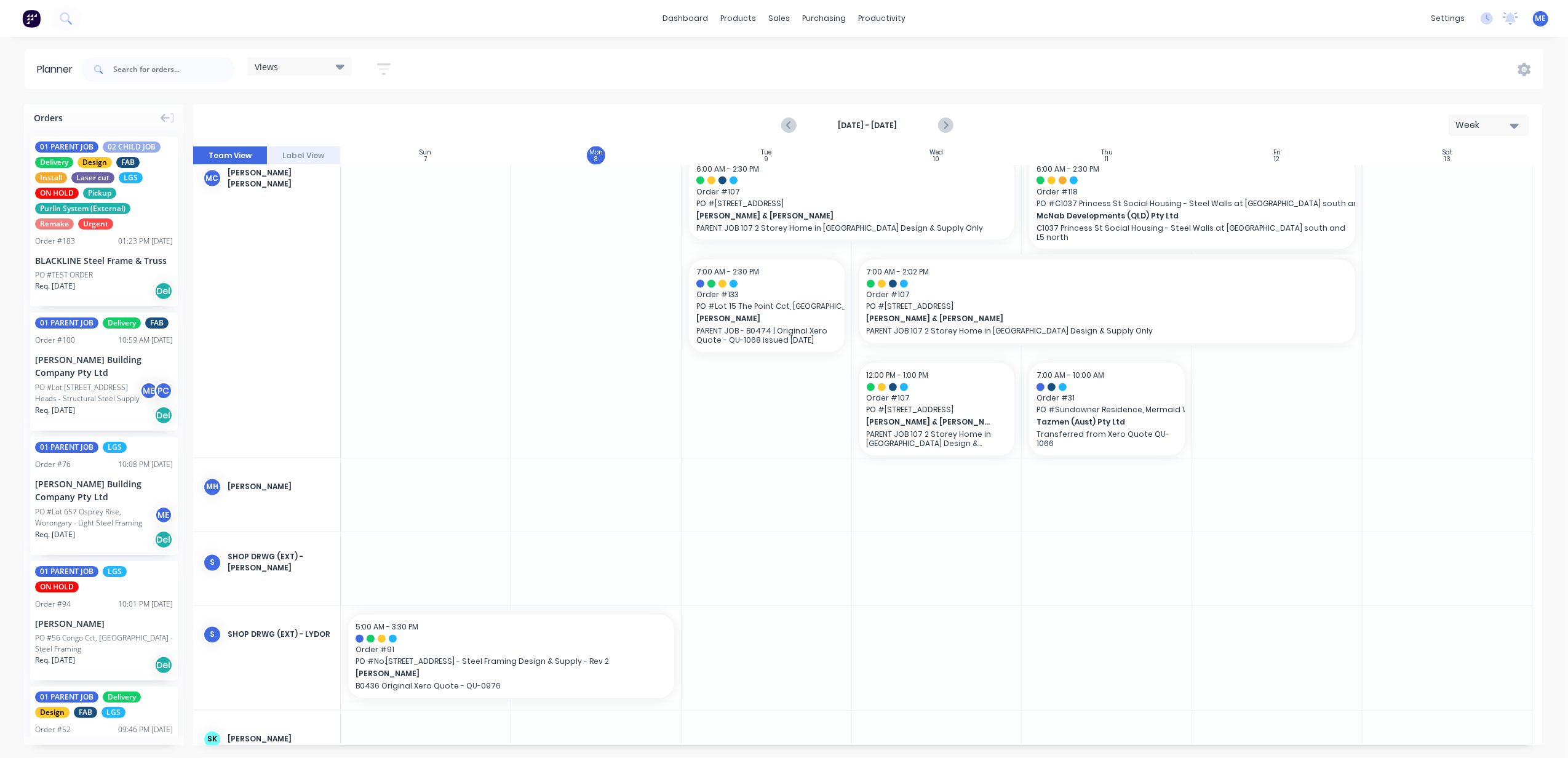
scroll to position [2287, 0]
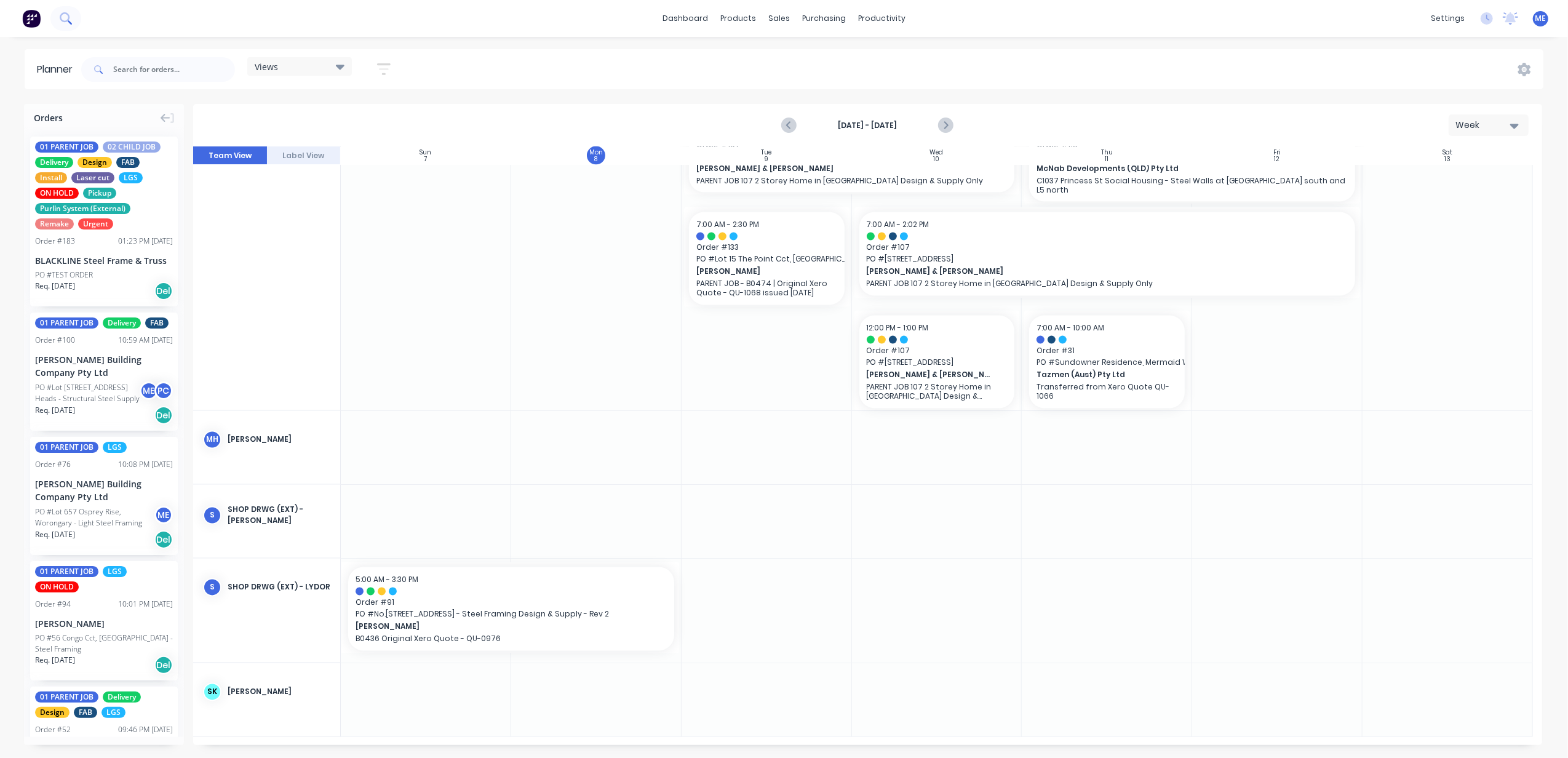
click at [68, 16] on icon at bounding box center [65, 17] width 10 height 10
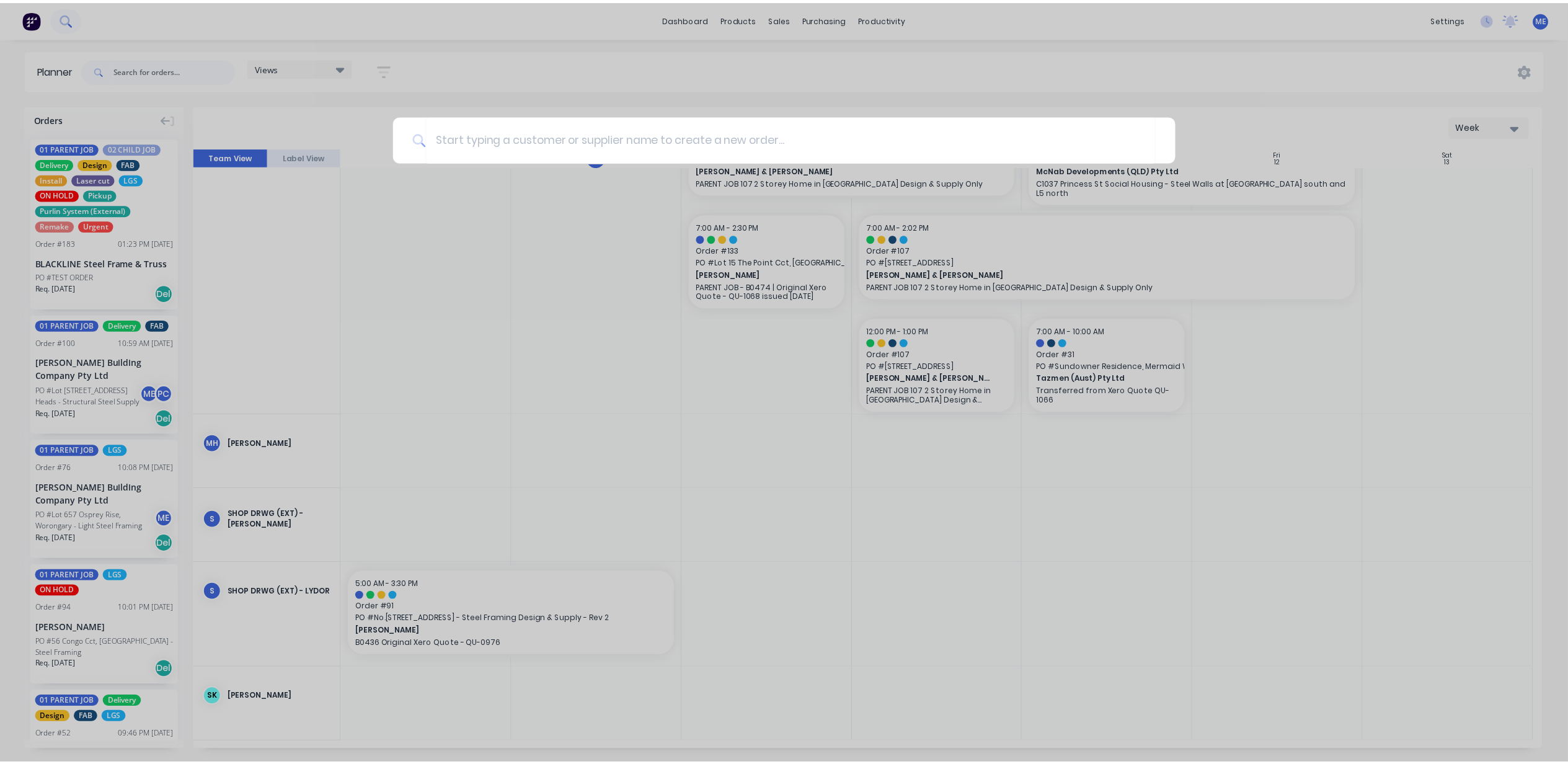
scroll to position [2296, 0]
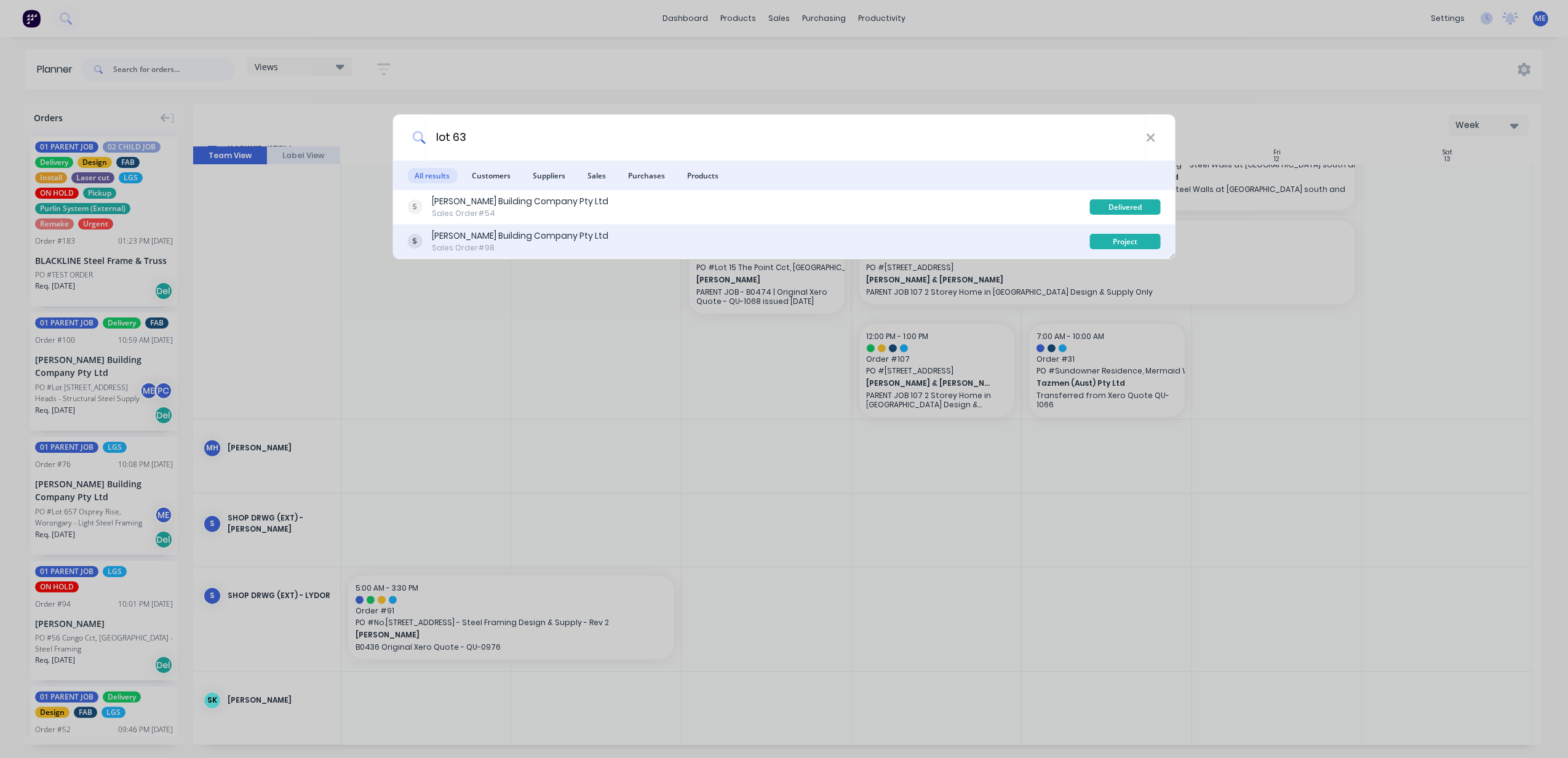
type input "lot 63"
click at [508, 240] on div "[PERSON_NAME] Building Company Pty Ltd" at bounding box center [520, 235] width 177 height 13
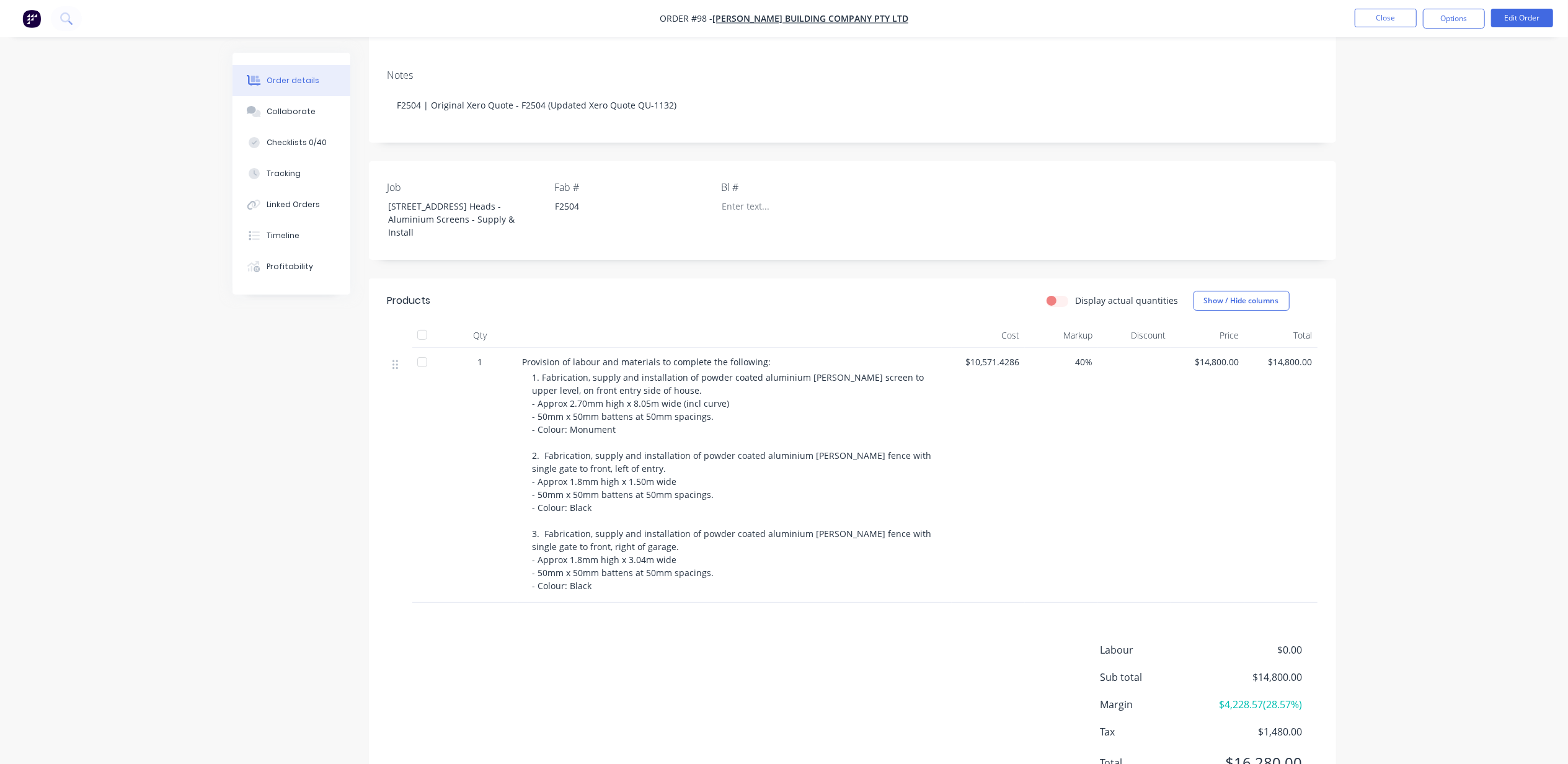
scroll to position [244, 0]
